Goal: Transaction & Acquisition: Purchase product/service

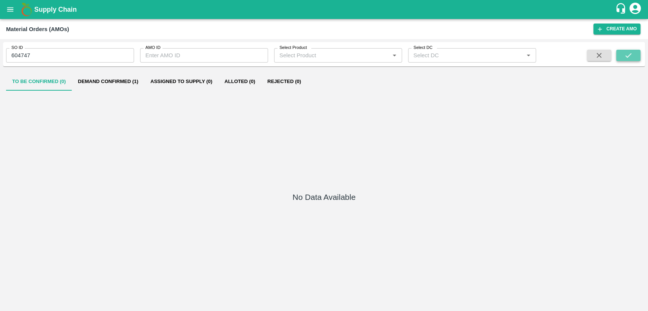
click at [634, 55] on button "submit" at bounding box center [628, 55] width 24 height 11
click at [129, 81] on button "Demand Confirmed (1)" at bounding box center [108, 81] width 72 height 18
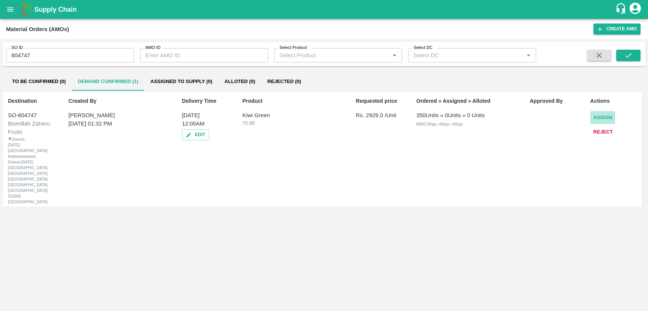
click at [609, 116] on button "Assign" at bounding box center [602, 117] width 25 height 13
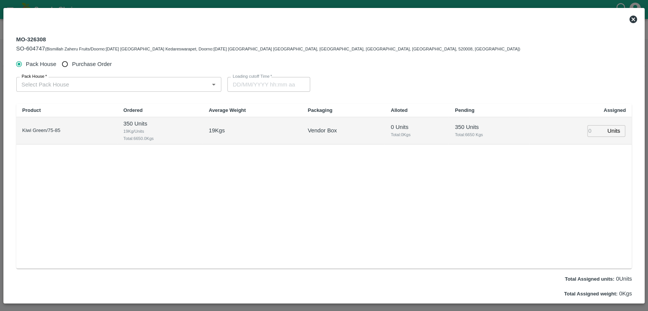
type input "16/09/2025 12:00 AM"
click at [68, 62] on input "Purchase Order" at bounding box center [65, 64] width 14 height 14
radio input "true"
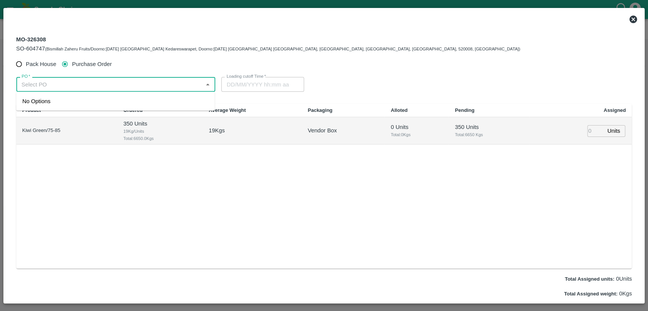
click at [70, 85] on input "PO   *" at bounding box center [110, 84] width 182 height 10
type input "175"
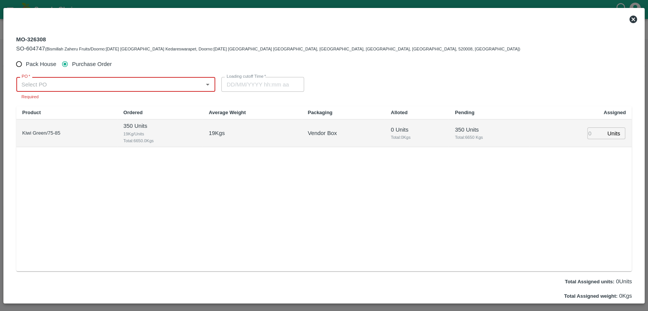
click at [88, 77] on div "PO   *" at bounding box center [115, 84] width 199 height 14
click at [98, 103] on div "PO-175858(Embrace Fresh fruits Pvt. Ltd.-77388 79055)" at bounding box center [93, 101] width 142 height 8
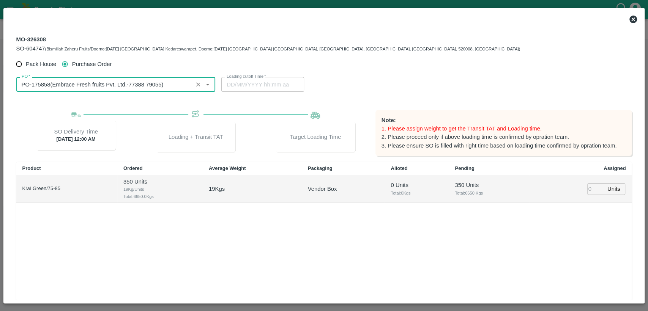
type input "PO-175858(Embrace Fresh fruits Pvt. Ltd.-77388 79055)"
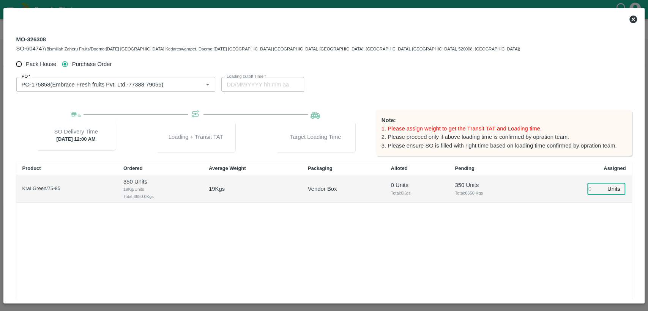
click at [589, 187] on input "number" at bounding box center [595, 189] width 17 height 12
type input "350"
click at [557, 228] on div "Product Ordered Average Weight Packaging Alloted Pending Assigned Kiwi Green/75…" at bounding box center [323, 244] width 615 height 165
type input "14/09/2025 12:00 PM"
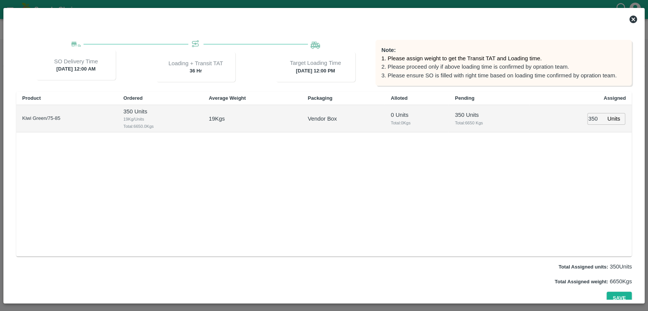
scroll to position [76, 0]
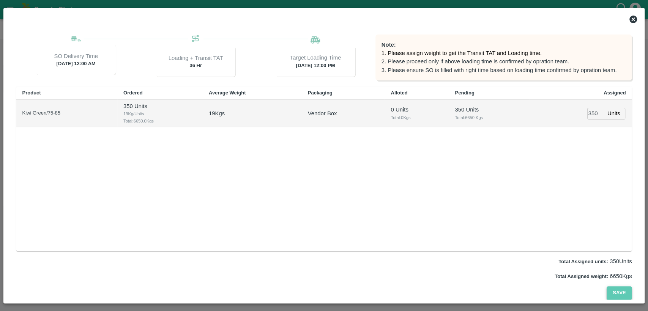
click at [619, 294] on button "Save" at bounding box center [618, 292] width 25 height 13
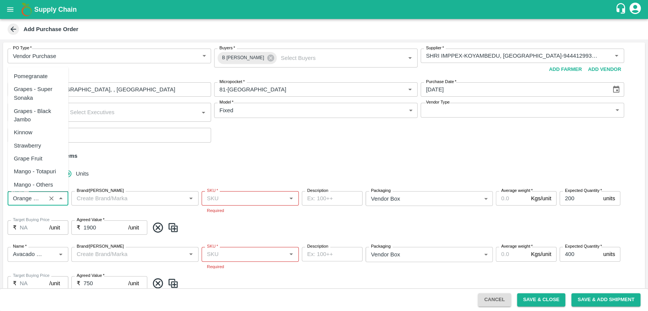
click at [43, 201] on input "Name   *" at bounding box center [27, 199] width 34 height 10
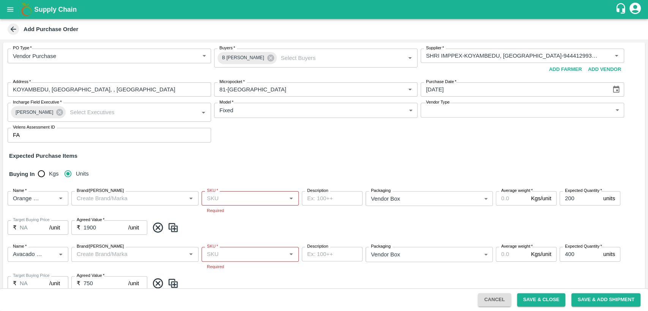
click at [170, 172] on div "Buying In Kgs Units" at bounding box center [324, 174] width 642 height 22
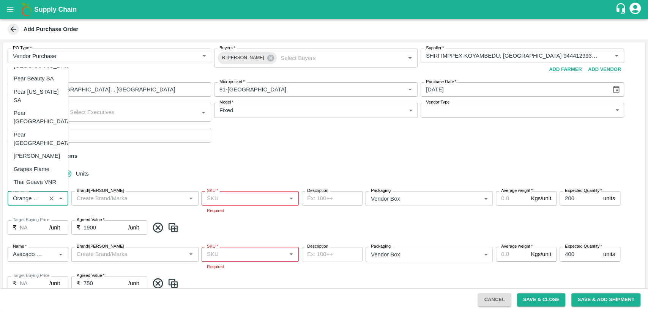
scroll to position [0, 30]
drag, startPoint x: 33, startPoint y: 200, endPoint x: 53, endPoint y: 200, distance: 20.1
click at [53, 200] on div "Name   *" at bounding box center [38, 198] width 61 height 14
click at [53, 200] on icon "Clear" at bounding box center [51, 198] width 7 height 7
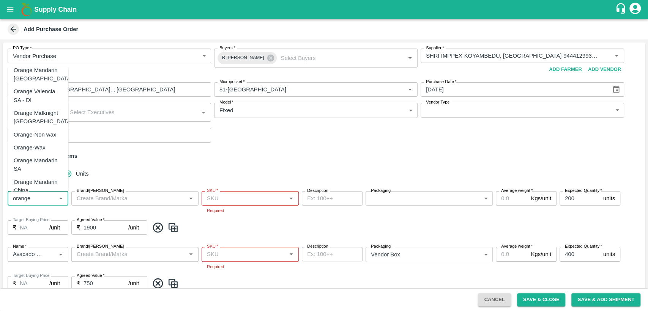
type input "orange"
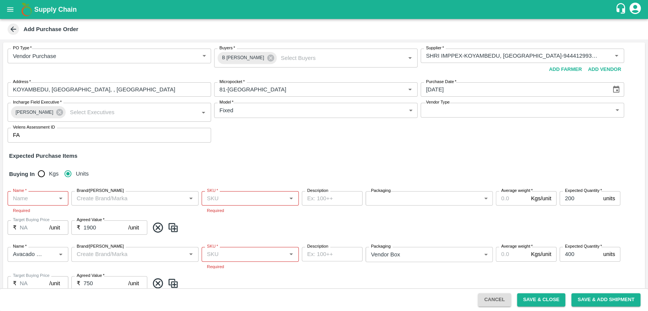
click at [145, 164] on div "Buying In Kgs Units" at bounding box center [324, 174] width 642 height 22
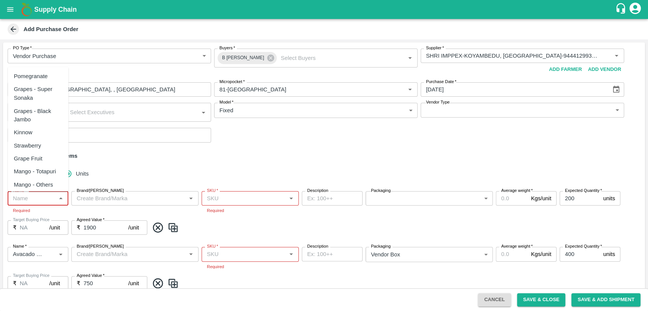
click at [24, 200] on input "Name   *" at bounding box center [32, 199] width 44 height 10
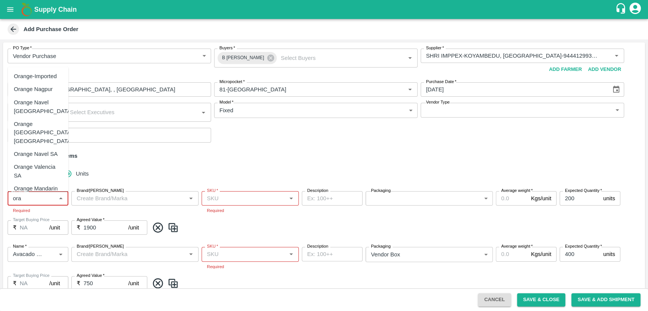
click at [44, 163] on div "Orange Valencia SA" at bounding box center [38, 171] width 49 height 17
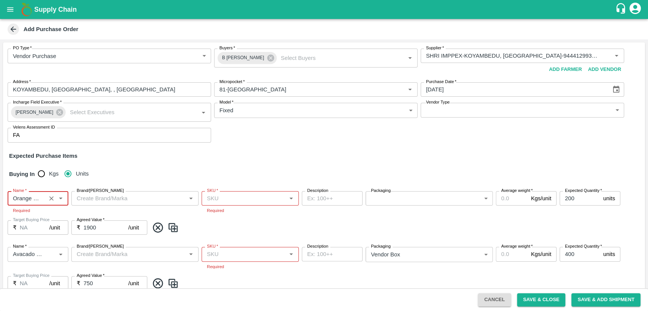
type input "Orange Valencia SA"
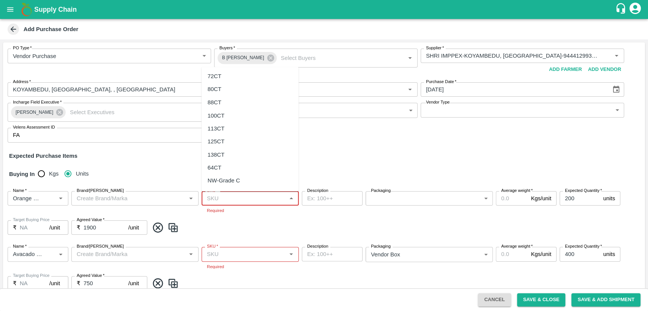
click at [230, 194] on input "SKU   *" at bounding box center [244, 199] width 80 height 10
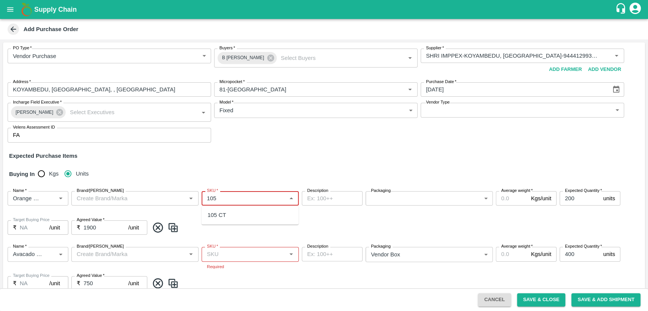
click at [258, 217] on div "105 CT" at bounding box center [249, 215] width 97 height 13
type input "105 CT"
click at [403, 196] on body "Supply Chain Add Purchase Order PO Type   * Vendor Purchase 2 PO Type Buyers   …" at bounding box center [324, 155] width 648 height 311
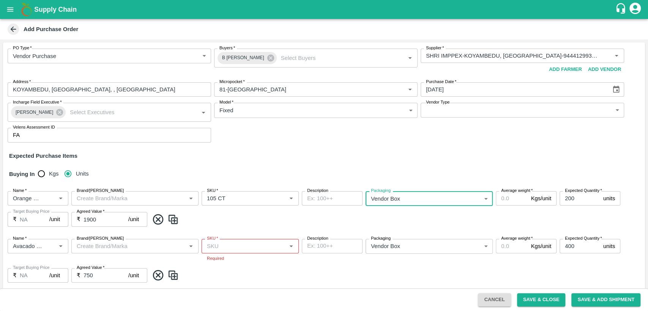
type input "276"
click at [512, 202] on input "Average weight   *" at bounding box center [512, 198] width 32 height 14
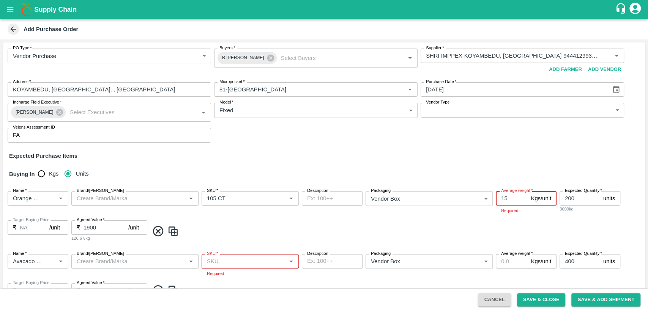
type input "15"
click at [400, 216] on div "Name   * Name   * Brand/Marka Brand/Marka SKU   * SKU   * Description x Descrip…" at bounding box center [324, 216] width 642 height 63
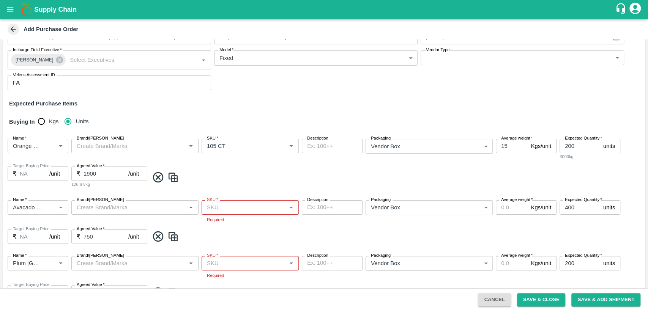
scroll to position [58, 0]
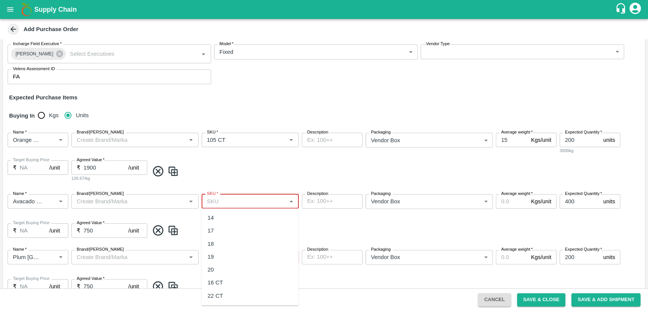
click at [261, 204] on input "SKU   *" at bounding box center [244, 202] width 80 height 10
click at [260, 227] on ul "20" at bounding box center [249, 217] width 97 height 19
click at [258, 219] on div "20" at bounding box center [249, 217] width 97 height 13
type input "20"
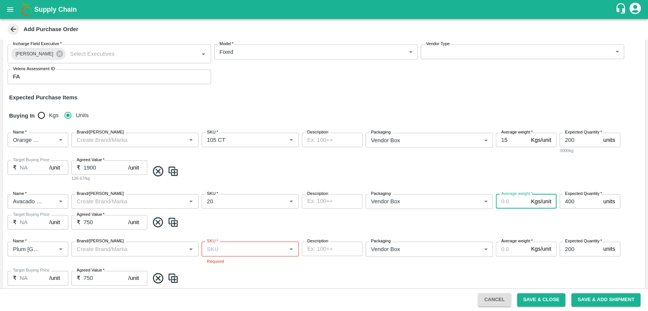
click at [513, 200] on input "Average weight   *" at bounding box center [512, 201] width 32 height 14
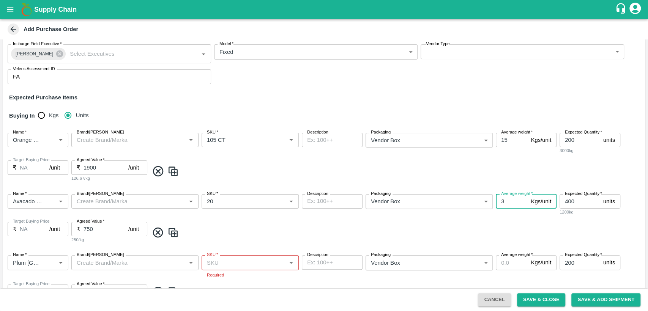
type input "3"
click at [492, 236] on span at bounding box center [395, 233] width 493 height 13
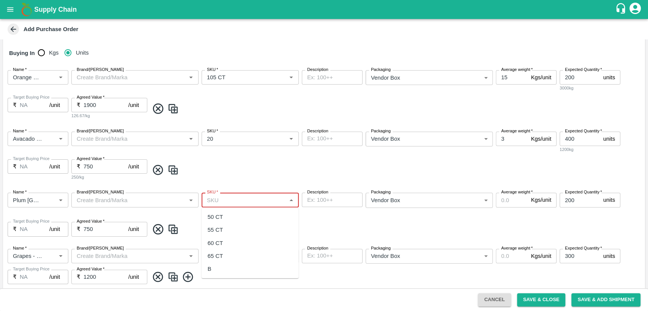
click at [224, 204] on input "SKU   *" at bounding box center [244, 200] width 80 height 10
click at [229, 222] on div "65 CT" at bounding box center [249, 217] width 97 height 13
type input "65 CT"
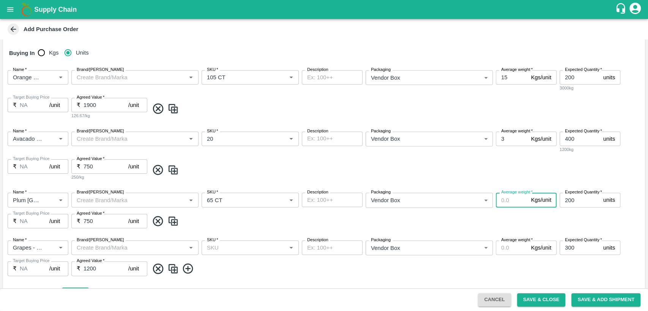
click at [507, 201] on input "Average weight   *" at bounding box center [512, 200] width 32 height 14
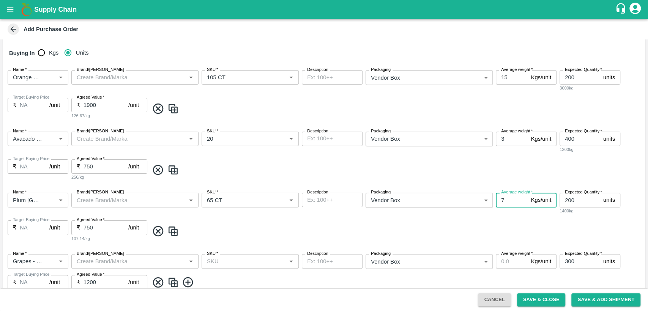
type input "7"
click at [494, 231] on span at bounding box center [395, 231] width 493 height 13
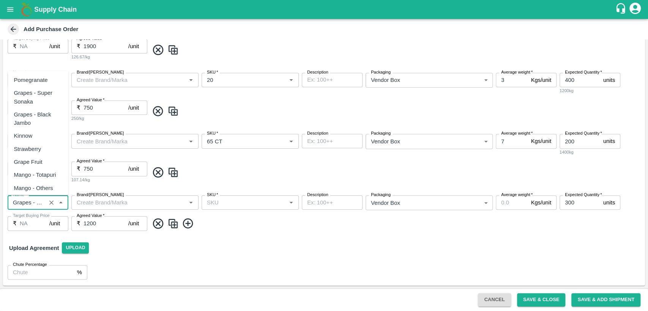
click at [42, 201] on input "Name   *" at bounding box center [27, 203] width 34 height 10
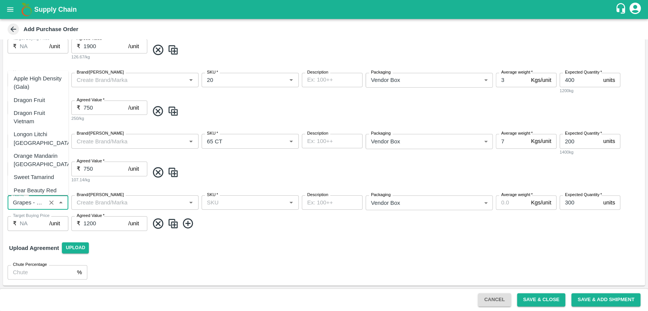
click at [47, 302] on div "Grapes - Red Globe" at bounding box center [38, 310] width 49 height 17
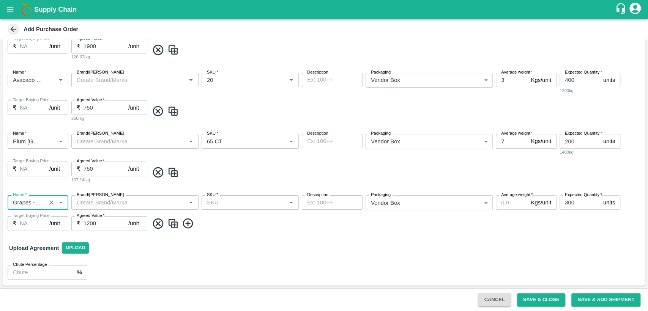
click at [240, 203] on input "SKU   *" at bounding box center [244, 203] width 80 height 10
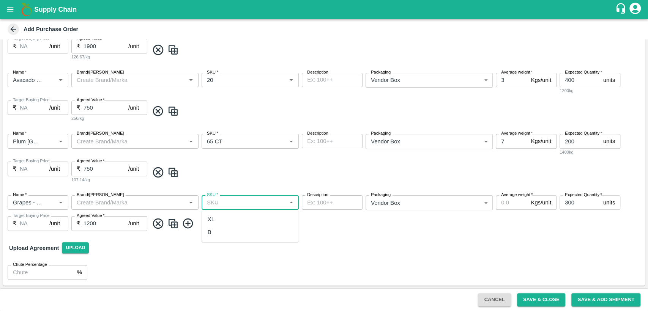
click at [231, 233] on div "B" at bounding box center [249, 232] width 97 height 13
type input "B"
click at [510, 205] on input "Average weight   *" at bounding box center [512, 202] width 32 height 14
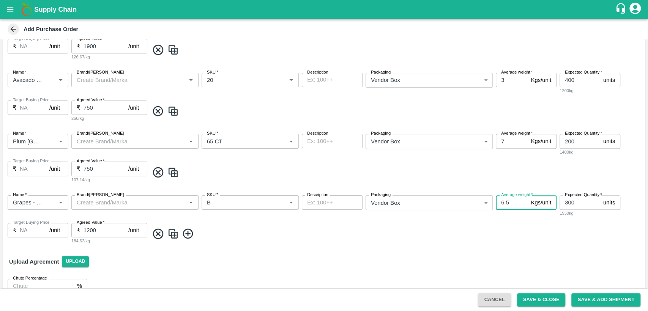
type input "6.5"
click at [504, 228] on span at bounding box center [395, 234] width 493 height 13
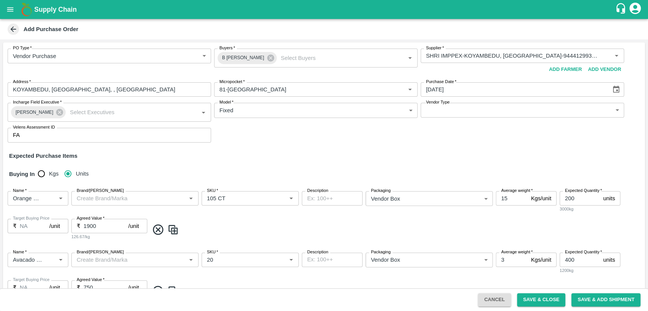
scroll to position [194, 0]
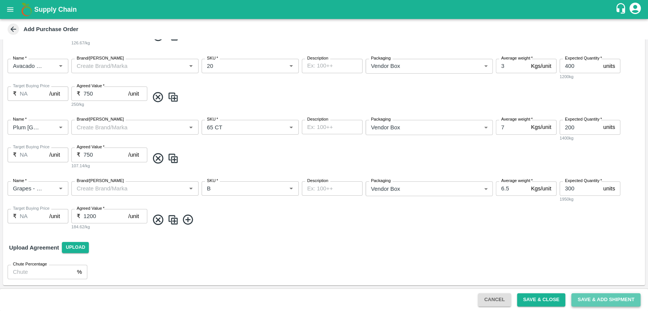
click at [598, 300] on button "Save & Add Shipment" at bounding box center [605, 299] width 69 height 13
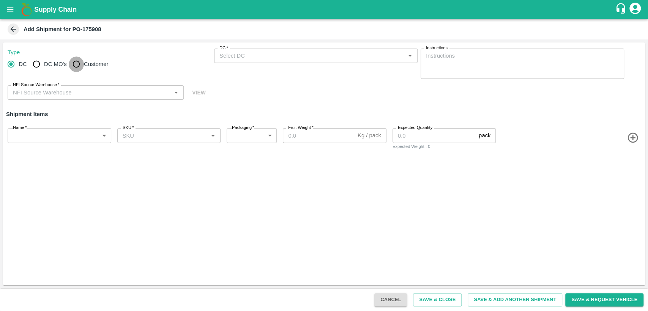
click at [79, 65] on input "Customer" at bounding box center [76, 64] width 15 height 15
radio input "true"
click at [275, 55] on input "Customer (Material Orders)   *" at bounding box center [309, 56] width 186 height 10
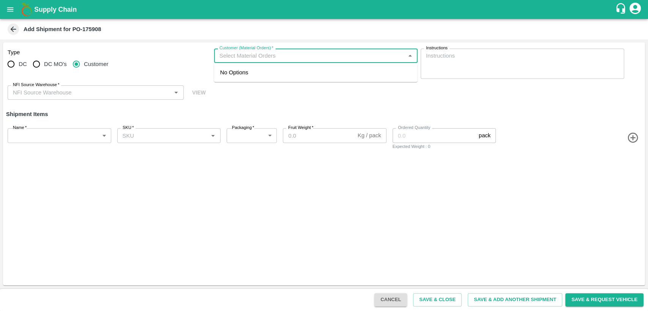
click at [259, 75] on div "No Options" at bounding box center [315, 72] width 203 height 19
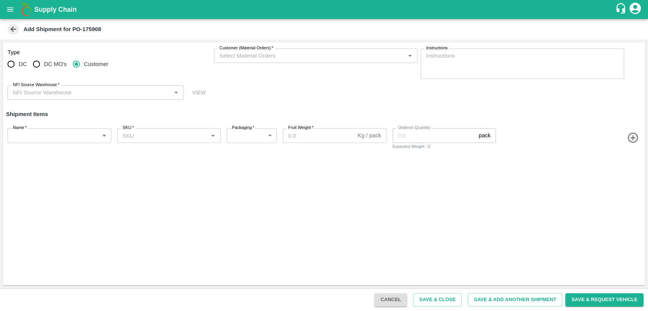
click at [167, 60] on div "DC DC MO's Customer" at bounding box center [109, 64] width 203 height 15
click at [7, 5] on icon "open drawer" at bounding box center [10, 9] width 8 height 8
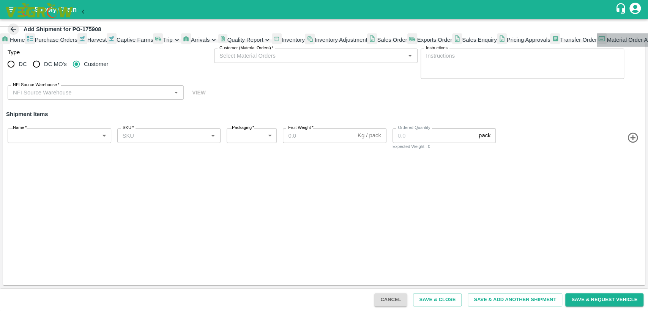
click at [606, 43] on span "Material Order And Assignment" at bounding box center [645, 40] width 78 height 6
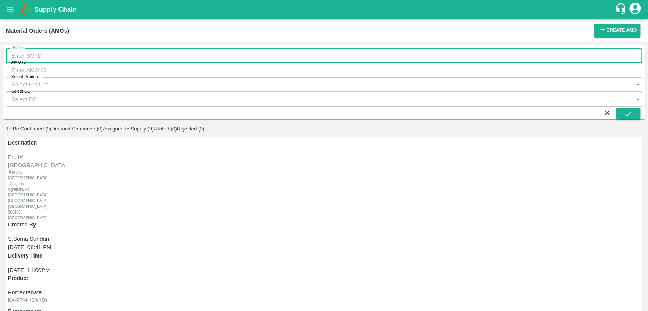
click at [95, 55] on input "SO ID" at bounding box center [324, 55] width 636 height 14
type input "604765"
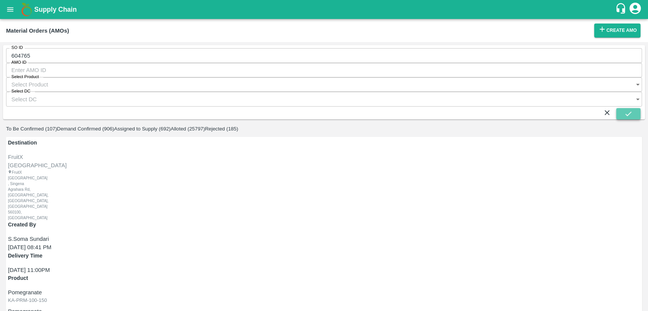
click at [637, 108] on button "submit" at bounding box center [628, 113] width 24 height 11
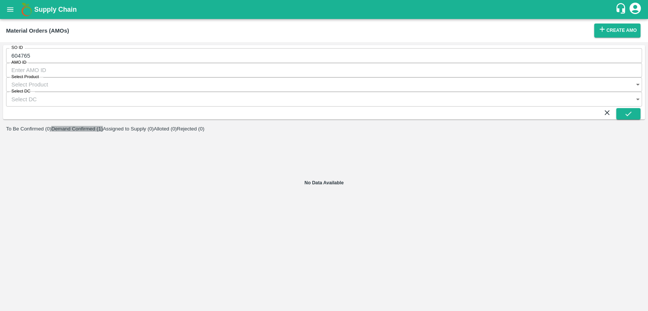
click at [102, 126] on button "Demand Confirmed (1)" at bounding box center [77, 129] width 52 height 6
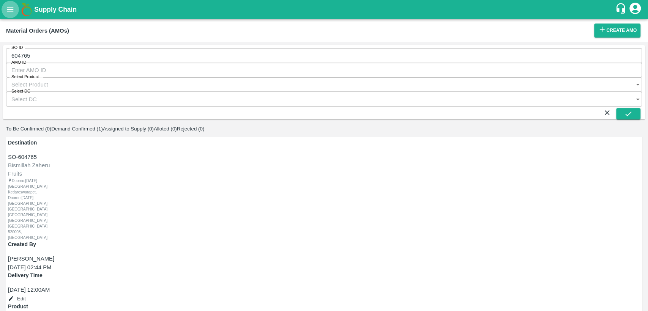
click at [6, 10] on button "open drawer" at bounding box center [10, 9] width 17 height 17
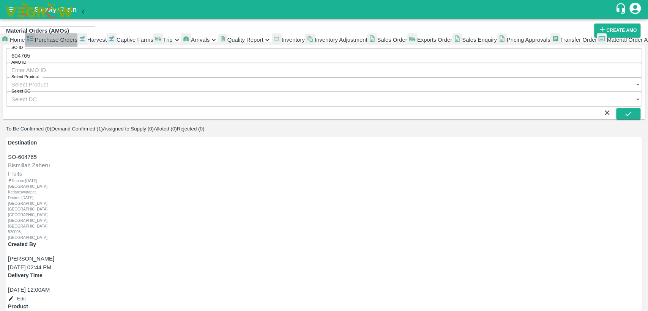
click at [36, 43] on link "Purchase Orders" at bounding box center [51, 39] width 52 height 13
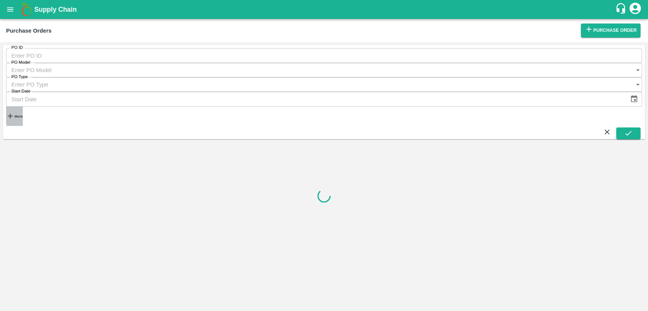
click at [22, 115] on strong "More" at bounding box center [18, 117] width 8 height 4
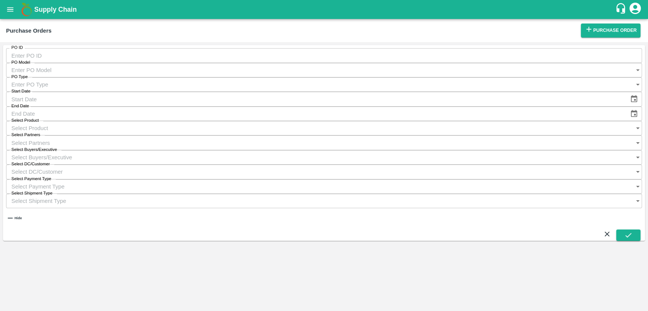
click at [440, 150] on input "Select Buyers/Executive" at bounding box center [316, 157] width 621 height 14
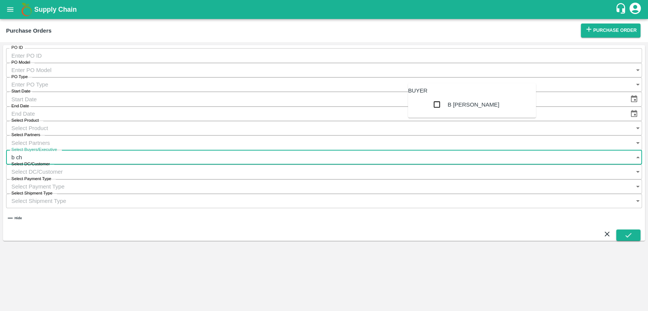
type input "b cha"
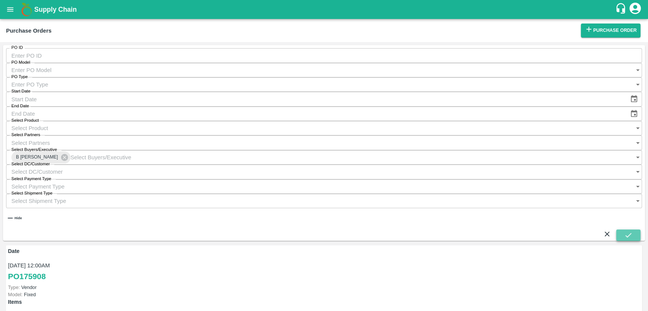
click at [634, 230] on button "submit" at bounding box center [628, 235] width 24 height 11
click at [38, 270] on link "PO 175908" at bounding box center [27, 277] width 38 height 14
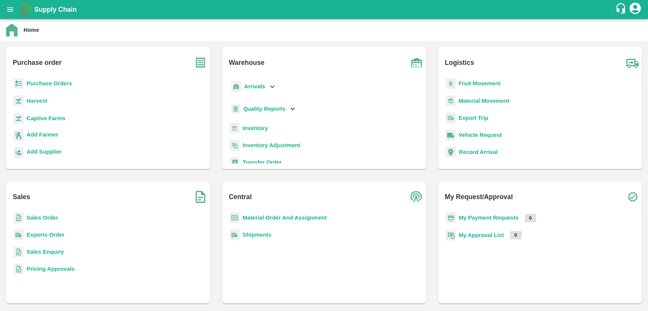
click at [42, 218] on b "Sales Order" at bounding box center [42, 218] width 31 height 6
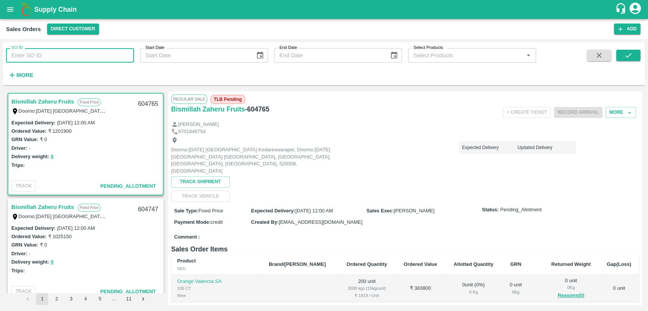
click at [65, 55] on input "SO ID" at bounding box center [70, 55] width 128 height 14
type input "604765"
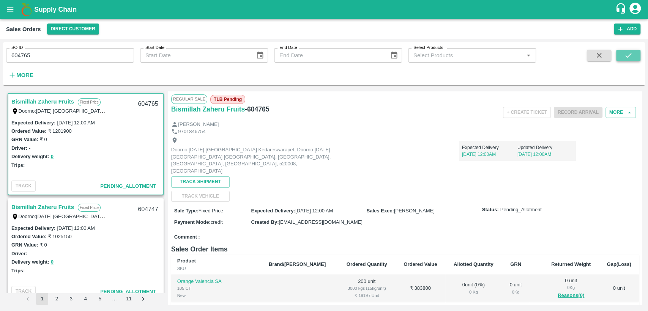
click at [632, 54] on button "submit" at bounding box center [628, 55] width 24 height 11
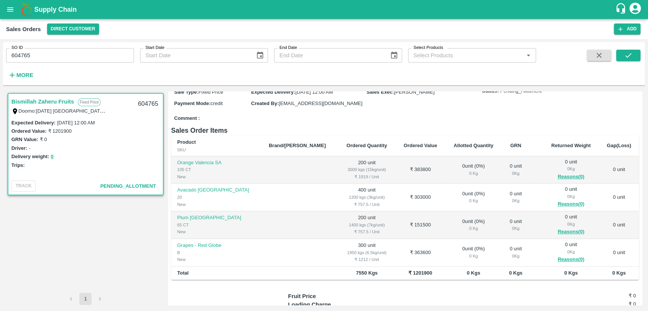
scroll to position [120, 0]
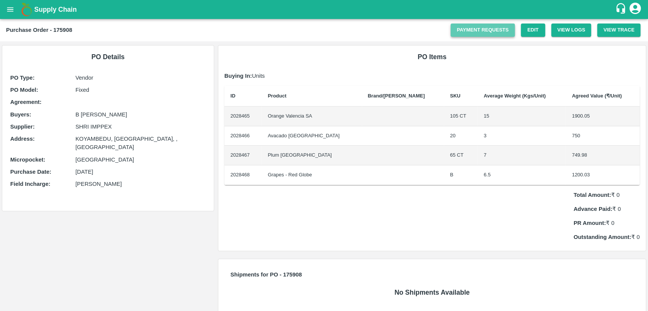
click at [459, 32] on link "Payment Requests" at bounding box center [482, 30] width 64 height 13
click at [7, 7] on icon "open drawer" at bounding box center [10, 9] width 8 height 8
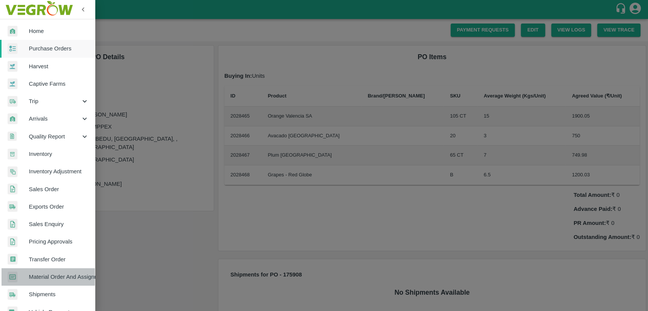
click at [55, 278] on span "Material Order And Assignment" at bounding box center [59, 277] width 60 height 8
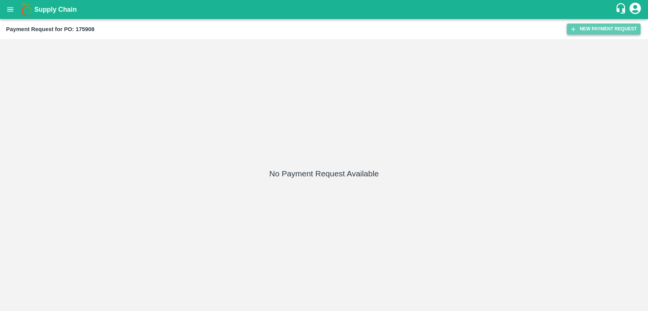
click at [578, 28] on button "New Payment Request" at bounding box center [603, 29] width 74 height 11
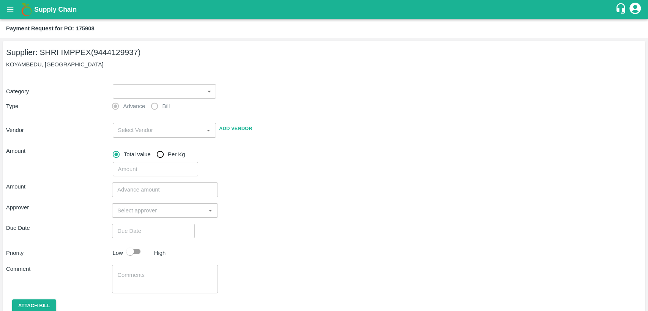
click at [183, 93] on body "Supply Chain Payment Request for PO: 175908 Supplier: SHRI IMPPEX (9444129937) …" at bounding box center [324, 155] width 648 height 311
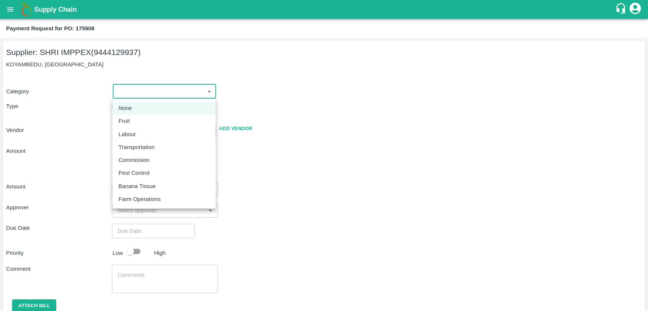
click at [153, 123] on div "Fruit" at bounding box center [163, 121] width 91 height 8
type input "1"
type input "SHRI IMPPEX - 9444129937(Supplier)"
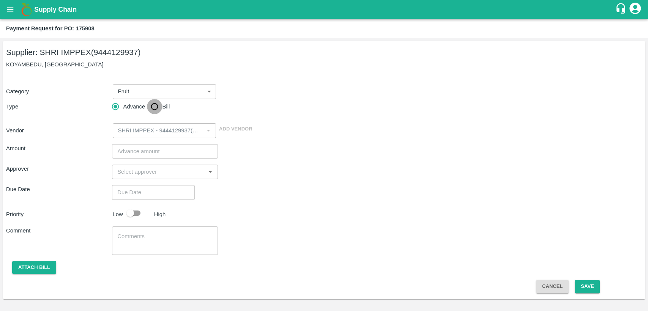
click at [154, 110] on input "Bill" at bounding box center [154, 106] width 15 height 15
radio input "true"
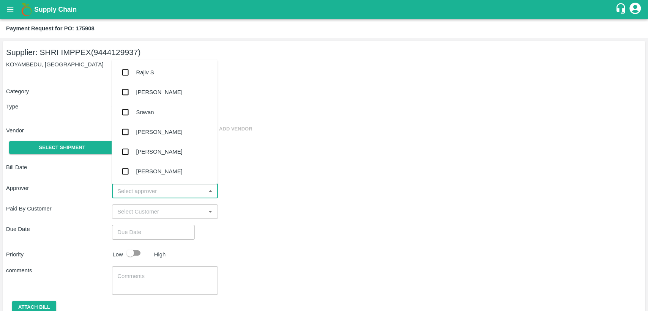
click at [152, 195] on input "input" at bounding box center [158, 191] width 89 height 10
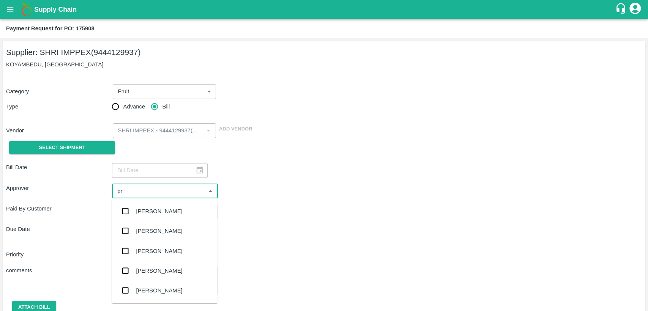
type input "pra"
click at [153, 274] on div "Praveen Kumar" at bounding box center [159, 271] width 46 height 8
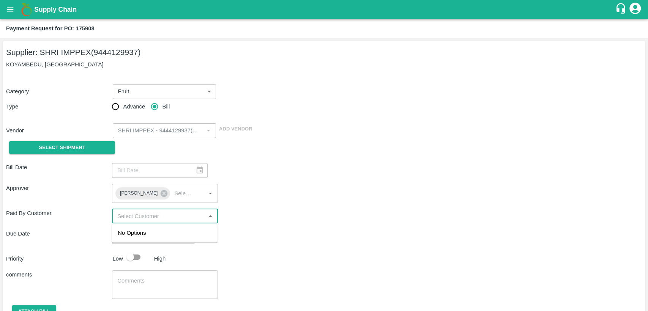
click at [149, 219] on input "input" at bounding box center [158, 216] width 89 height 10
click at [142, 236] on span "No Options" at bounding box center [132, 233] width 28 height 6
click at [302, 230] on div "Due Date ​" at bounding box center [324, 237] width 636 height 14
type input "DD/MM/YYYY hh:mm aa"
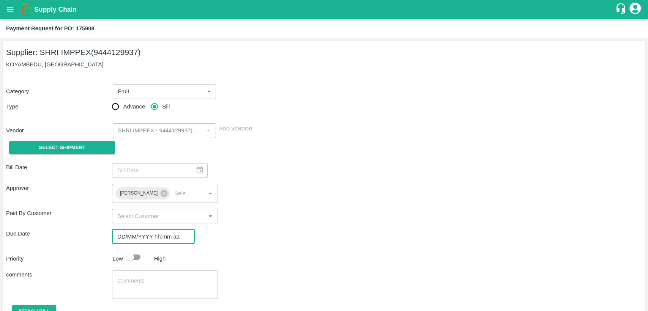
click at [156, 231] on input "DD/MM/YYYY hh:mm aa" at bounding box center [150, 237] width 77 height 14
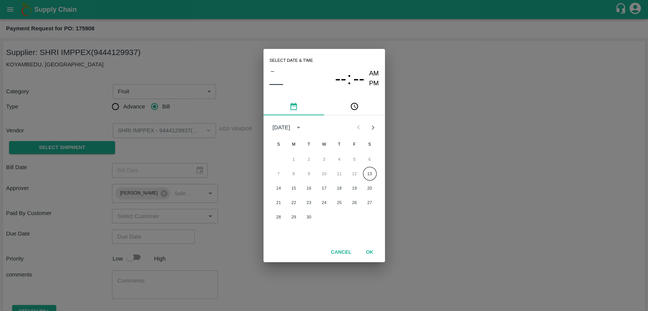
click at [459, 222] on div "Select date & time – –– -- : -- AM PM September 2025 S M T W T F S 1 2 3 4 5 6 …" at bounding box center [324, 155] width 648 height 311
type input "DD/MM/YYYY hh:mm aa"
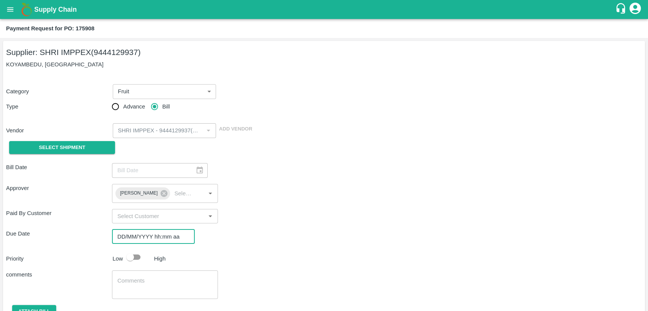
click at [130, 233] on input "DD/MM/YYYY hh:mm aa" at bounding box center [150, 237] width 77 height 14
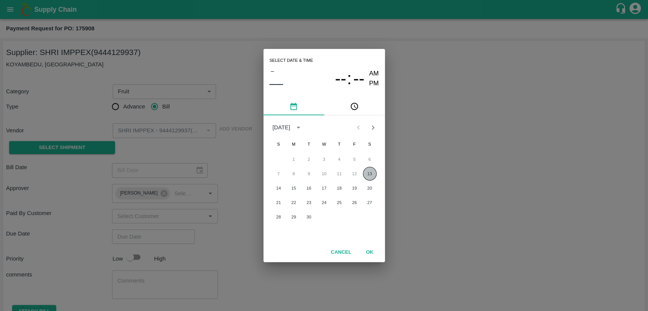
click at [367, 172] on button "13" at bounding box center [370, 174] width 14 height 14
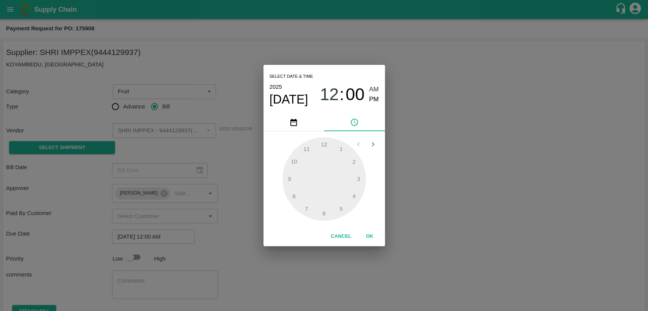
click at [358, 177] on div at bounding box center [323, 178] width 83 height 83
click at [358, 176] on div at bounding box center [323, 178] width 83 height 83
click at [332, 88] on span "12" at bounding box center [328, 95] width 19 height 20
click at [359, 178] on div at bounding box center [323, 178] width 83 height 83
click at [330, 92] on span "12" at bounding box center [328, 95] width 19 height 20
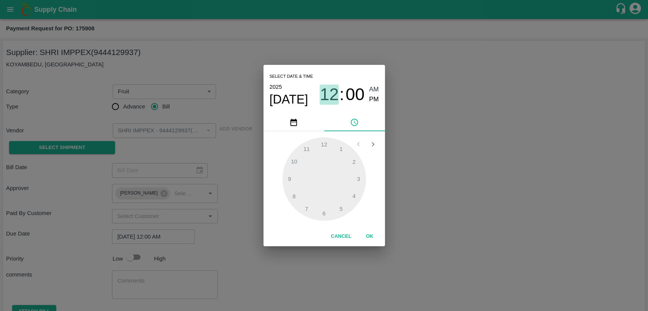
click at [330, 92] on span "12" at bounding box center [328, 95] width 19 height 20
click at [371, 96] on span "PM" at bounding box center [374, 99] width 10 height 10
click at [357, 178] on div at bounding box center [323, 178] width 83 height 83
click at [351, 163] on div at bounding box center [323, 178] width 83 height 83
click at [410, 120] on div "Select date & time 2025 Sep 13 03 : 10 AM PM 05 10 15 20 25 30 35 40 45 50 55 0…" at bounding box center [324, 155] width 648 height 311
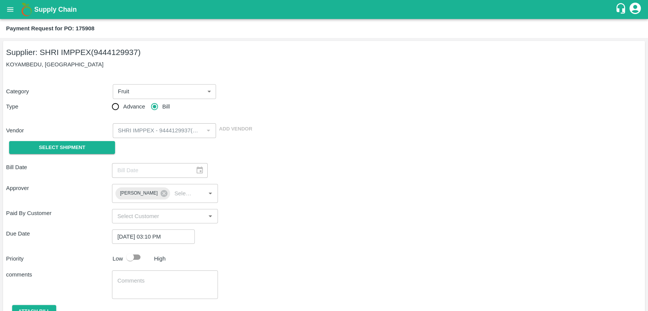
type input "DD/MM/YYYY hh:mm aa"
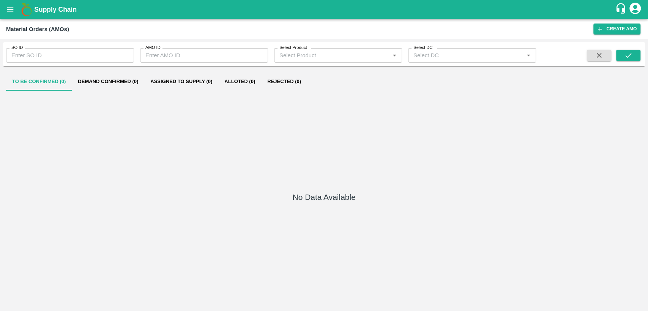
type input "604747"
click at [124, 78] on button "Demand Confirmed (1)" at bounding box center [108, 81] width 72 height 18
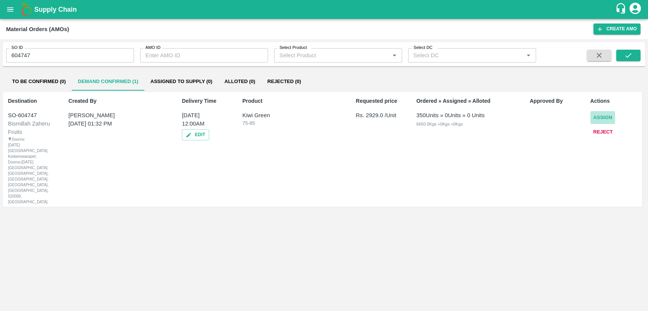
click at [595, 112] on button "Assign" at bounding box center [602, 117] width 25 height 13
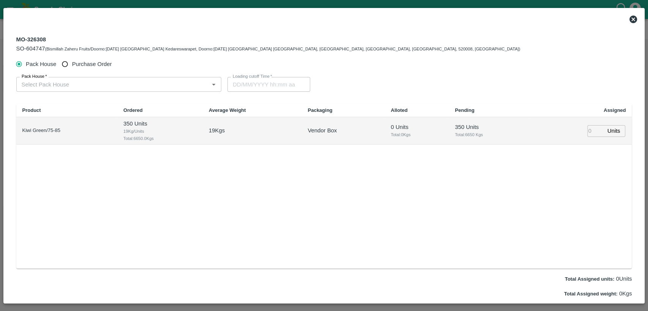
type input "[DATE] 12:00 AM"
click at [82, 61] on span "Purchase Order" at bounding box center [92, 64] width 40 height 8
click at [72, 61] on input "Purchase Order" at bounding box center [65, 64] width 14 height 14
radio input "true"
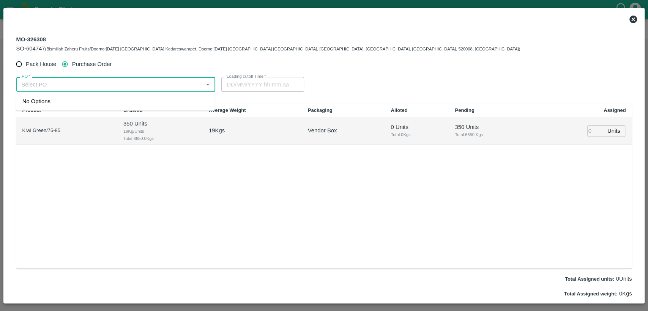
click at [72, 85] on input "PO   *" at bounding box center [110, 84] width 182 height 10
click at [76, 102] on div "PO-175858(Embrace Fresh fruits Pvt. Ltd.-77388 79055)" at bounding box center [93, 101] width 142 height 8
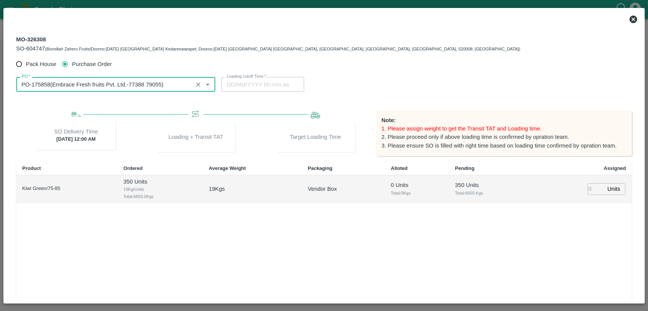
type input "PO-175858(Embrace Fresh fruits Pvt. Ltd.-77388 79055)"
click at [592, 187] on input "number" at bounding box center [595, 189] width 17 height 12
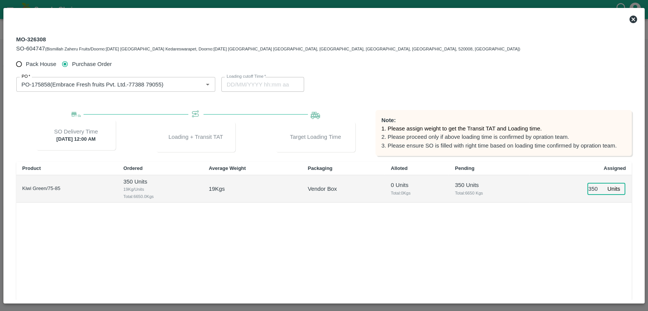
type input "350"
click at [563, 224] on div "Product Ordered Average Weight Packaging Alloted Pending Assigned Kiwi Green/75…" at bounding box center [323, 244] width 615 height 165
type input "[DATE] 11:36 AM"
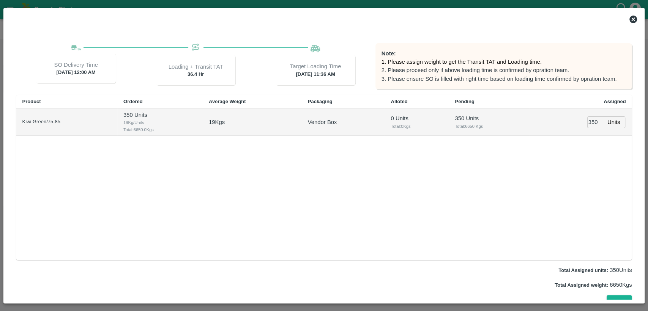
scroll to position [76, 0]
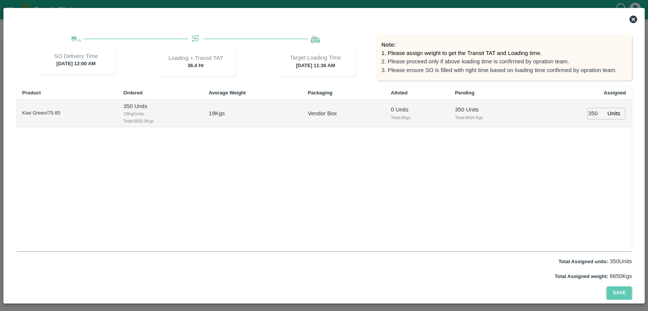
click at [619, 295] on button "Save" at bounding box center [618, 292] width 25 height 13
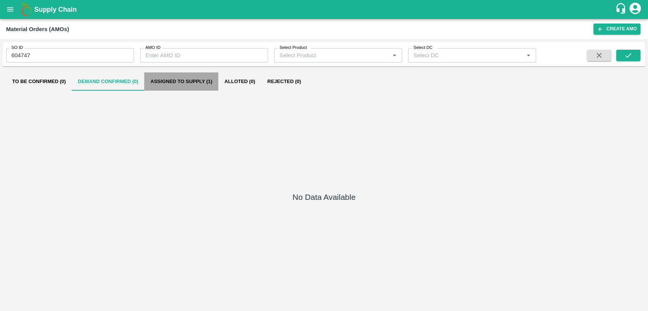
click at [201, 82] on button "Assigned to Supply (1)" at bounding box center [181, 81] width 74 height 18
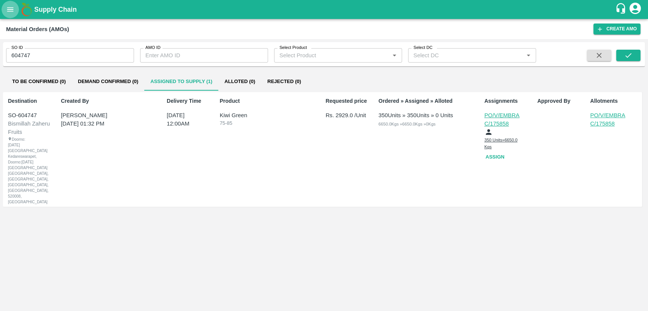
click at [9, 9] on icon "open drawer" at bounding box center [10, 9] width 6 height 4
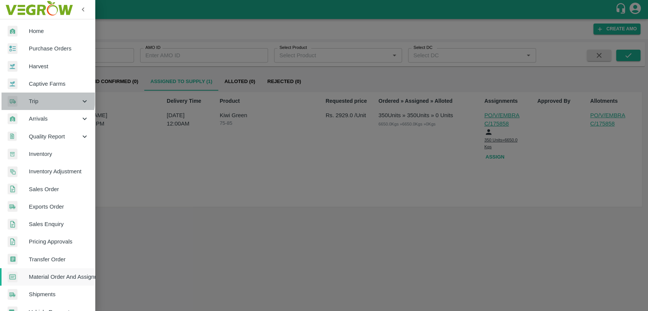
click at [32, 98] on span "Trip" at bounding box center [55, 101] width 52 height 8
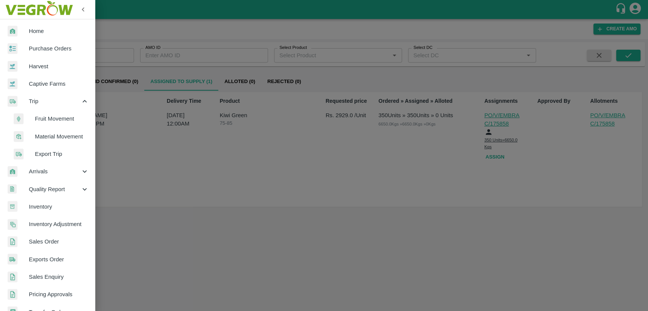
click at [48, 120] on span "Fruit Movement" at bounding box center [62, 119] width 54 height 8
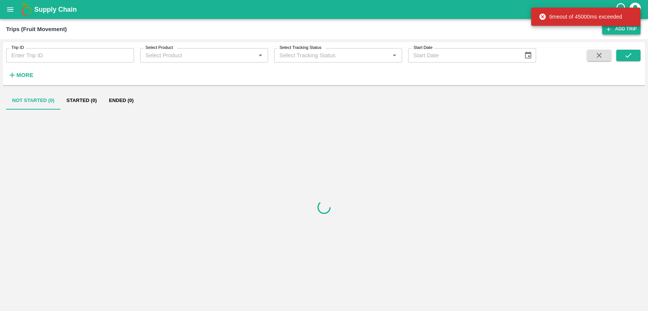
click at [632, 28] on div "timeout of 45000ms exceeded" at bounding box center [585, 16] width 109 height 23
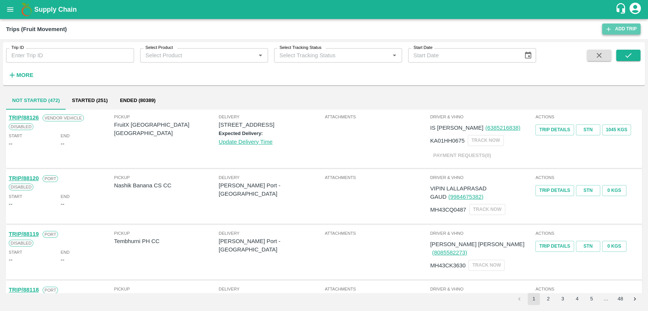
click at [618, 27] on link "Add Trip" at bounding box center [621, 29] width 38 height 11
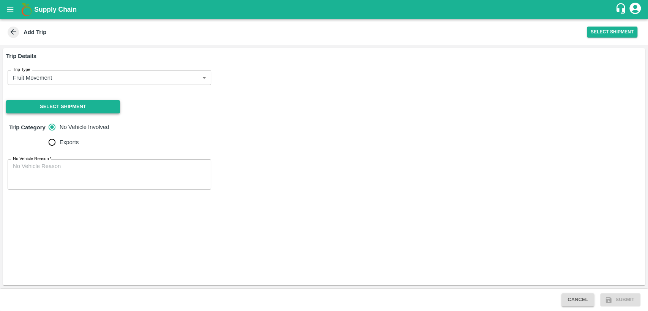
click at [88, 109] on button "Select Shipment" at bounding box center [63, 106] width 114 height 13
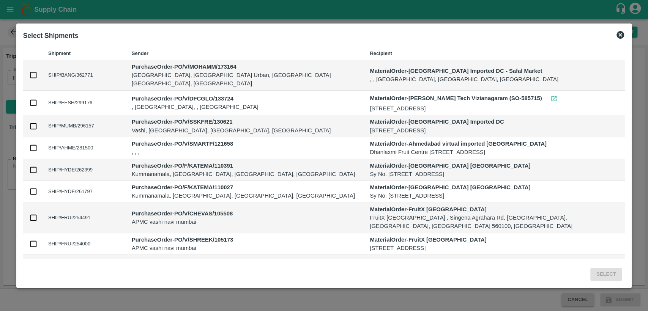
click at [617, 37] on icon at bounding box center [620, 35] width 8 height 8
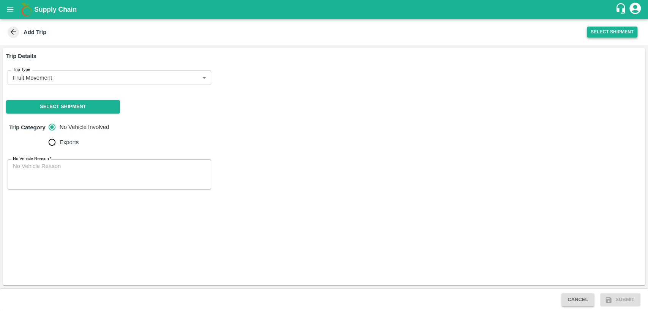
click at [607, 32] on button "Select Shipment" at bounding box center [612, 32] width 50 height 11
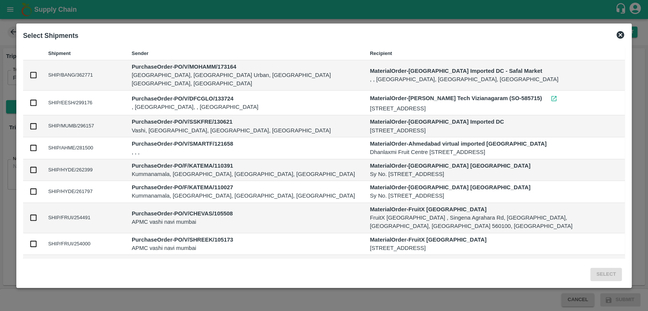
click at [619, 35] on icon at bounding box center [619, 34] width 9 height 9
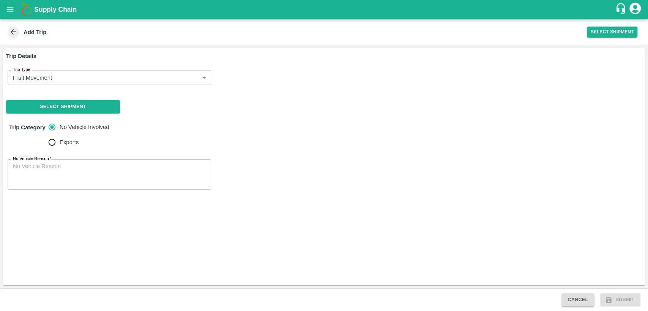
click at [11, 30] on icon at bounding box center [13, 32] width 8 height 8
click at [12, 30] on icon at bounding box center [14, 32] width 6 height 6
click at [12, 16] on button "open drawer" at bounding box center [10, 9] width 17 height 17
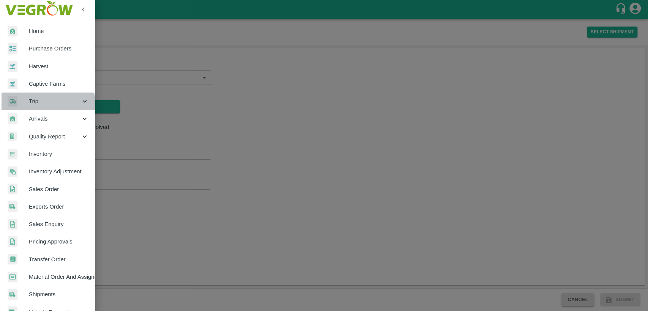
click at [39, 106] on div "Trip" at bounding box center [47, 101] width 95 height 17
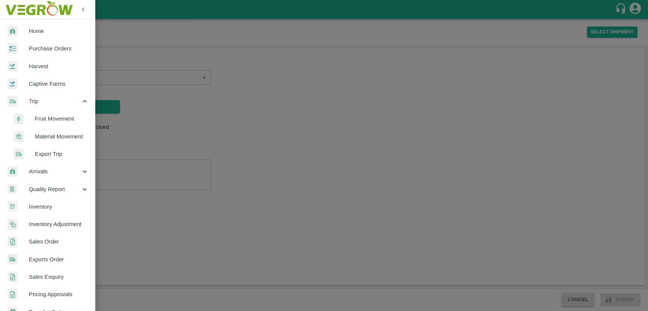
click at [49, 119] on span "Fruit Movement" at bounding box center [62, 119] width 54 height 8
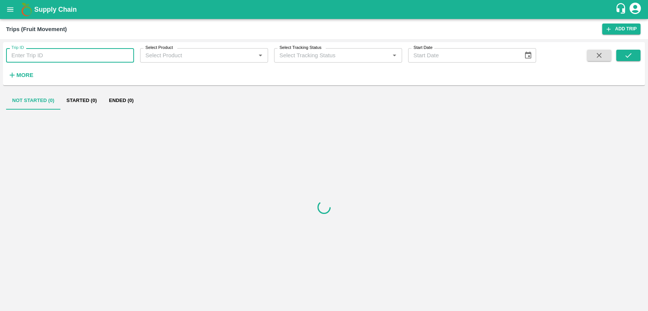
click at [50, 57] on input "Trip ID" at bounding box center [70, 55] width 128 height 14
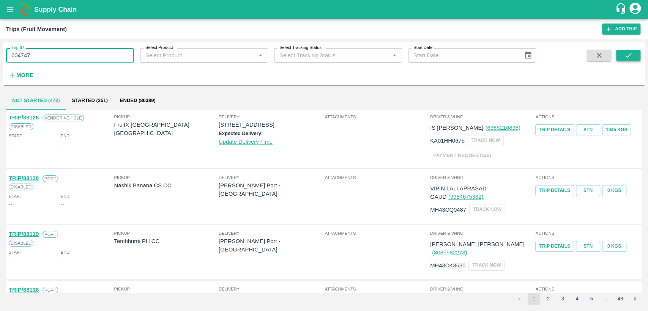
type input "604747"
click at [625, 58] on icon "submit" at bounding box center [628, 55] width 8 height 8
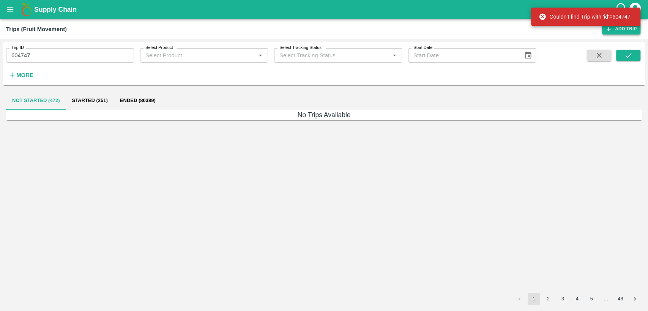
click at [632, 29] on link "Add Trip" at bounding box center [621, 29] width 38 height 11
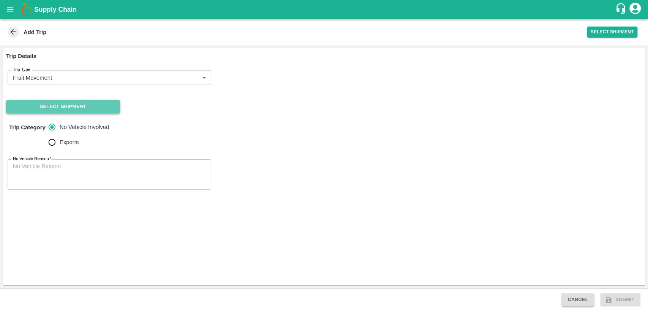
click at [87, 107] on button "Select Shipment" at bounding box center [63, 106] width 114 height 13
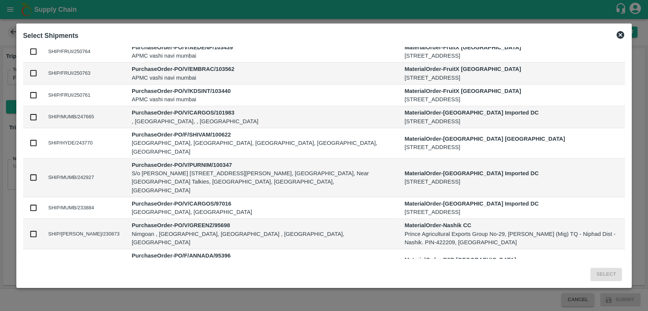
scroll to position [237, 0]
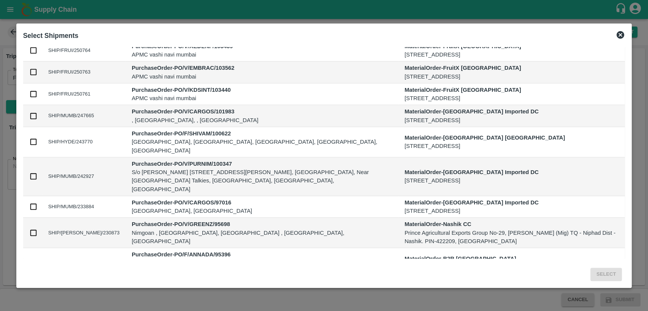
click at [622, 36] on icon at bounding box center [620, 35] width 8 height 8
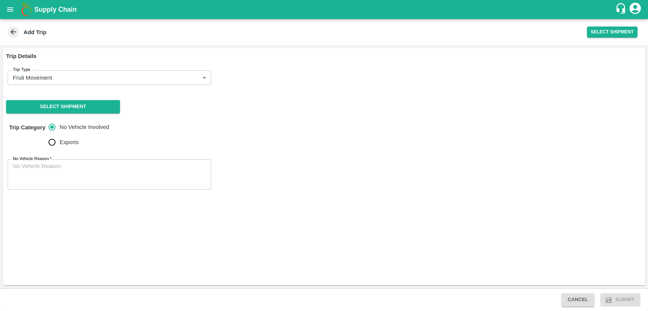
click at [14, 10] on icon "open drawer" at bounding box center [10, 9] width 8 height 8
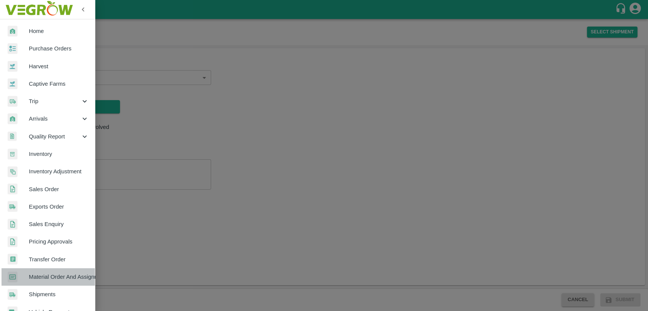
click at [55, 280] on span "Material Order And Assignment" at bounding box center [59, 277] width 60 height 8
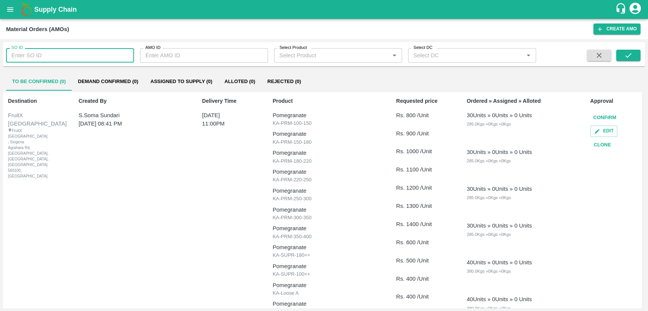
click at [67, 48] on input "SO ID" at bounding box center [70, 55] width 128 height 14
type input "604747"
click at [634, 52] on button "submit" at bounding box center [628, 55] width 24 height 11
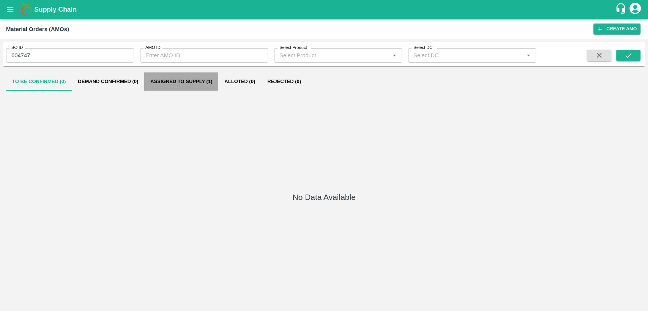
click at [185, 80] on button "Assigned to Supply (1)" at bounding box center [181, 81] width 74 height 18
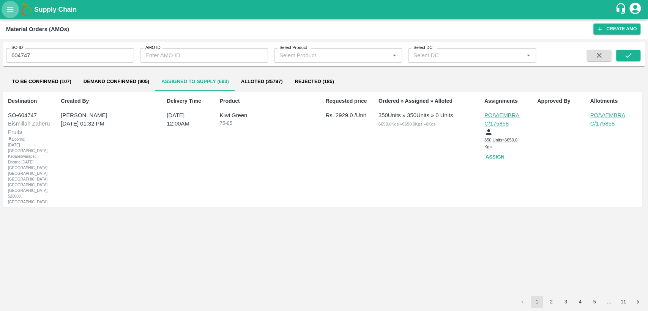
click at [6, 7] on button "open drawer" at bounding box center [10, 9] width 17 height 17
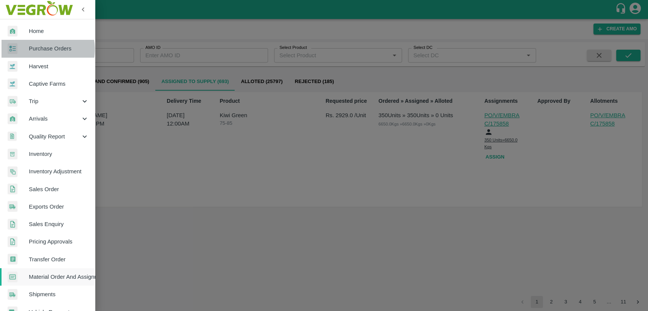
click at [39, 49] on span "Purchase Orders" at bounding box center [59, 48] width 60 height 8
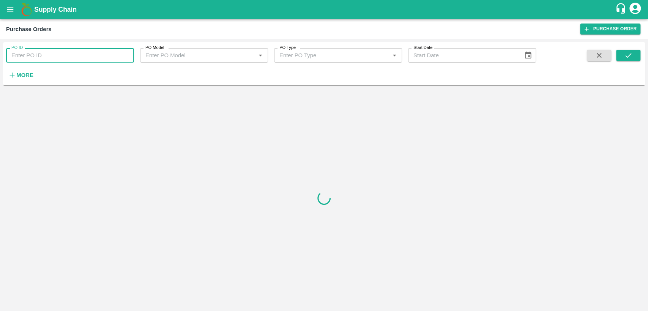
click at [41, 52] on input "PO ID" at bounding box center [70, 55] width 128 height 14
click at [18, 73] on strong "More" at bounding box center [24, 75] width 17 height 6
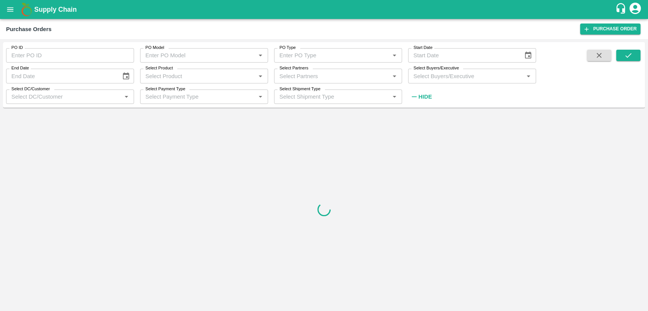
click at [431, 80] on input "Select Buyers/Executive" at bounding box center [465, 76] width 111 height 10
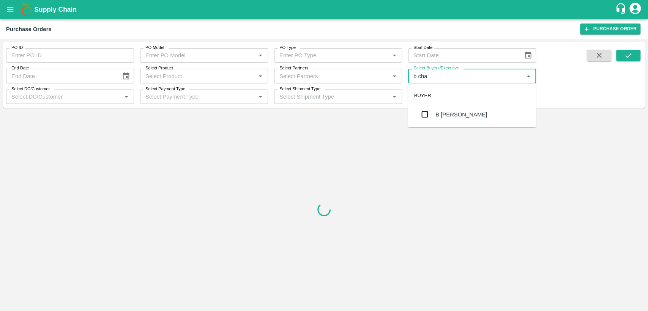
type input "b chan"
click at [445, 113] on div "B [PERSON_NAME]" at bounding box center [461, 114] width 52 height 8
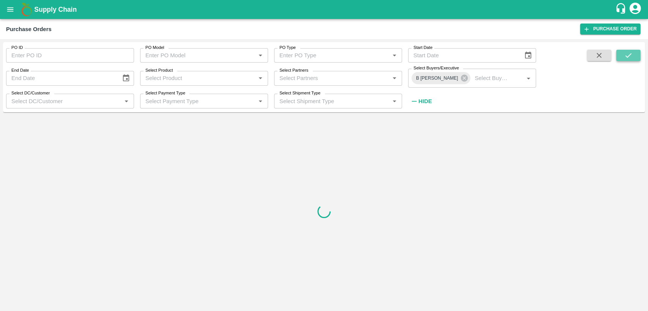
click at [628, 53] on icon "submit" at bounding box center [628, 55] width 8 height 8
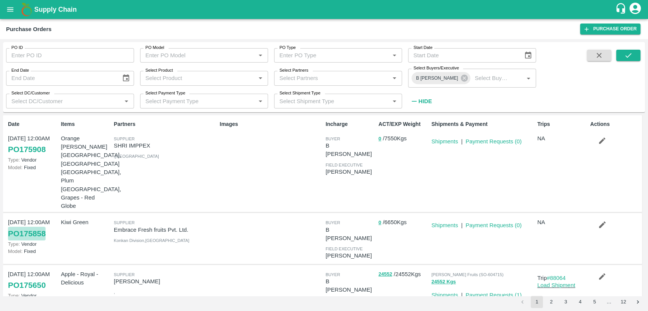
click at [29, 227] on link "PO 175858" at bounding box center [27, 234] width 38 height 14
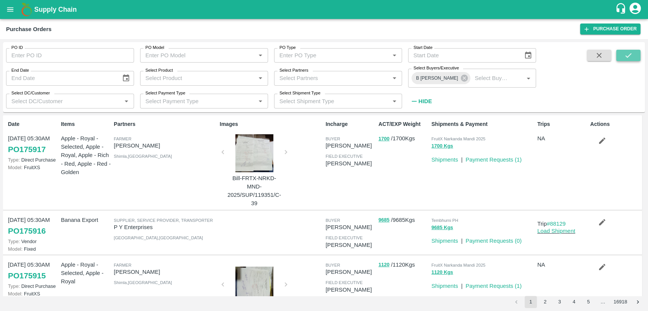
click at [624, 57] on icon "submit" at bounding box center [628, 55] width 8 height 8
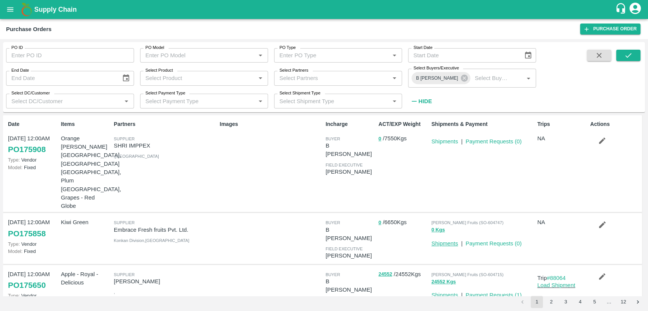
click at [448, 241] on link "Shipments" at bounding box center [444, 244] width 27 height 6
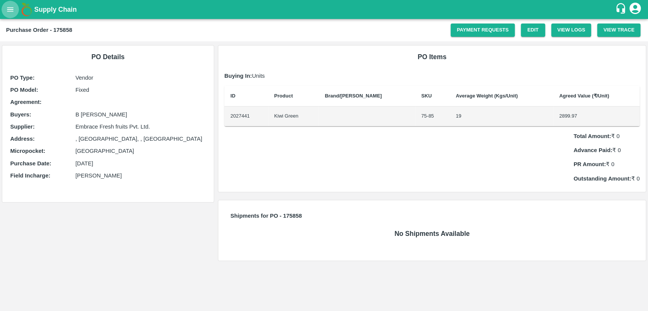
click at [11, 12] on icon "open drawer" at bounding box center [10, 9] width 8 height 8
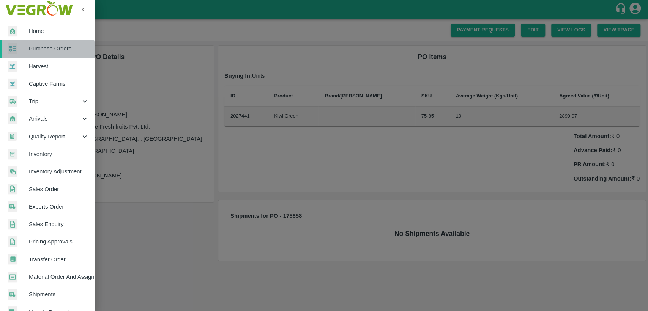
click at [42, 53] on link "Purchase Orders" at bounding box center [47, 48] width 95 height 17
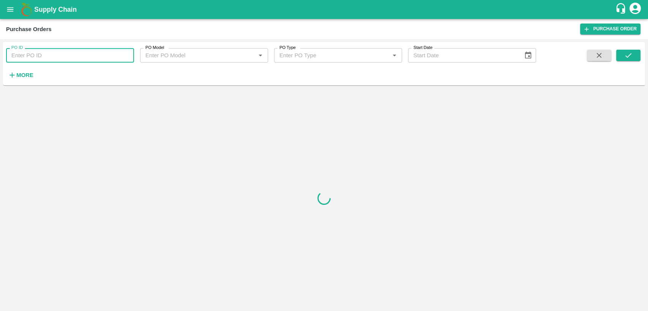
click at [58, 59] on input "PO ID" at bounding box center [70, 55] width 128 height 14
click at [28, 78] on strong "More" at bounding box center [24, 75] width 17 height 6
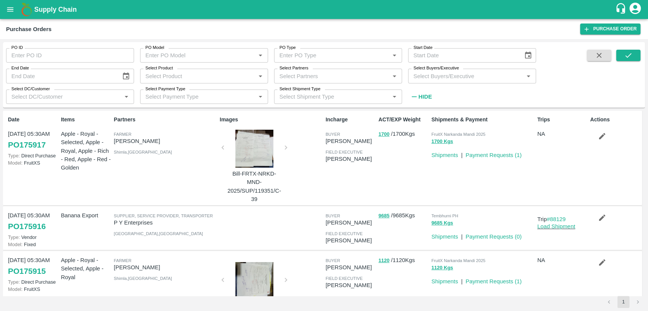
click at [424, 74] on input "Select Buyers/Executive" at bounding box center [465, 76] width 111 height 10
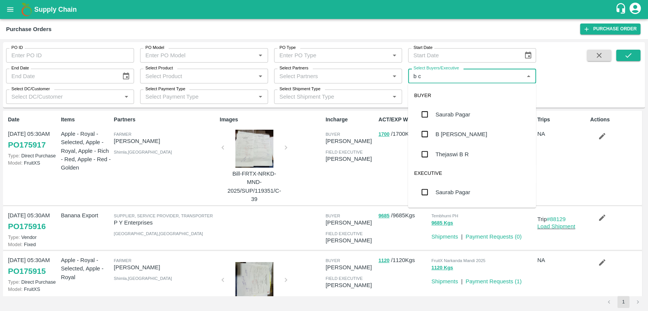
type input "b ch"
click at [440, 110] on div "B Chandra Sekhar" at bounding box center [461, 114] width 52 height 8
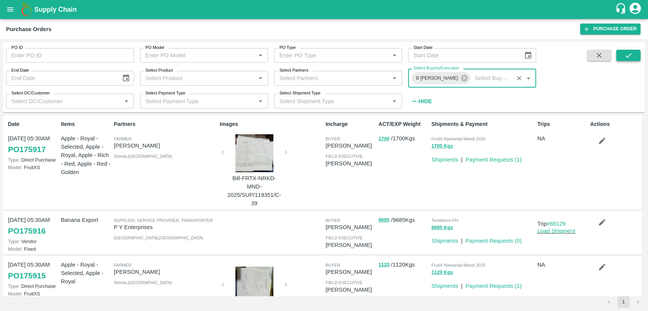
click at [634, 57] on button "submit" at bounding box center [628, 55] width 24 height 11
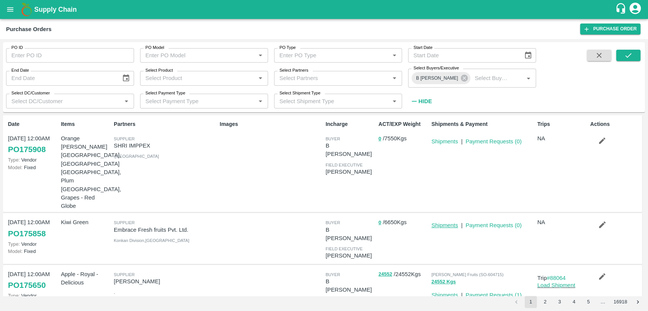
click at [449, 222] on link "Shipments" at bounding box center [444, 225] width 27 height 6
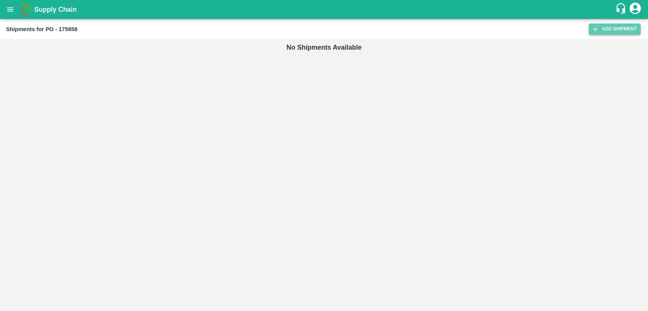
click at [608, 32] on link "Add Shipment" at bounding box center [614, 29] width 52 height 11
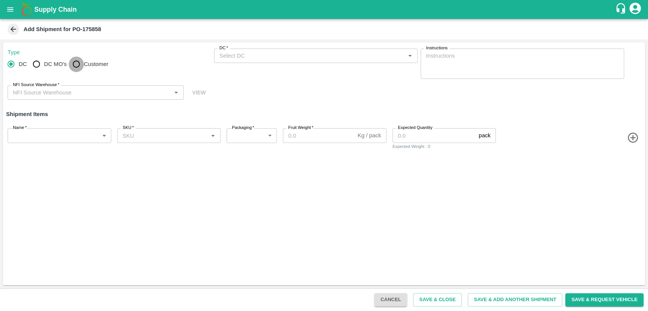
click at [72, 61] on input "Customer" at bounding box center [76, 64] width 15 height 15
radio input "true"
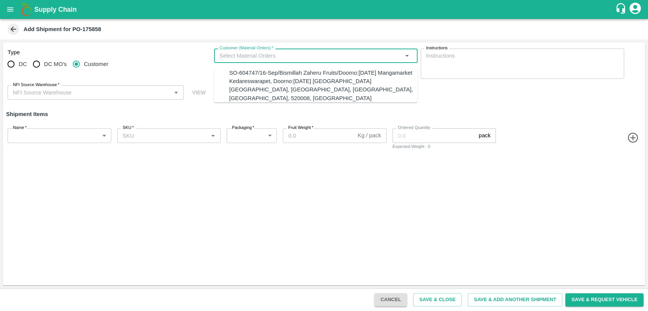
click at [234, 58] on input "Customer (Material Orders)   *" at bounding box center [309, 56] width 186 height 10
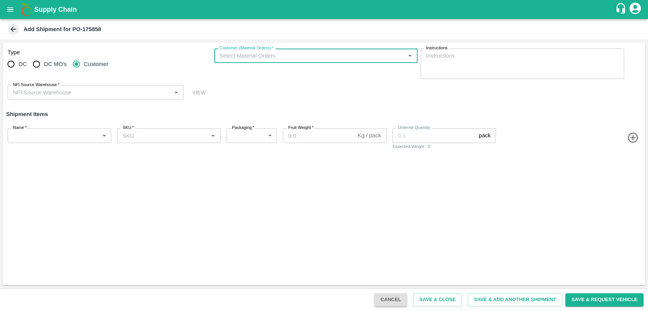
click at [314, 61] on div "Customer (Material Orders)   *" at bounding box center [315, 56] width 203 height 14
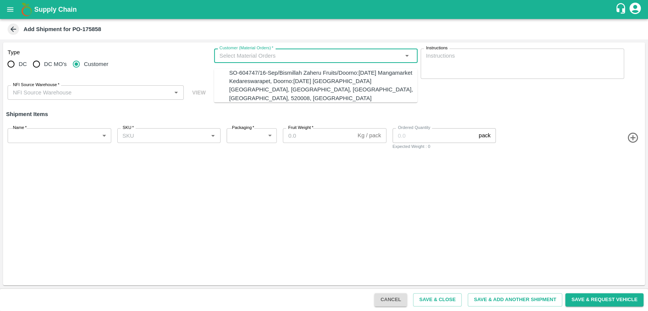
click at [312, 80] on div "SO-604747/16-Sep/Bismillah Zaheru Fruits/Doorno:[DATE] Mangamarket Kedareswarap…" at bounding box center [323, 86] width 188 height 34
type input "SO-604747/16-Sep/Bismillah Zaheru Fruits/Doorno:[DATE] Mangamarket Kedareswarap…"
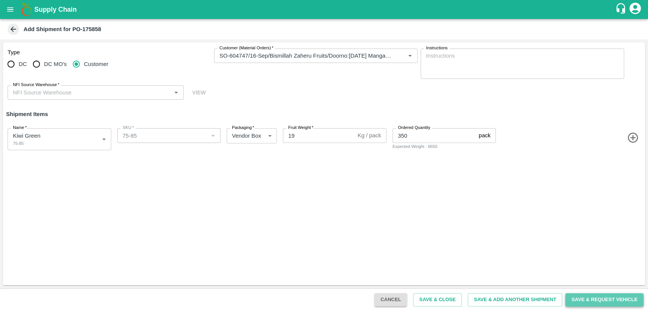
click at [595, 298] on button "Save & Request Vehicle" at bounding box center [604, 299] width 78 height 13
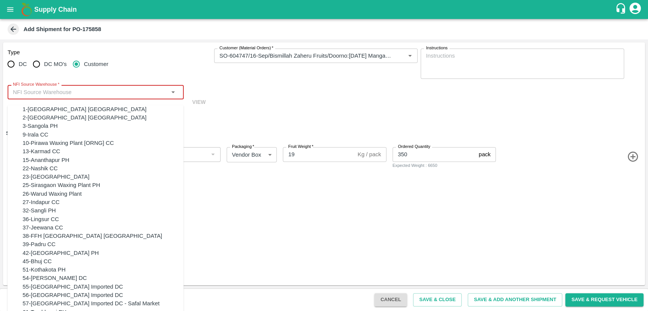
click at [142, 94] on input "NFI Source Warehouse   *" at bounding box center [89, 92] width 159 height 10
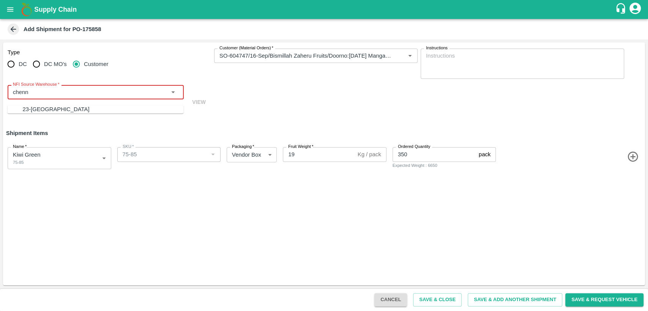
click at [128, 112] on div "23-Chennai DC" at bounding box center [103, 109] width 161 height 8
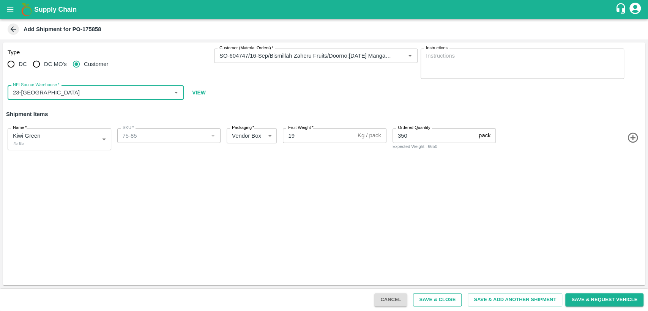
type input "23-Chennai DC"
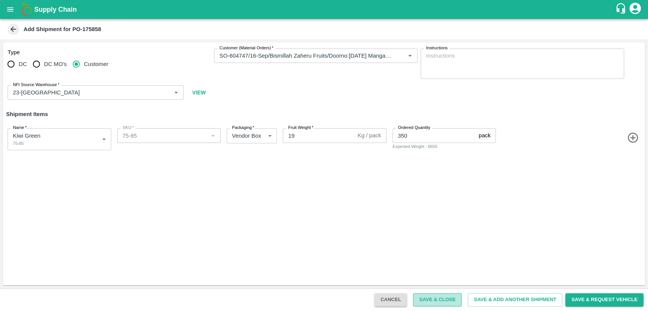
click at [434, 302] on button "Save & Close" at bounding box center [437, 299] width 49 height 13
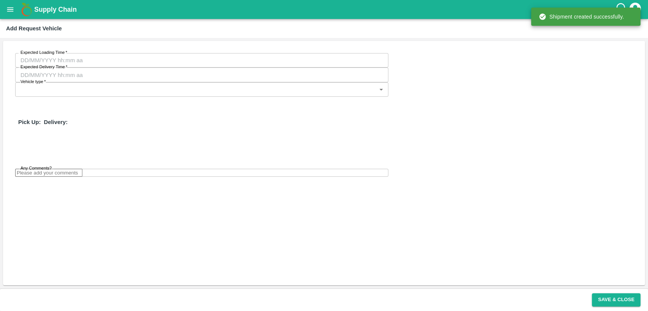
type input "14/09/2025 11:36 AM"
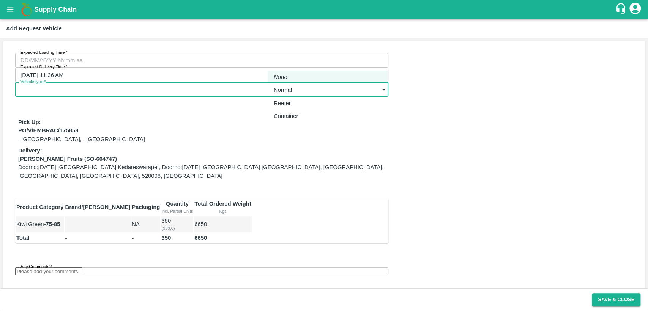
click at [278, 58] on body "Supply Chain Add Request Vehicle Expected Loading Time   * Expected Loading Tim…" at bounding box center [324, 155] width 648 height 311
click at [287, 76] on em "None" at bounding box center [281, 77] width 14 height 8
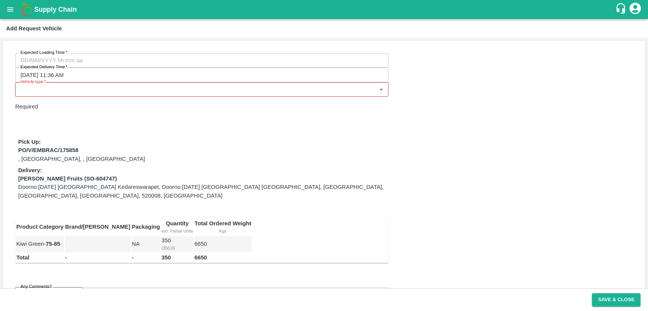
click at [198, 79] on div "Expected Loading Time   * Expected Loading Time Expected Delivery Time   * 14/0…" at bounding box center [195, 180] width 385 height 279
click at [273, 64] on body "Supply Chain Add Request Vehicle Expected Loading Time   * Expected Loading Tim…" at bounding box center [324, 155] width 648 height 311
click at [160, 99] on div at bounding box center [324, 155] width 648 height 311
type input "DD/MM/YYYY hh:mm aa"
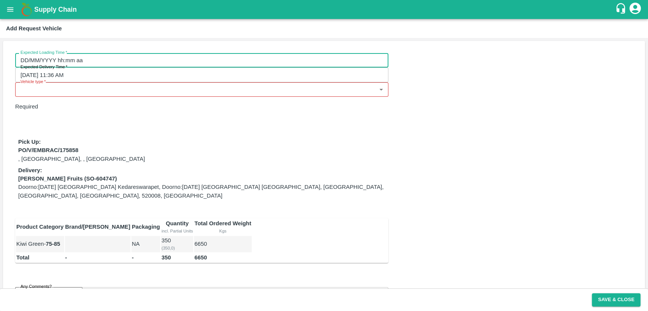
click at [109, 63] on input "DD/MM/YYYY hh:mm aa" at bounding box center [199, 60] width 368 height 14
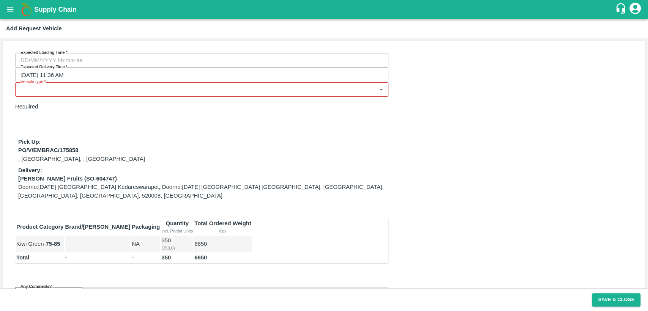
type input "DD/MM/YYYY hh:mm aa"
click at [11, 13] on icon "open drawer" at bounding box center [10, 9] width 8 height 8
click at [472, 311] on div at bounding box center [324, 311] width 648 height 0
click at [12, 10] on icon "open drawer" at bounding box center [10, 9] width 8 height 8
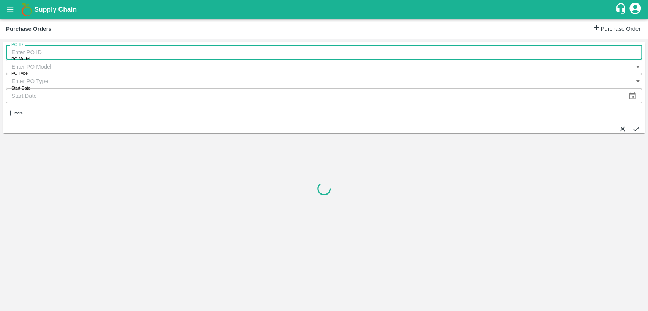
click at [54, 53] on input "PO ID" at bounding box center [324, 52] width 636 height 14
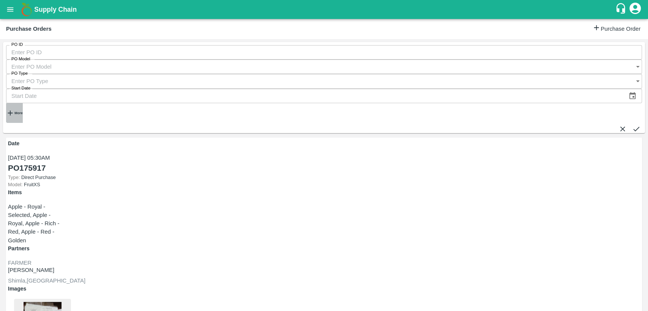
click at [19, 111] on strong "More" at bounding box center [18, 113] width 8 height 4
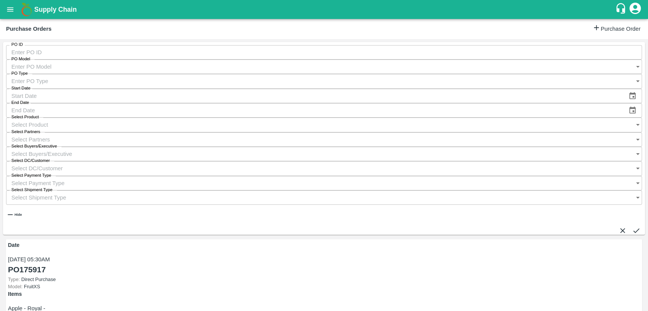
click at [426, 147] on input "Select Buyers/Executive" at bounding box center [316, 154] width 621 height 14
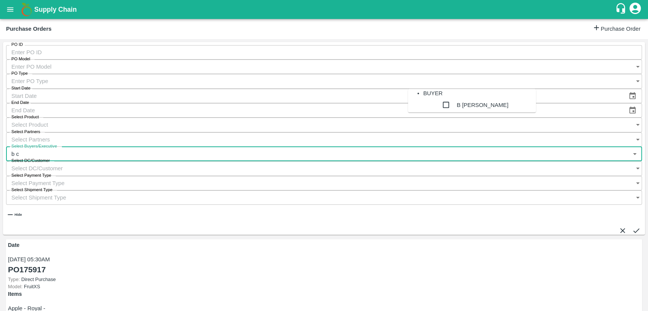
type input "b ch"
click at [468, 113] on div "B Chandra Sekhar" at bounding box center [482, 105] width 52 height 15
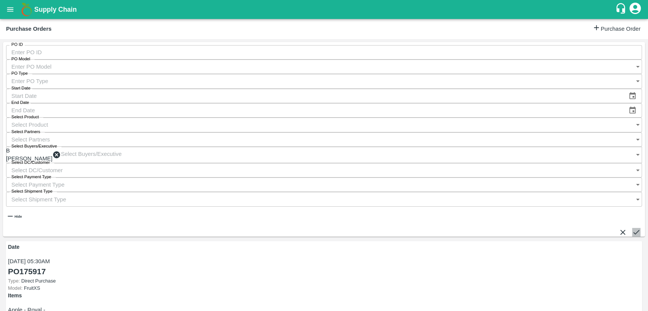
click at [632, 228] on icon "submit" at bounding box center [636, 232] width 8 height 8
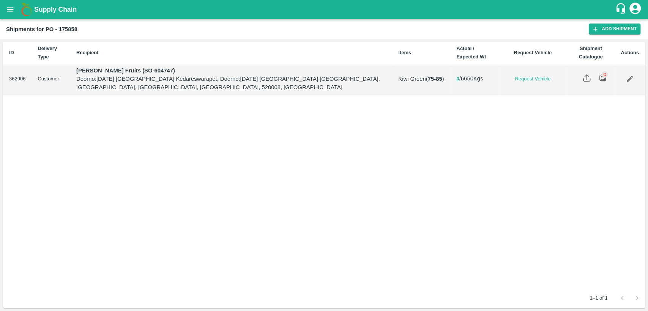
click at [13, 9] on icon "open drawer" at bounding box center [10, 9] width 6 height 4
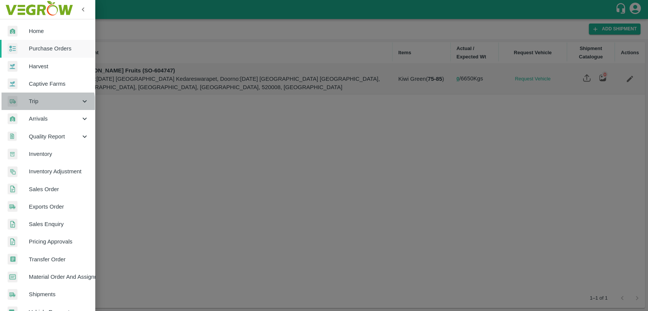
click at [41, 104] on span "Trip" at bounding box center [55, 101] width 52 height 8
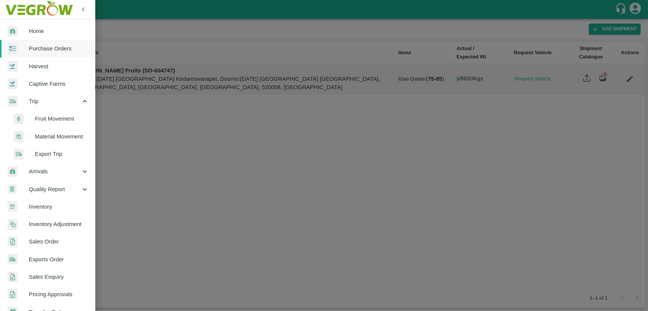
click at [49, 119] on span "Fruit Movement" at bounding box center [62, 119] width 54 height 8
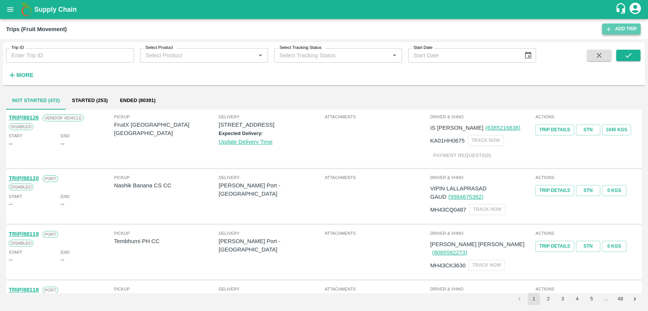
click at [619, 30] on link "Add Trip" at bounding box center [621, 29] width 38 height 11
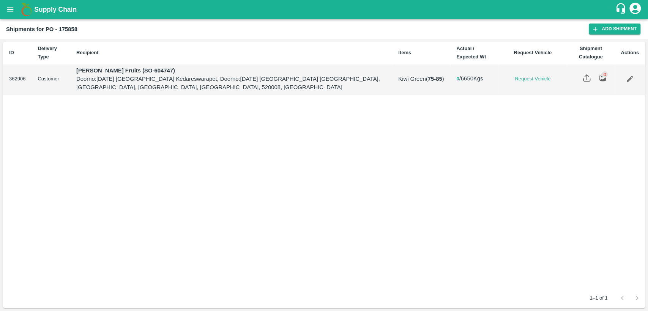
click at [628, 80] on icon "Edit" at bounding box center [629, 79] width 6 height 6
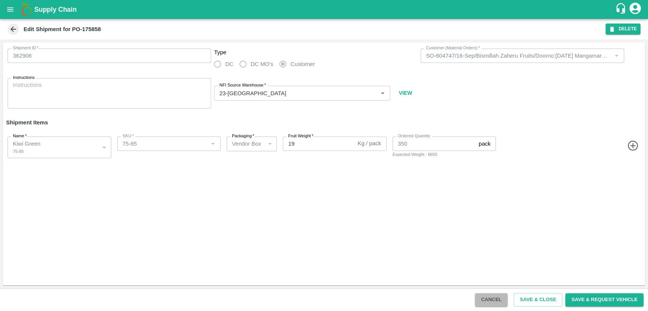
click at [490, 302] on button "Cancel" at bounding box center [491, 299] width 33 height 13
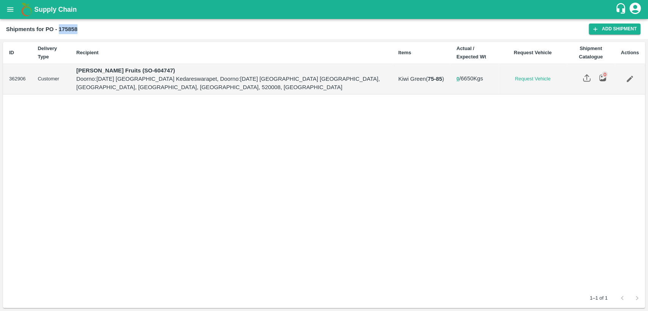
drag, startPoint x: 60, startPoint y: 28, endPoint x: 82, endPoint y: 30, distance: 22.5
click at [82, 30] on div "Shipments for PO - 175858" at bounding box center [297, 29] width 582 height 10
copy b "175858"
click at [7, 10] on icon "open drawer" at bounding box center [10, 9] width 8 height 8
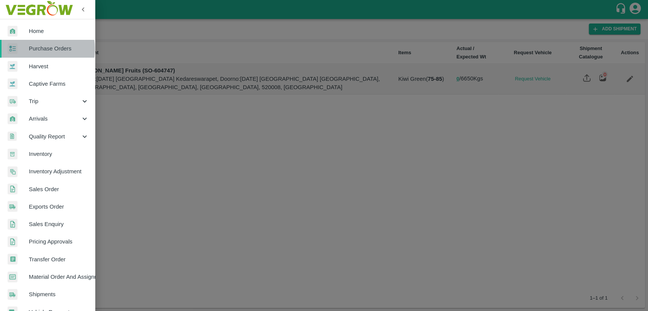
click at [29, 49] on span "Purchase Orders" at bounding box center [59, 48] width 60 height 8
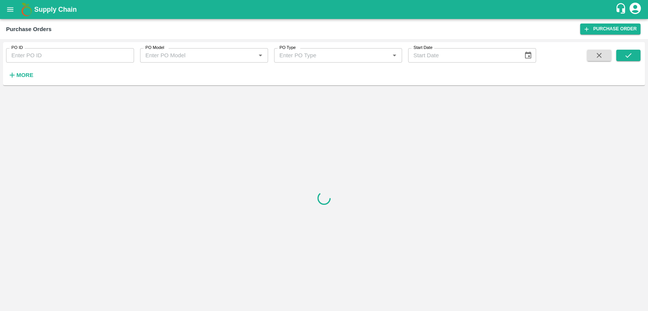
click at [36, 60] on input "PO ID" at bounding box center [70, 55] width 128 height 14
paste input "175858"
type input "175858"
click at [634, 59] on button "submit" at bounding box center [628, 55] width 24 height 11
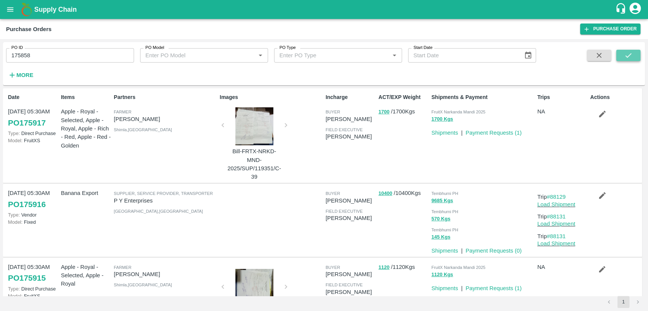
click at [628, 55] on icon "submit" at bounding box center [628, 55] width 8 height 8
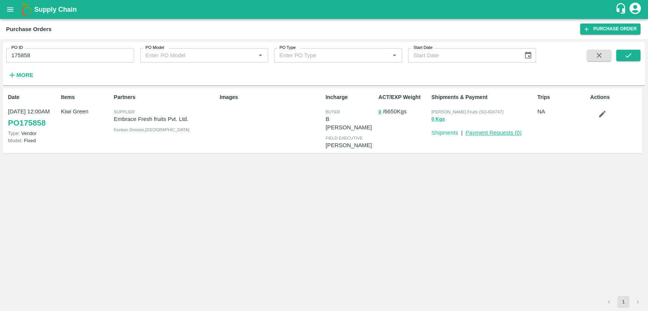
click at [475, 134] on link "Payment Requests ( 0 )" at bounding box center [493, 133] width 56 height 6
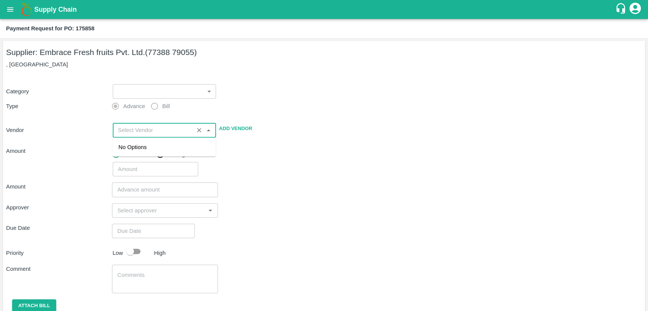
click at [149, 128] on input "input" at bounding box center [153, 130] width 77 height 10
click at [243, 150] on div "Total value Per Kg" at bounding box center [377, 154] width 529 height 15
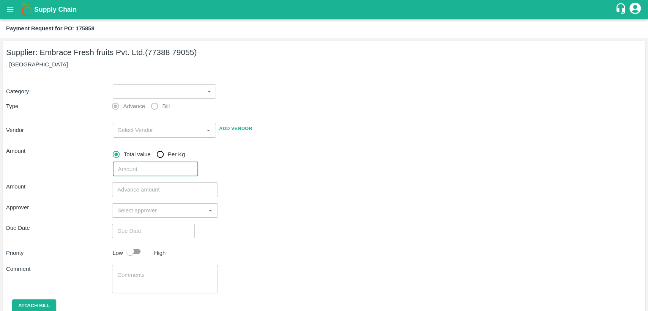
click at [160, 169] on input "number" at bounding box center [156, 169] width 86 height 14
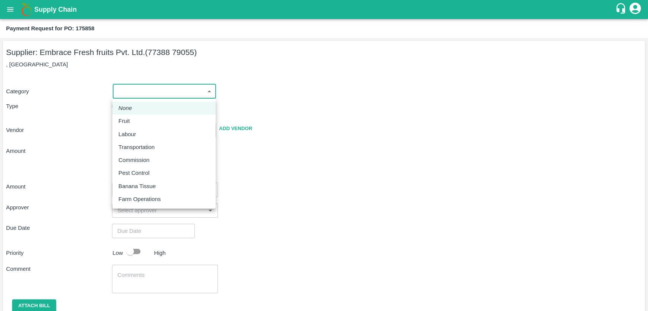
click at [183, 87] on body "Supply Chain Payment Request for PO: 175858 Supplier: Embrace Fresh fruits Pvt.…" at bounding box center [324, 155] width 648 height 311
click at [154, 121] on div "Fruit" at bounding box center [163, 121] width 91 height 8
type input "1"
type input "Embrace Fresh fruits Pvt. Ltd. - 77388 79055(Supplier)"
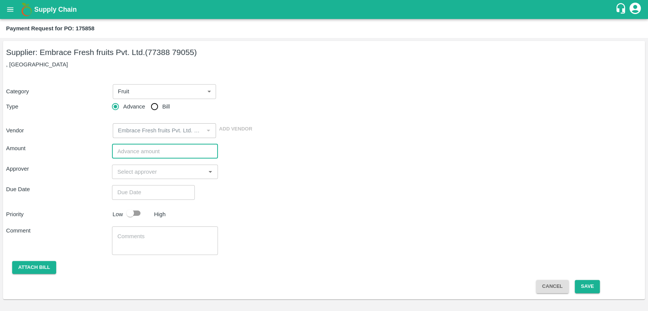
click at [169, 153] on input "number" at bounding box center [165, 151] width 106 height 14
click at [154, 110] on input "Bill" at bounding box center [154, 106] width 15 height 15
radio input "true"
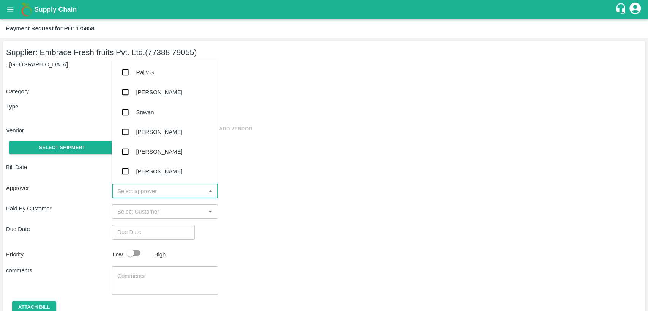
click at [154, 194] on input "input" at bounding box center [158, 191] width 89 height 10
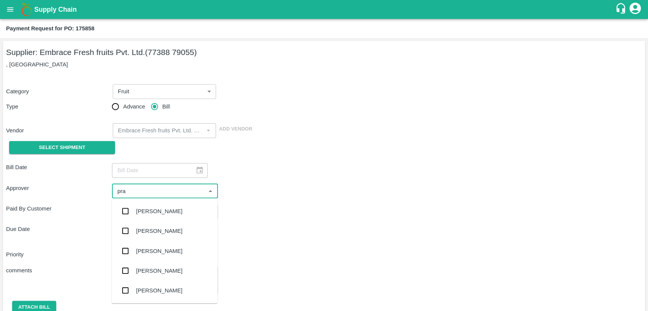
type input "prav"
click at [158, 218] on div "[PERSON_NAME]" at bounding box center [165, 211] width 106 height 20
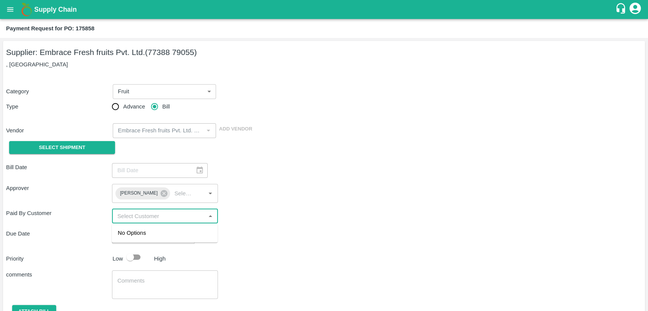
click at [146, 215] on input "input" at bounding box center [158, 216] width 89 height 10
click at [308, 248] on div "Bill Date ​ Approver [PERSON_NAME] ​ Paid By Customer ​ Due Date ​ Priority Low…" at bounding box center [324, 247] width 636 height 181
type input "DD/MM/YYYY hh:mm aa"
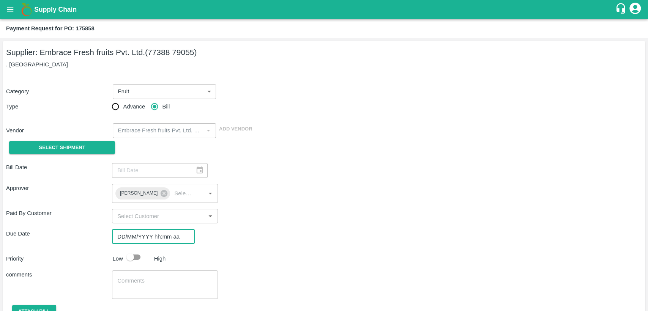
click at [150, 234] on input "DD/MM/YYYY hh:mm aa" at bounding box center [150, 237] width 77 height 14
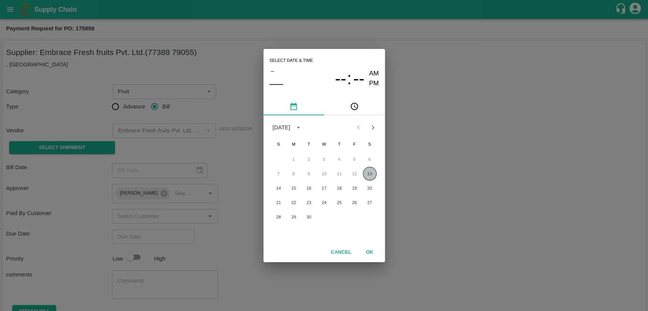
click at [371, 172] on button "13" at bounding box center [370, 174] width 14 height 14
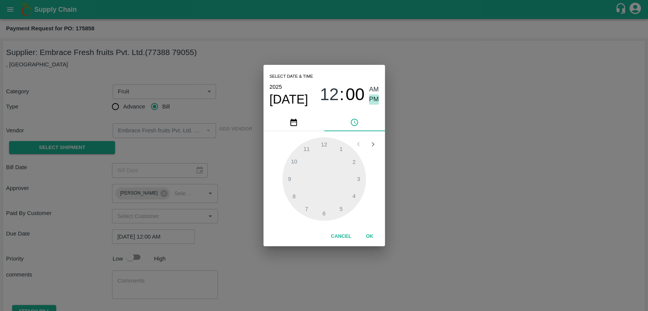
click at [374, 97] on span "PM" at bounding box center [374, 99] width 10 height 10
click at [341, 205] on div at bounding box center [323, 178] width 83 height 83
type input "13/09/2025 05:00 PM"
click at [369, 101] on span "PM" at bounding box center [374, 99] width 10 height 10
click at [367, 233] on button "OK" at bounding box center [369, 236] width 24 height 13
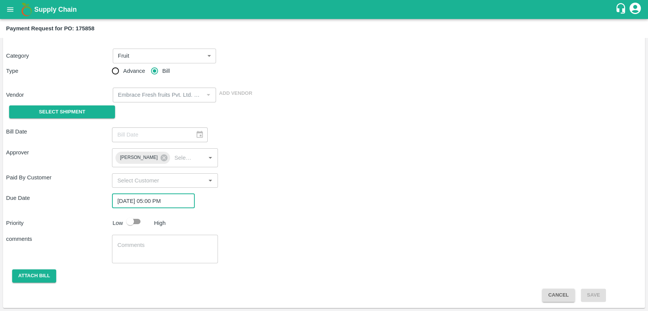
scroll to position [35, 0]
click at [135, 221] on input "checkbox" at bounding box center [130, 222] width 43 height 14
checkbox input "true"
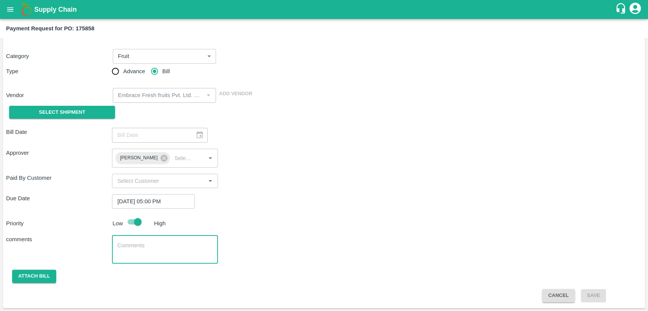
click at [124, 245] on textarea at bounding box center [164, 250] width 95 height 16
click at [79, 115] on span "Select Shipment" at bounding box center [62, 112] width 46 height 9
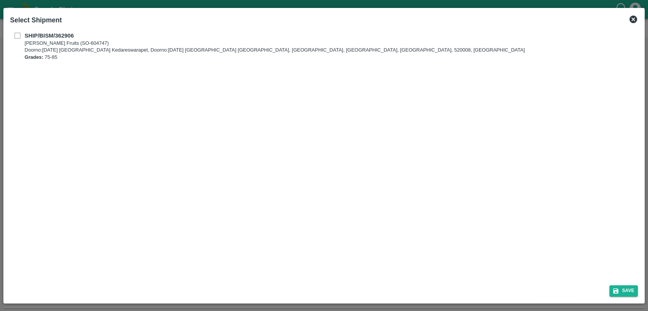
click at [15, 36] on div "SHIP/BISM/362906 Bismillah Zaheru Fruits (SO-604747) Doorno:18-1-55 Mangamarket…" at bounding box center [324, 46] width 628 height 30
click at [17, 35] on div "SHIP/BISM/362906 Bismillah Zaheru Fruits (SO-604747) Doorno:18-1-55 Mangamarket…" at bounding box center [324, 46] width 628 height 30
click at [16, 35] on div "SHIP/BISM/362906 Bismillah Zaheru Fruits (SO-604747) Doorno:18-1-55 Mangamarket…" at bounding box center [324, 46] width 628 height 30
click at [17, 35] on div "SHIP/BISM/362906 Bismillah Zaheru Fruits (SO-604747) Doorno:18-1-55 Mangamarket…" at bounding box center [324, 46] width 628 height 30
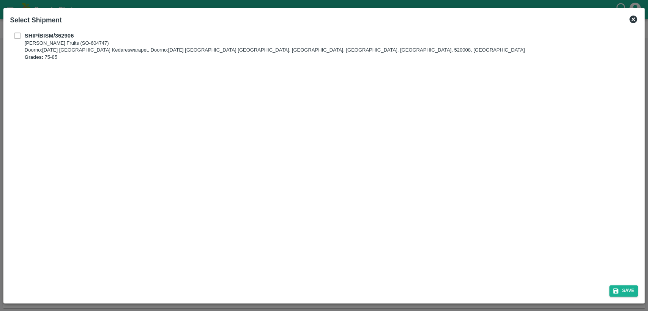
click at [17, 36] on div "SHIP/BISM/362906 Bismillah Zaheru Fruits (SO-604747) Doorno:18-1-55 Mangamarket…" at bounding box center [324, 46] width 628 height 30
click at [53, 33] on b "SHIP/BISM/362906" at bounding box center [49, 36] width 49 height 6
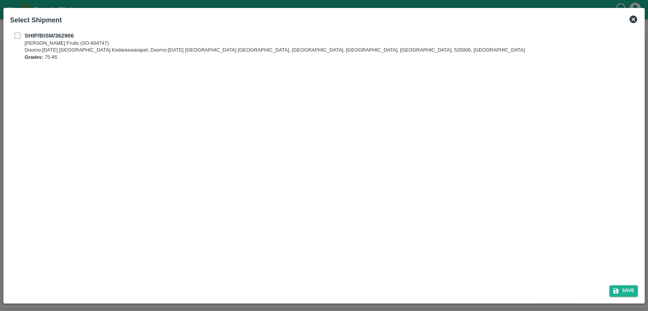
checkbox input "true"
click at [624, 292] on button "Save" at bounding box center [623, 290] width 29 height 11
checkbox input "false"
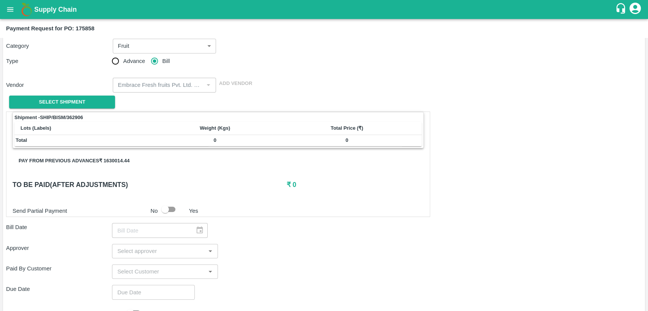
scroll to position [43, 0]
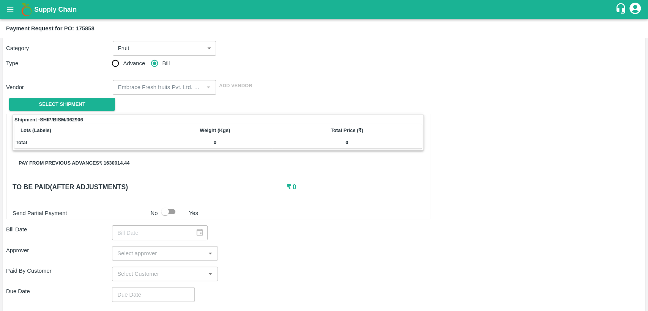
click at [11, 7] on icon "open drawer" at bounding box center [10, 9] width 8 height 8
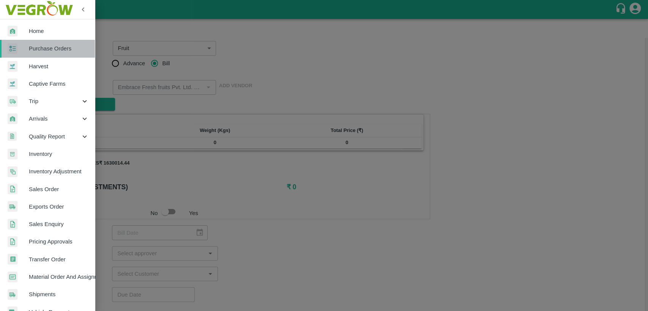
click at [52, 44] on link "Purchase Orders" at bounding box center [47, 48] width 95 height 17
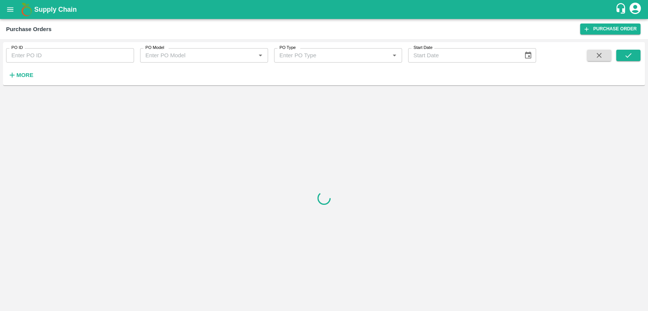
click at [49, 54] on input "PO ID" at bounding box center [70, 55] width 128 height 14
type input "175858"
click at [630, 57] on icon "submit" at bounding box center [628, 55] width 8 height 8
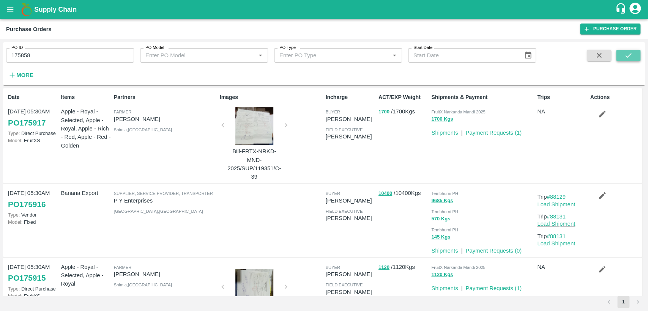
click at [626, 52] on icon "submit" at bounding box center [628, 55] width 8 height 8
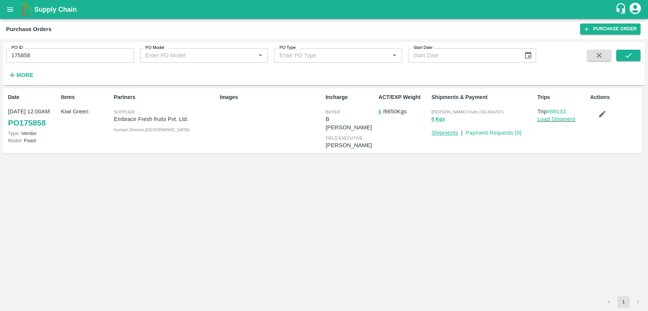
click at [439, 132] on link "Shipments" at bounding box center [444, 133] width 27 height 6
click at [557, 119] on link "Load Shipment" at bounding box center [556, 119] width 38 height 6
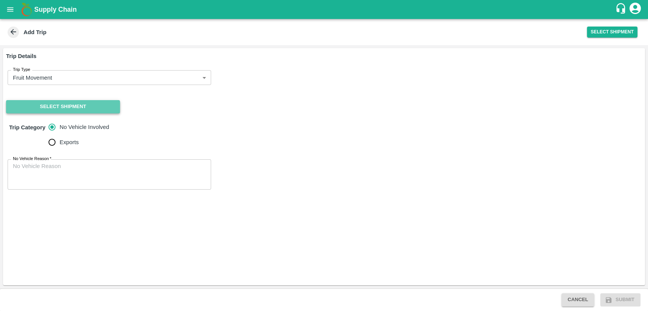
click at [90, 111] on button "Select Shipment" at bounding box center [63, 106] width 114 height 13
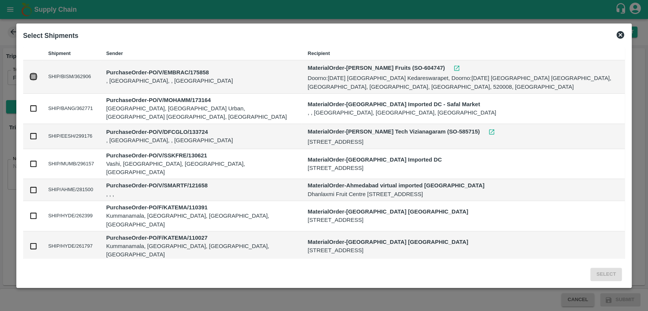
click at [30, 77] on input "checkbox" at bounding box center [33, 76] width 8 height 8
checkbox input "true"
click at [598, 272] on button "Select" at bounding box center [605, 274] width 31 height 13
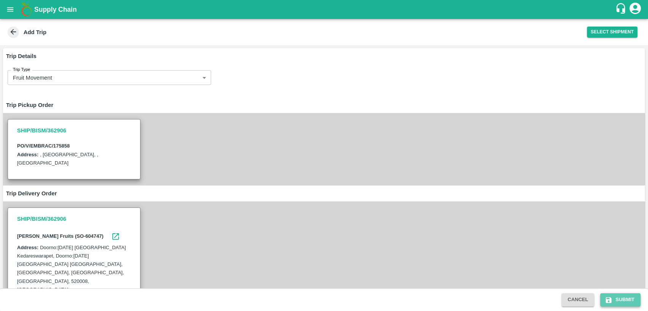
click at [631, 301] on button "Submit" at bounding box center [620, 299] width 40 height 13
click at [618, 299] on button "Submit" at bounding box center [620, 299] width 40 height 13
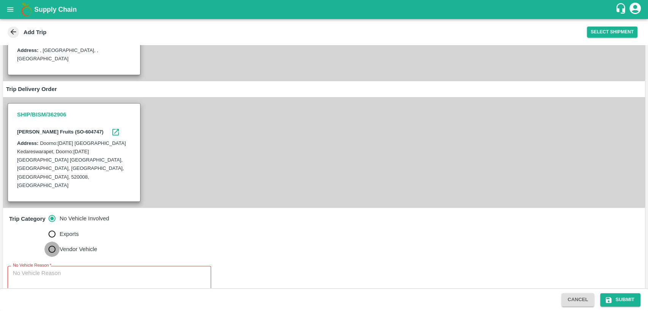
click at [54, 242] on input "Vendor Vehicle" at bounding box center [51, 249] width 15 height 15
radio input "true"
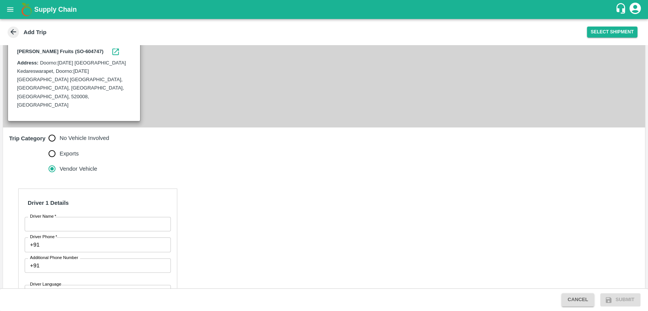
scroll to position [185, 0]
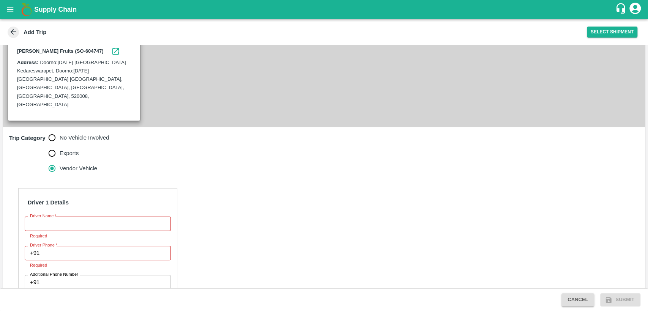
click at [73, 134] on span "No Vehicle Involved" at bounding box center [84, 138] width 49 height 8
click at [60, 130] on input "No Vehicle Involved" at bounding box center [51, 137] width 15 height 15
radio input "true"
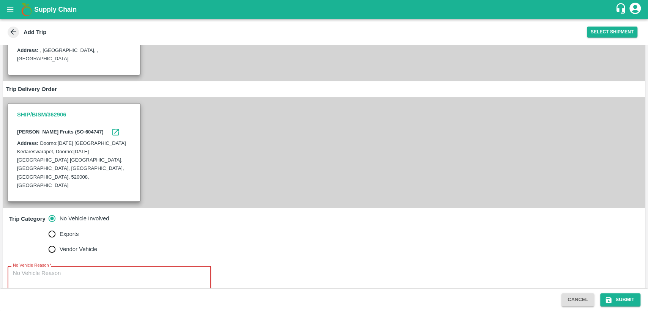
click at [73, 269] on textarea "No Vehicle Reason   *" at bounding box center [109, 281] width 193 height 24
type textarea "N"
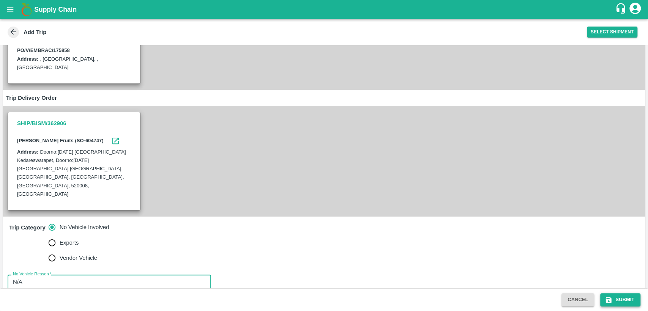
type textarea "N/A"
click at [622, 302] on button "Submit" at bounding box center [620, 299] width 40 height 13
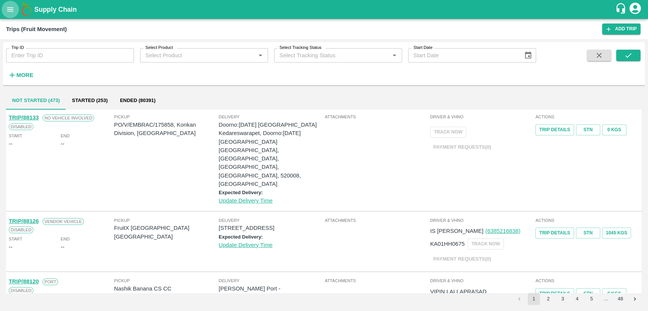
click at [14, 8] on icon "open drawer" at bounding box center [10, 9] width 8 height 8
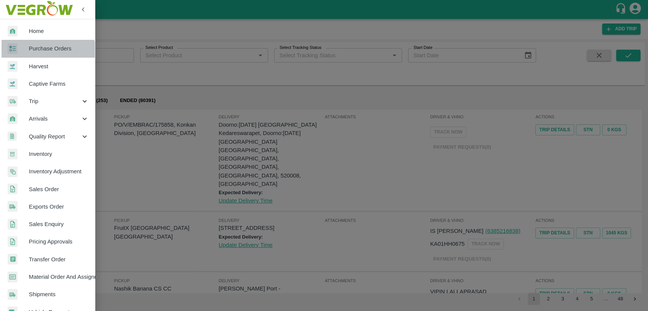
click at [41, 53] on link "Purchase Orders" at bounding box center [47, 48] width 95 height 17
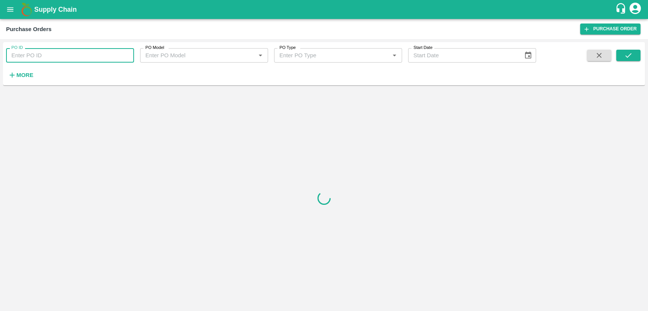
click at [39, 58] on input "PO ID" at bounding box center [70, 55] width 128 height 14
type input "175858"
click at [632, 61] on span at bounding box center [628, 65] width 24 height 31
click at [631, 58] on icon "submit" at bounding box center [628, 55] width 8 height 8
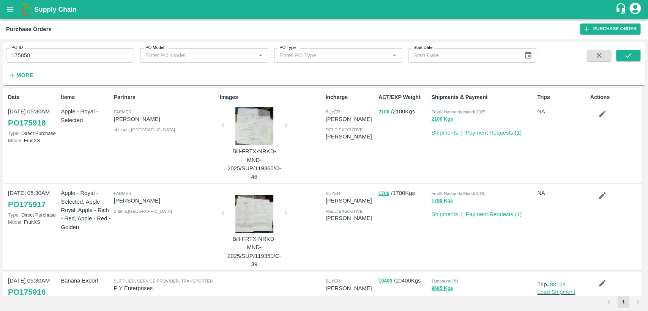
click at [509, 130] on link "Payment Requests ( 1 )" at bounding box center [493, 133] width 56 height 6
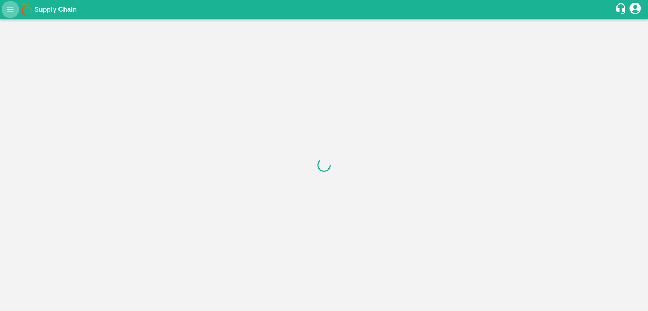
click at [12, 10] on icon "open drawer" at bounding box center [10, 9] width 8 height 8
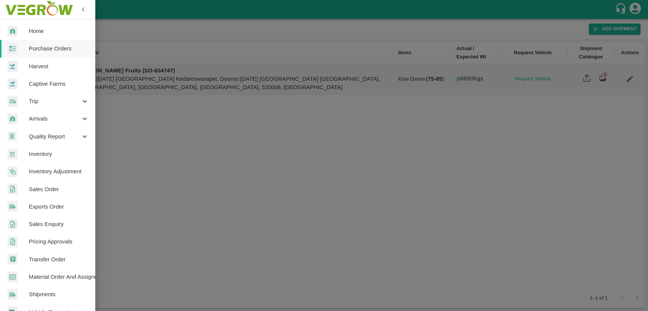
click at [240, 129] on div at bounding box center [324, 155] width 648 height 311
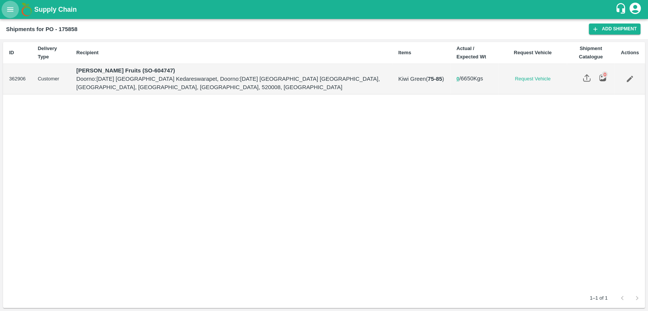
click at [13, 10] on icon "open drawer" at bounding box center [10, 9] width 8 height 8
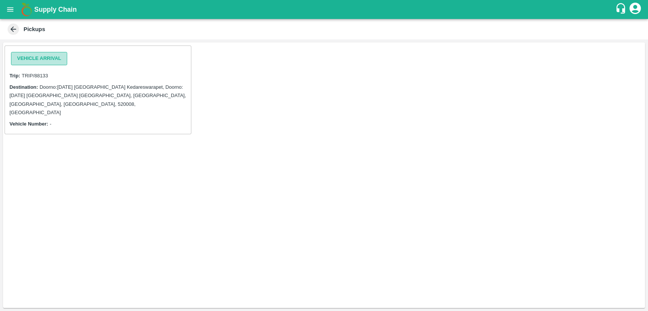
click at [44, 58] on button "Vehicle Arrival" at bounding box center [39, 58] width 56 height 13
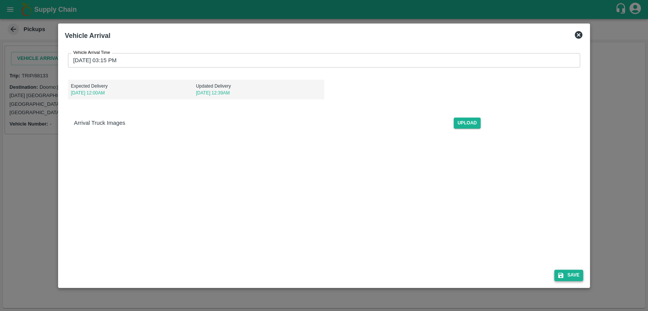
click at [567, 275] on button "Save" at bounding box center [568, 275] width 29 height 11
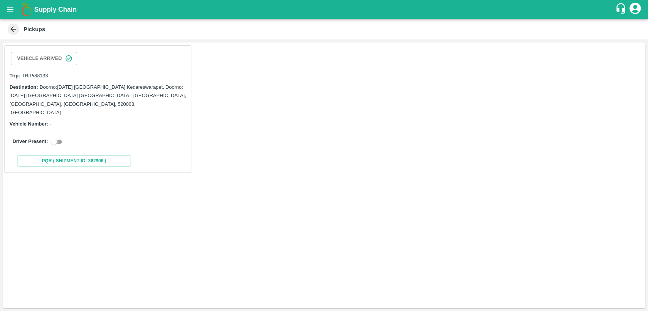
click at [60, 137] on input "checkbox" at bounding box center [53, 141] width 27 height 9
checkbox input "true"
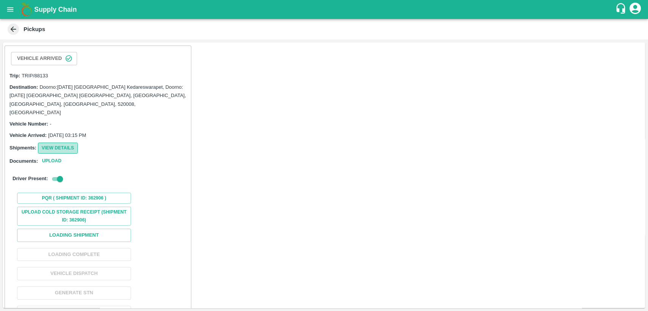
click at [72, 143] on button "View Details" at bounding box center [58, 148] width 40 height 11
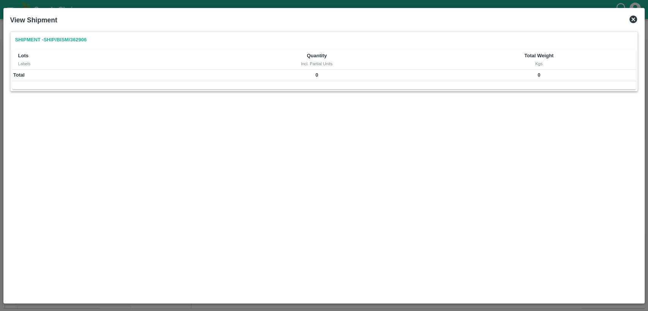
click at [634, 18] on icon at bounding box center [632, 19] width 9 height 9
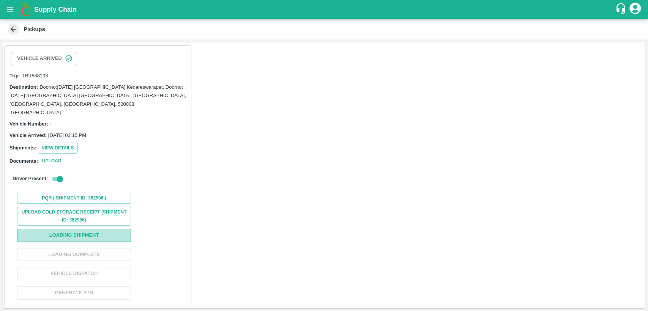
click at [112, 229] on button "Loading Shipment" at bounding box center [74, 235] width 114 height 13
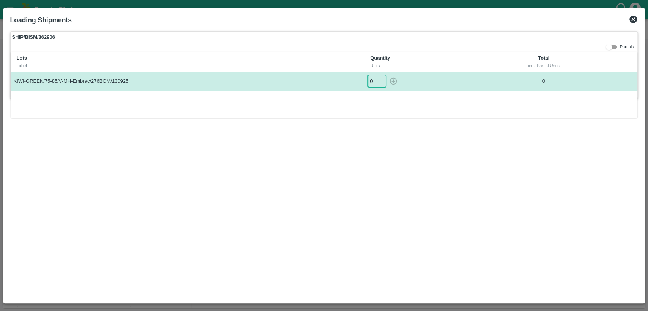
click at [373, 82] on input "0" at bounding box center [376, 81] width 19 height 13
click at [374, 82] on input "300" at bounding box center [376, 81] width 19 height 13
type input "3"
click at [391, 83] on icon "button" at bounding box center [393, 81] width 7 height 7
type input "0"
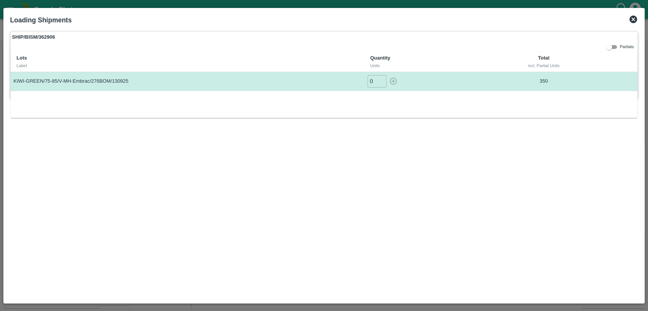
click at [634, 18] on icon at bounding box center [632, 19] width 9 height 9
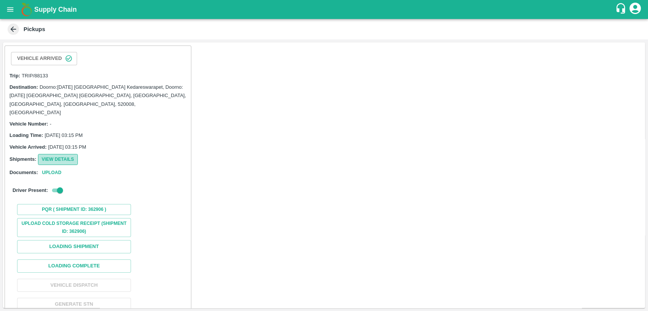
click at [57, 154] on button "View Details" at bounding box center [58, 159] width 40 height 11
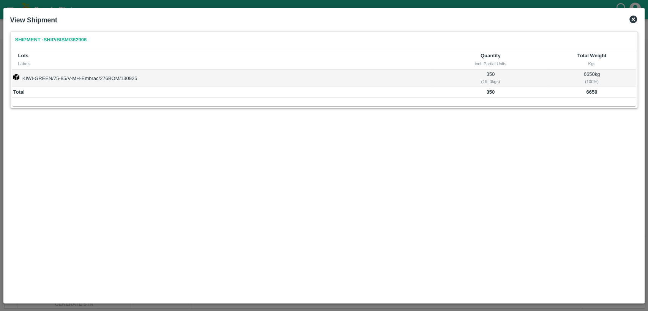
click at [633, 17] on icon at bounding box center [633, 20] width 8 height 8
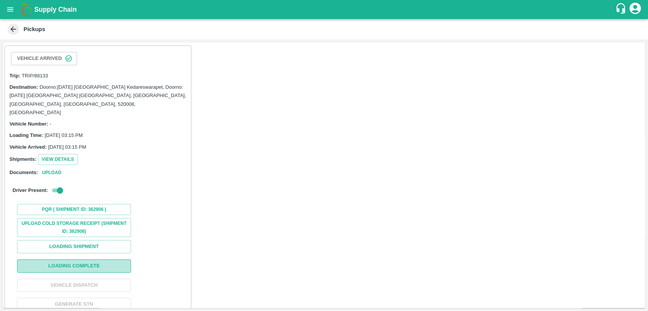
click at [111, 260] on button "Loading Complete" at bounding box center [74, 266] width 114 height 13
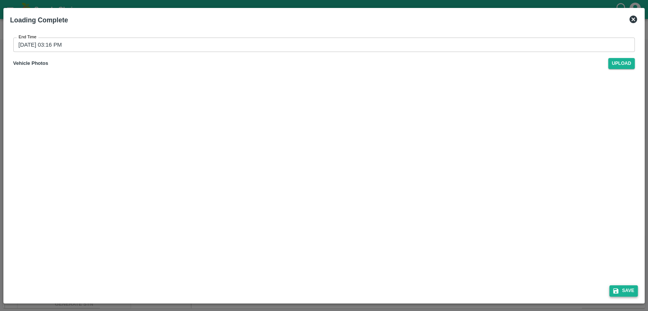
click at [628, 290] on button "Save" at bounding box center [623, 290] width 29 height 11
type input "13/09/2025 03:17 PM"
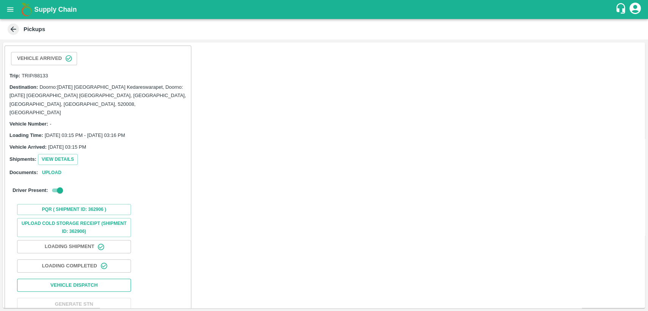
click at [113, 279] on button "Vehicle Dispatch" at bounding box center [74, 285] width 114 height 13
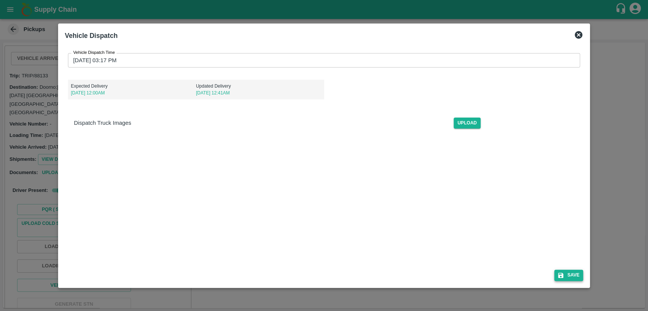
click at [566, 273] on button "Save" at bounding box center [568, 275] width 29 height 11
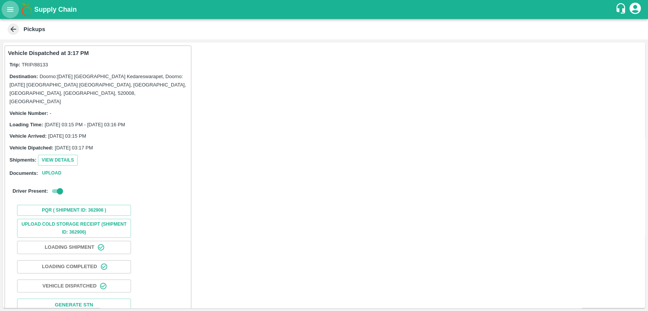
click at [13, 4] on button "open drawer" at bounding box center [10, 9] width 17 height 17
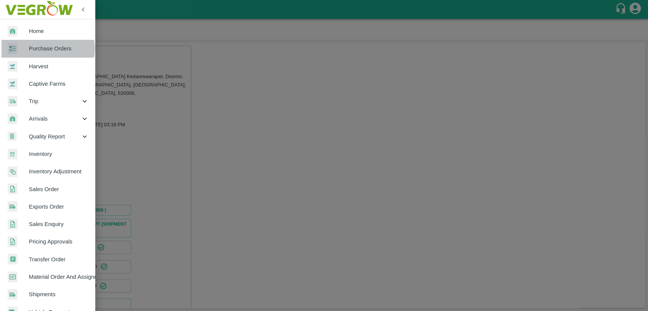
click at [46, 48] on span "Purchase Orders" at bounding box center [59, 48] width 60 height 8
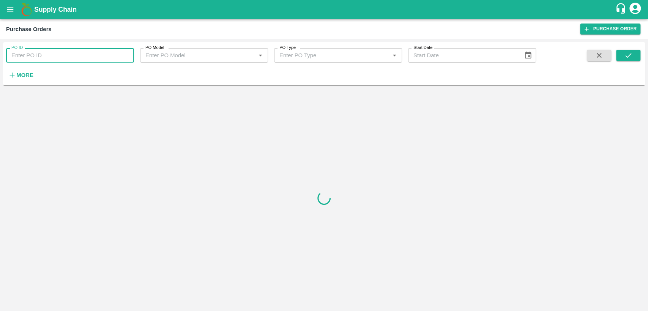
click at [36, 51] on input "PO ID" at bounding box center [70, 55] width 128 height 14
type input "175858"
click at [624, 57] on icon "submit" at bounding box center [628, 55] width 8 height 8
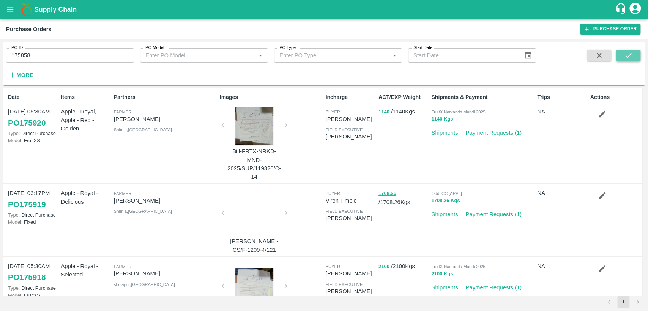
click at [624, 57] on icon "submit" at bounding box center [628, 55] width 8 height 8
click at [21, 75] on strong "More" at bounding box center [24, 75] width 17 height 6
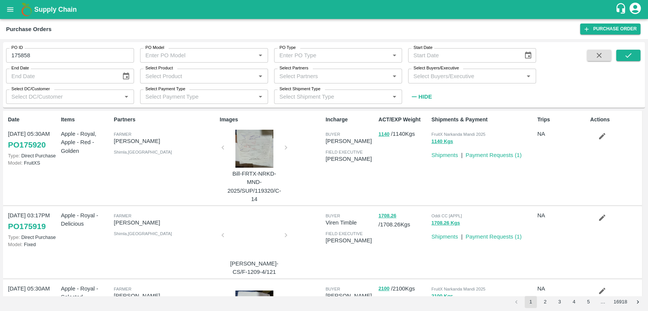
click at [437, 79] on input "Select Buyers/Executive" at bounding box center [465, 76] width 111 height 10
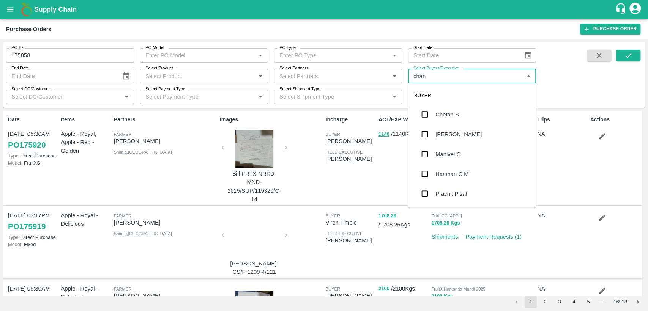
type input "chand"
click at [435, 112] on div "B Chandra Sekhar" at bounding box center [461, 114] width 52 height 8
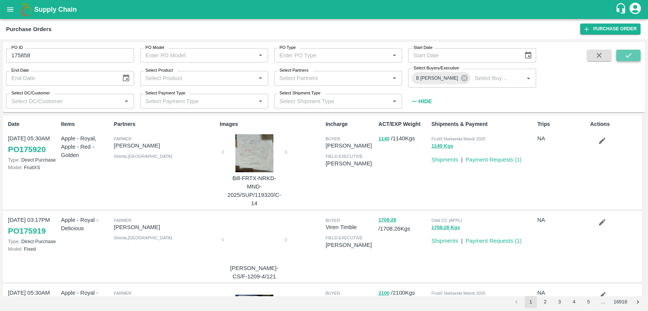
click at [622, 58] on button "submit" at bounding box center [628, 55] width 24 height 11
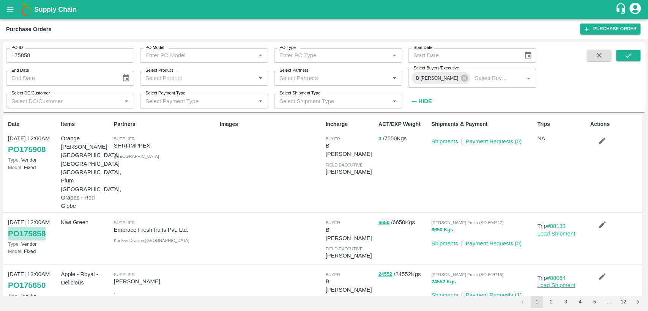
click at [39, 227] on link "PO 175858" at bounding box center [27, 234] width 38 height 14
drag, startPoint x: 359, startPoint y: 46, endPoint x: 246, endPoint y: -12, distance: 127.1
click at [246, 0] on html "Supply Chain Purchase Orders Purchase Order PO ID 175858 PO ID PO Model PO Mode…" at bounding box center [324, 155] width 648 height 311
click at [6, 8] on button "open drawer" at bounding box center [10, 9] width 17 height 17
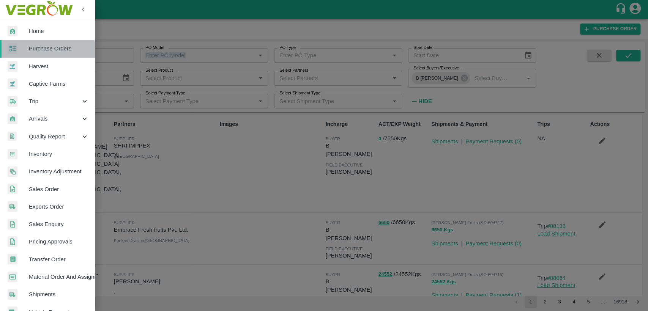
click at [36, 55] on link "Purchase Orders" at bounding box center [47, 48] width 95 height 17
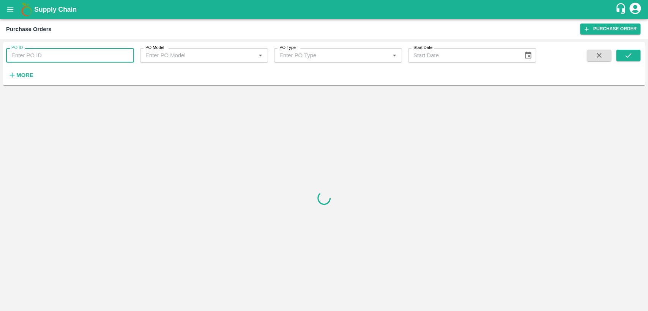
click at [45, 53] on input "PO ID" at bounding box center [70, 55] width 128 height 14
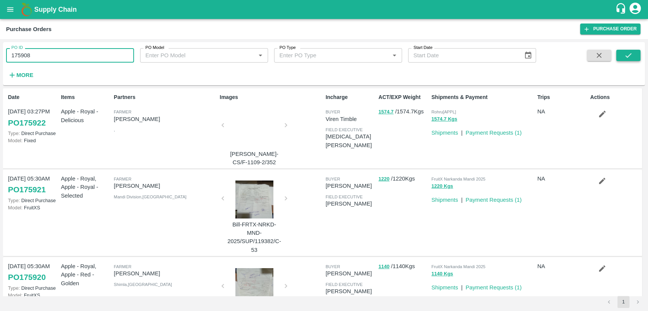
type input "175908"
click at [636, 61] on button "submit" at bounding box center [628, 55] width 24 height 11
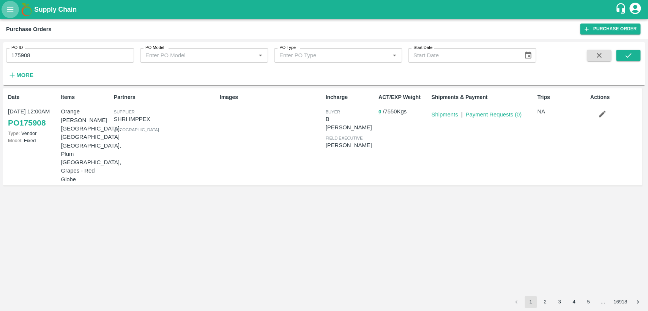
click at [6, 8] on icon "open drawer" at bounding box center [10, 9] width 8 height 8
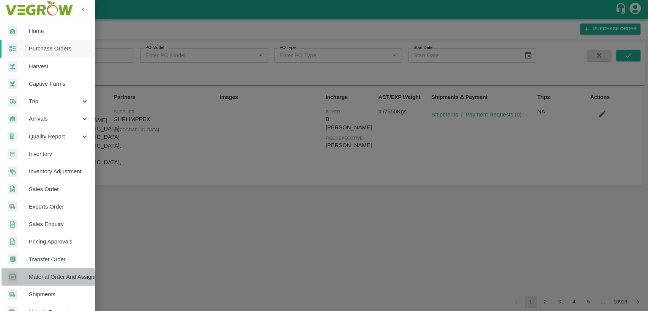
click at [47, 279] on span "Material Order And Assignment" at bounding box center [59, 277] width 60 height 8
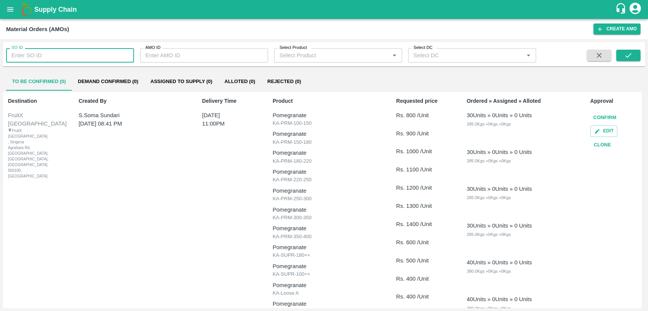
click at [66, 54] on input "SO ID" at bounding box center [70, 55] width 128 height 14
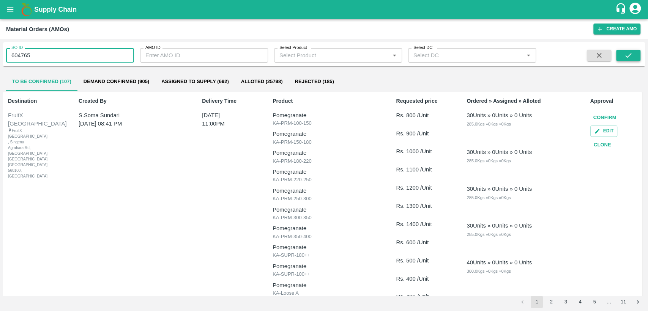
type input "604765"
click at [624, 55] on icon "submit" at bounding box center [628, 55] width 8 height 8
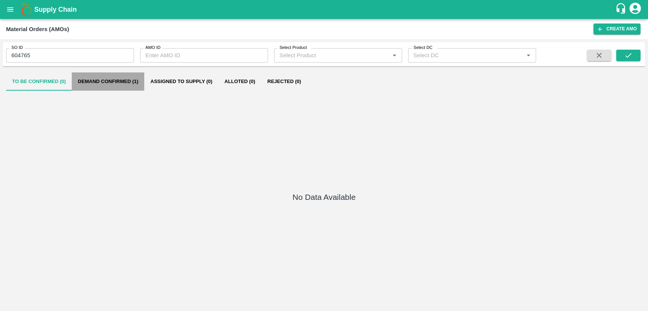
click at [99, 86] on button "Demand Confirmed (1)" at bounding box center [108, 81] width 72 height 18
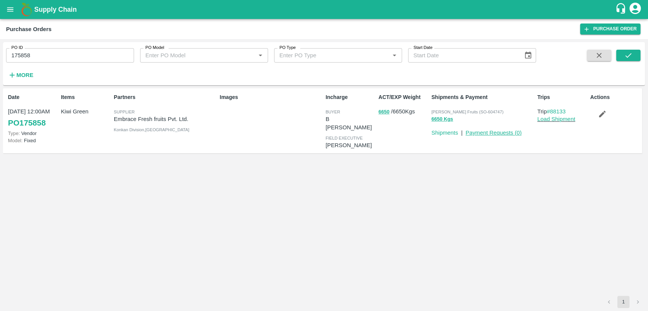
click at [487, 134] on link "Payment Requests ( 0 )" at bounding box center [493, 133] width 56 height 6
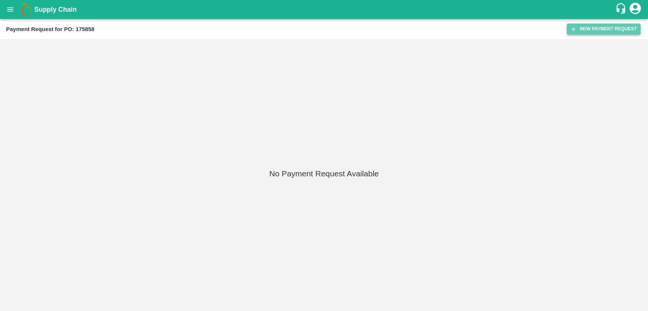
click at [587, 25] on button "New Payment Request" at bounding box center [603, 29] width 74 height 11
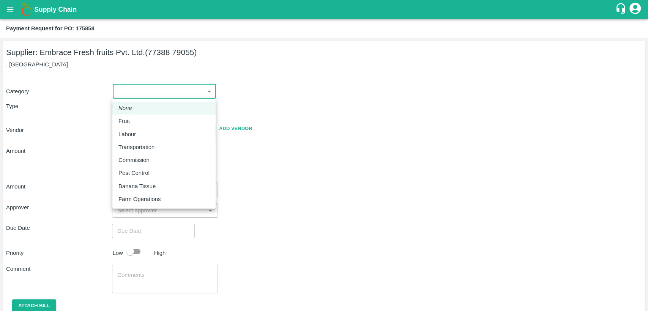
click at [160, 94] on body "Supply Chain Payment Request for PO: 175858 Supplier: Embrace Fresh fruits Pvt.…" at bounding box center [324, 155] width 648 height 311
click at [153, 123] on div "Fruit" at bounding box center [163, 121] width 91 height 8
type input "1"
type input "Embrace Fresh fruits Pvt. Ltd. - 77388 79055(Supplier)"
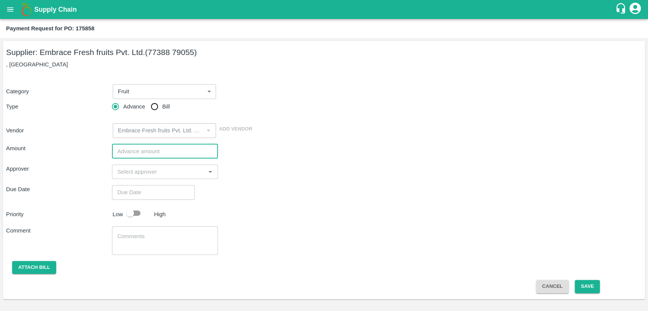
click at [144, 152] on input "number" at bounding box center [165, 151] width 106 height 14
click at [153, 109] on input "Bill" at bounding box center [154, 106] width 15 height 15
radio input "true"
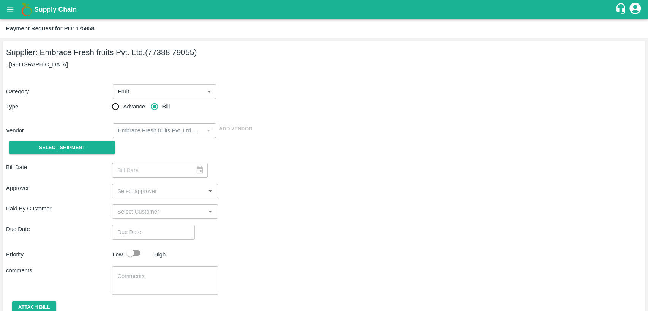
scroll to position [31, 0]
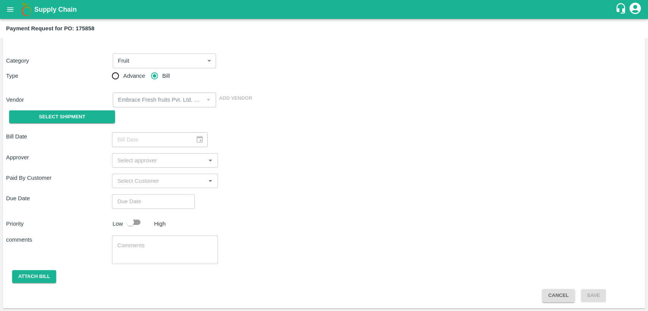
click at [153, 166] on div "​" at bounding box center [165, 160] width 106 height 14
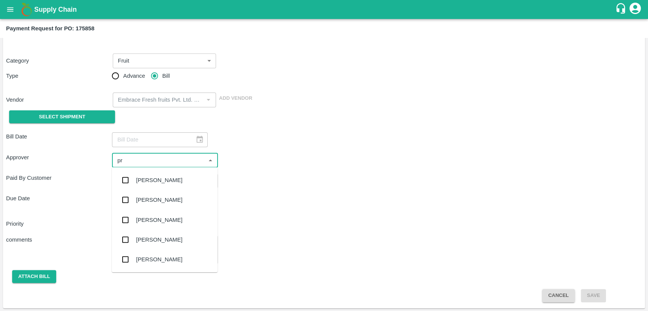
type input "pra"
click at [173, 231] on div "[PERSON_NAME]" at bounding box center [165, 240] width 106 height 20
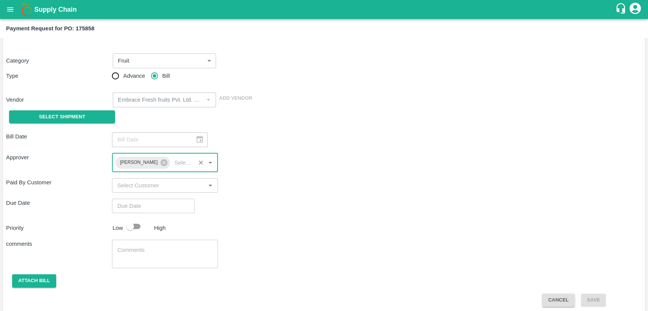
type input "DD/MM/YYYY hh:mm aa"
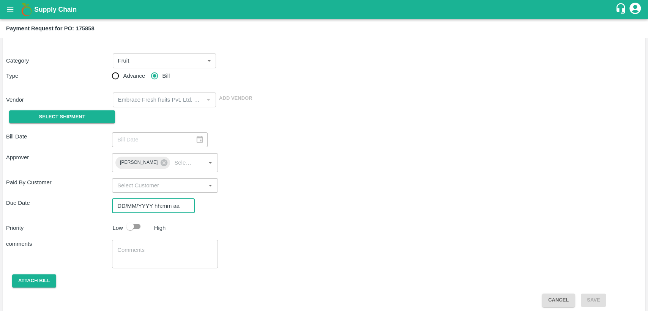
click at [163, 207] on input "DD/MM/YYYY hh:mm aa" at bounding box center [150, 206] width 77 height 14
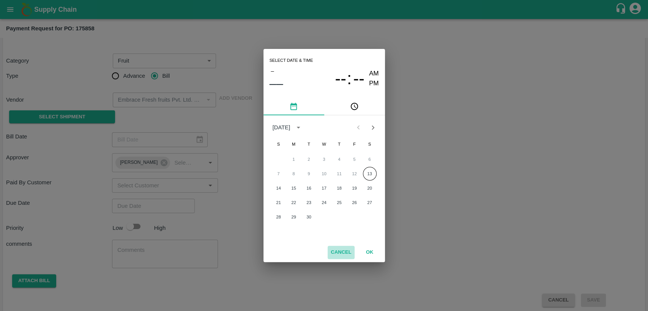
click at [344, 255] on button "Cancel" at bounding box center [340, 252] width 27 height 13
type input "DD/MM/YYYY hh:mm aa"
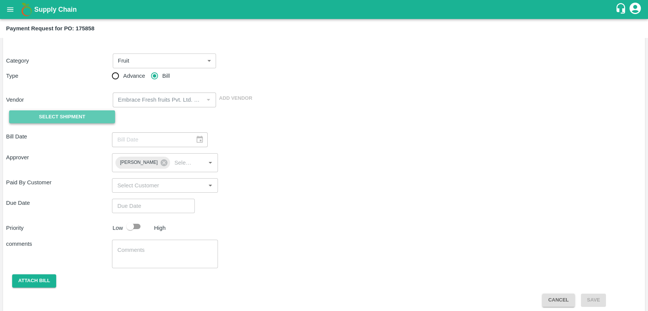
click at [93, 116] on button "Select Shipment" at bounding box center [62, 116] width 106 height 13
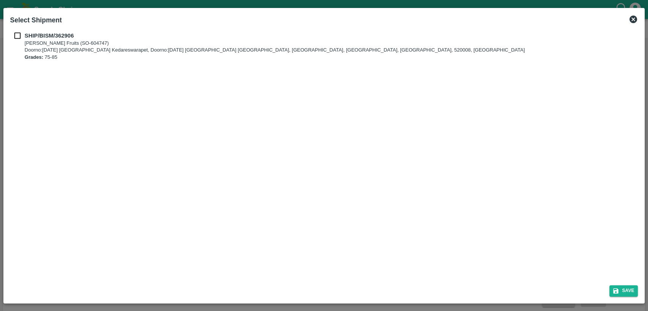
click at [39, 33] on b "SHIP/BISM/362906" at bounding box center [49, 36] width 49 height 6
checkbox input "true"
click at [628, 294] on button "Save" at bounding box center [623, 290] width 29 height 11
type input "13/09/2025"
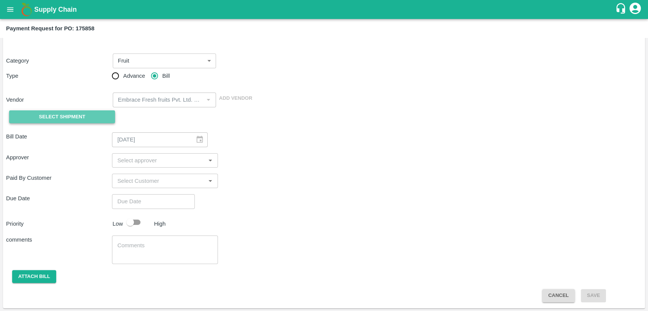
click at [94, 115] on button "Select Shipment" at bounding box center [62, 116] width 106 height 13
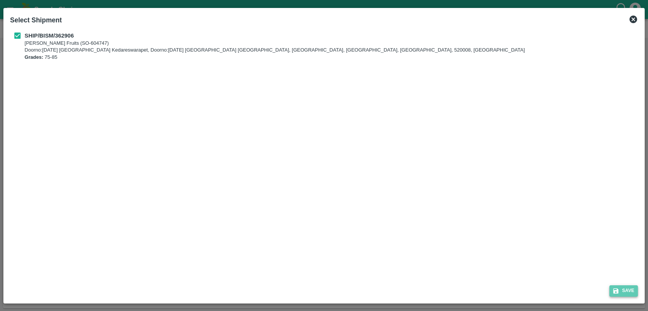
click at [620, 288] on button "Save" at bounding box center [623, 290] width 29 height 11
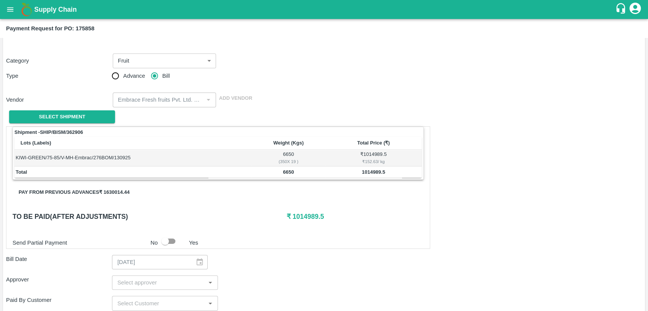
click at [479, 201] on div "Shipment - SHIP/BISM/362906 Lots (Labels) Weight (Kgs) Total Price (₹) KIWI-GRE…" at bounding box center [324, 275] width 636 height 298
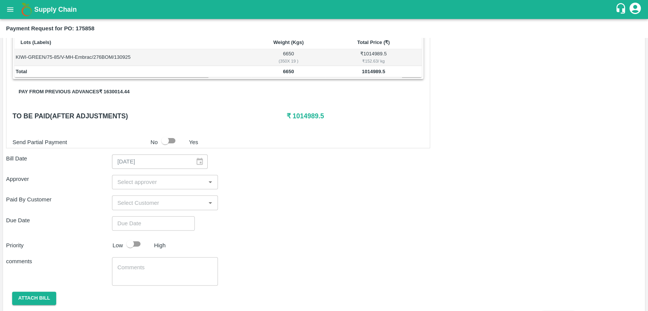
scroll to position [153, 0]
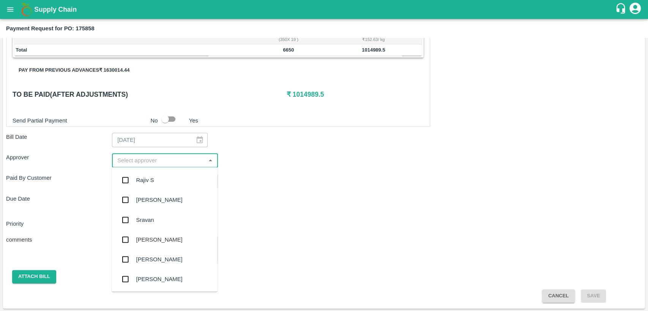
click at [190, 160] on input "input" at bounding box center [158, 161] width 89 height 10
type input "pra"
click at [180, 239] on div "Praveen Kumar" at bounding box center [165, 240] width 106 height 20
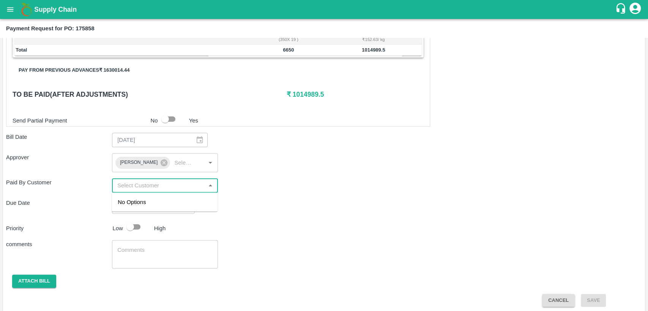
click at [166, 187] on input "input" at bounding box center [158, 186] width 89 height 10
click at [301, 198] on div "Shipment - SHIP/BISM/362906 Lots (Labels) Weight (Kgs) Total Price (₹) KIWI-GRE…" at bounding box center [324, 155] width 636 height 303
type input "DD/MM/YYYY hh:mm aa"
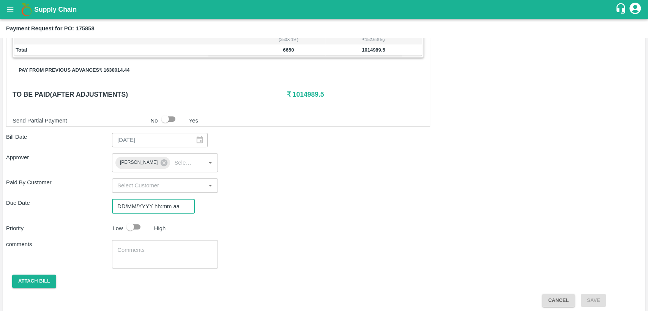
click at [165, 203] on input "DD/MM/YYYY hh:mm aa" at bounding box center [150, 206] width 77 height 14
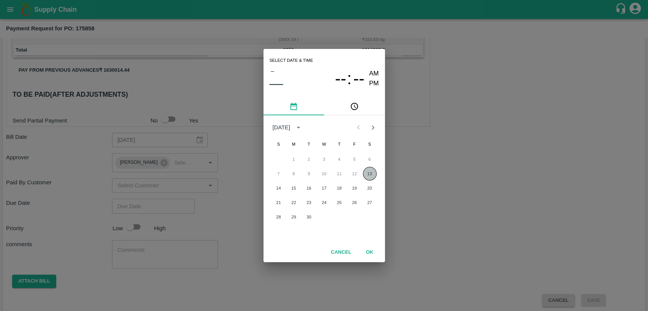
click at [370, 176] on button "13" at bounding box center [370, 174] width 14 height 14
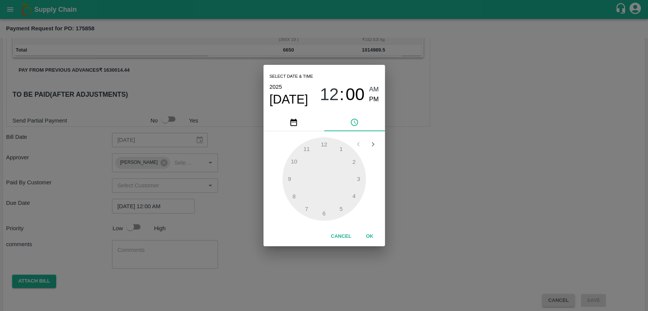
click at [374, 100] on span "PM" at bounding box center [374, 99] width 10 height 10
click at [352, 196] on div at bounding box center [323, 178] width 83 height 83
type input "[DATE] 04:00 PM"
click at [371, 233] on button "OK" at bounding box center [369, 236] width 24 height 13
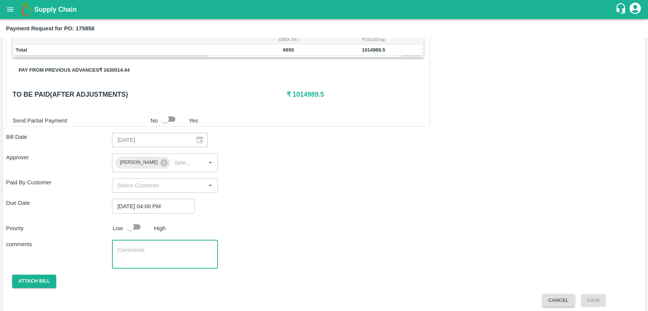
click at [187, 250] on textarea at bounding box center [164, 254] width 95 height 16
click at [137, 224] on input "checkbox" at bounding box center [130, 227] width 43 height 14
checkbox input "true"
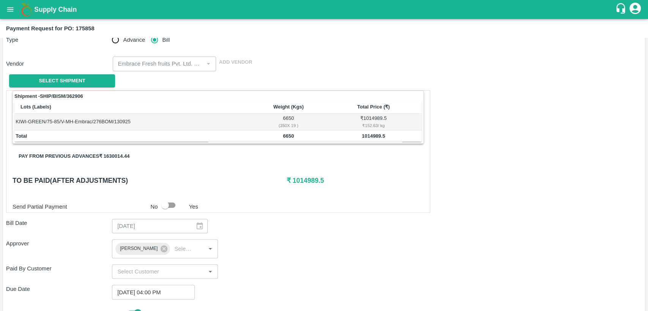
scroll to position [66, 0]
click at [111, 154] on button "Pay from previous advances ₹ 1630014.44" at bounding box center [74, 156] width 123 height 13
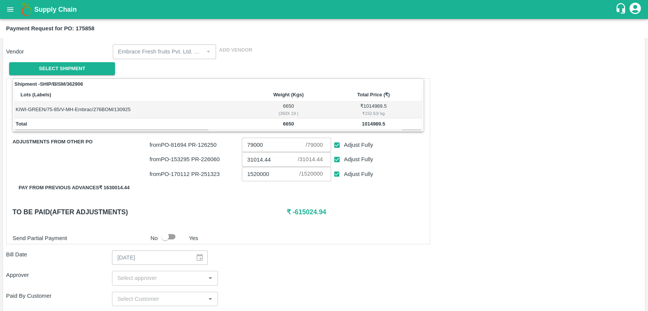
scroll to position [121, 0]
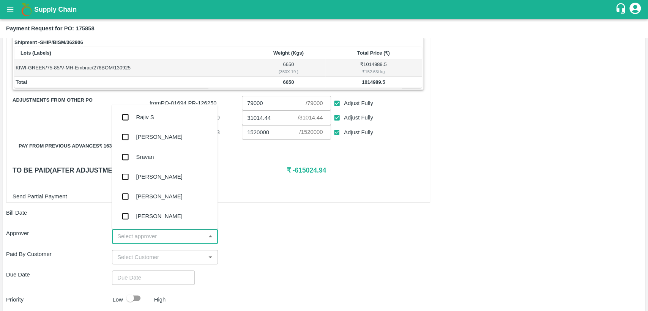
click at [177, 234] on input "input" at bounding box center [158, 236] width 89 height 10
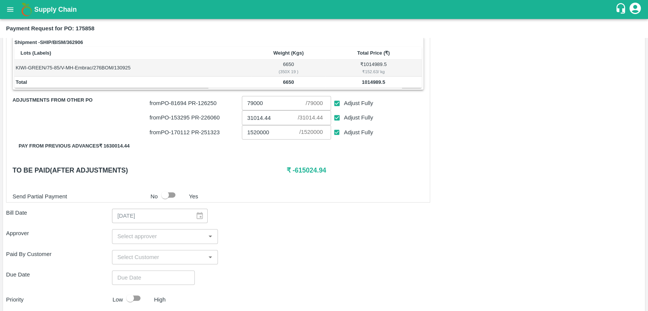
click at [278, 239] on div "Approver ​" at bounding box center [324, 236] width 636 height 14
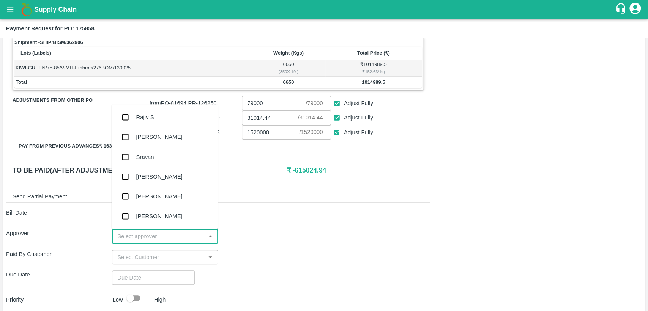
click at [168, 236] on input "input" at bounding box center [158, 236] width 89 height 10
type input "pra"
click at [166, 196] on div "[PERSON_NAME]" at bounding box center [159, 196] width 46 height 8
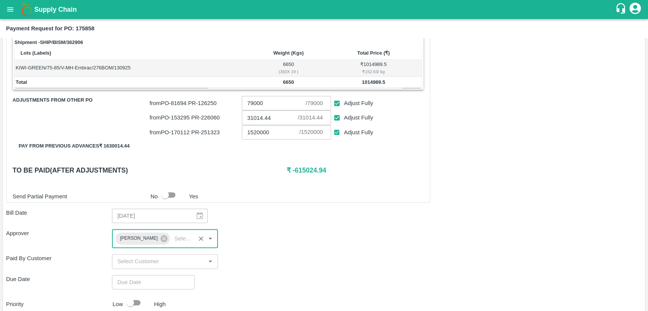
type input "DD/MM/YYYY hh:mm aa"
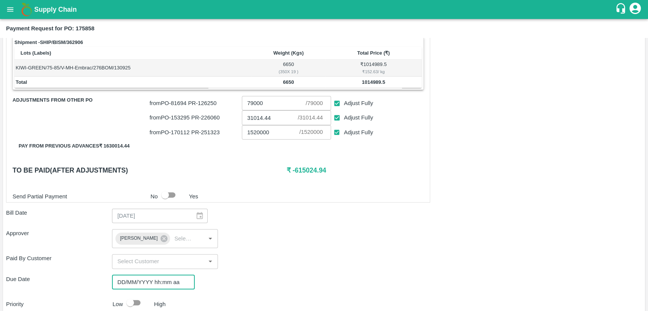
click at [161, 285] on input "DD/MM/YYYY hh:mm aa" at bounding box center [150, 282] width 77 height 14
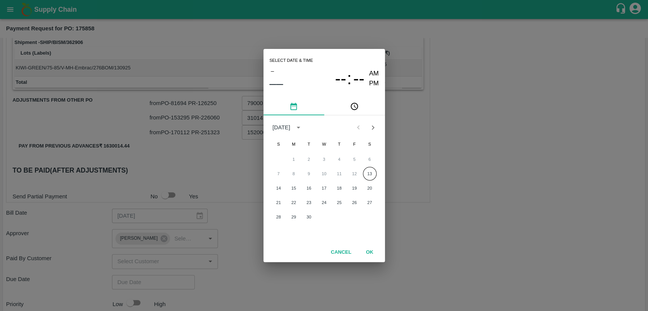
click at [417, 210] on div "Select date & time – –– -- : -- AM PM [DATE] S M T W T F S 1 2 3 4 5 6 7 8 9 10…" at bounding box center [324, 155] width 648 height 311
type input "DD/MM/YYYY hh:mm aa"
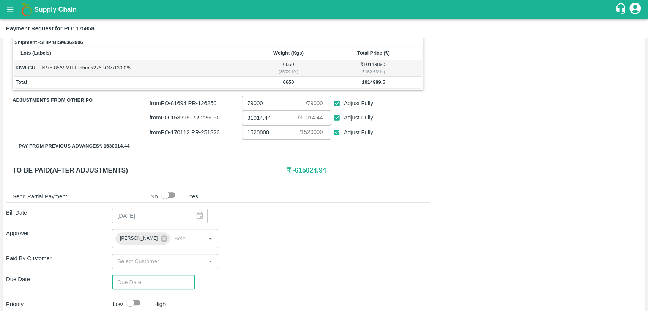
click at [170, 194] on input "checkbox" at bounding box center [164, 195] width 43 height 14
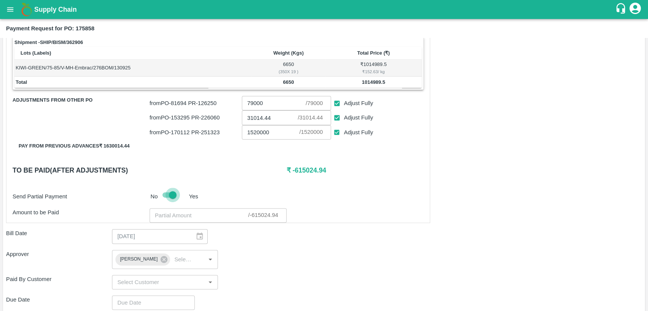
click at [170, 194] on input "checkbox" at bounding box center [172, 195] width 43 height 14
checkbox input "false"
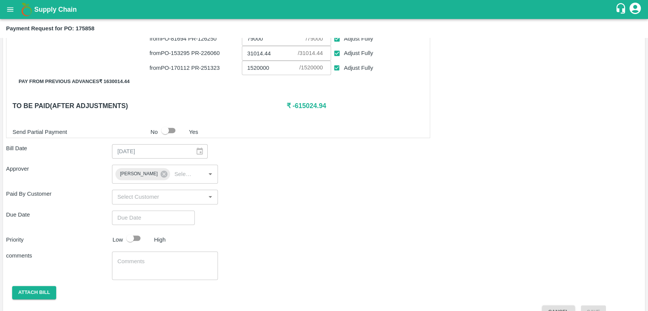
scroll to position [187, 0]
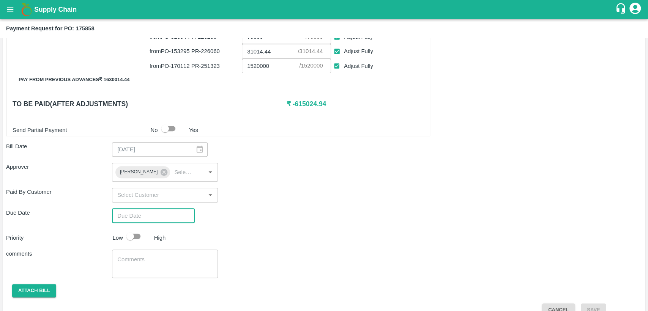
type input "DD/MM/YYYY hh:mm aa"
click at [170, 219] on input "DD/MM/YYYY hh:mm aa" at bounding box center [150, 216] width 77 height 14
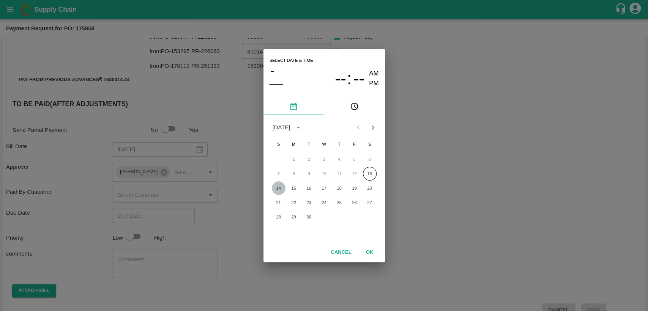
click at [282, 188] on button "14" at bounding box center [279, 188] width 14 height 14
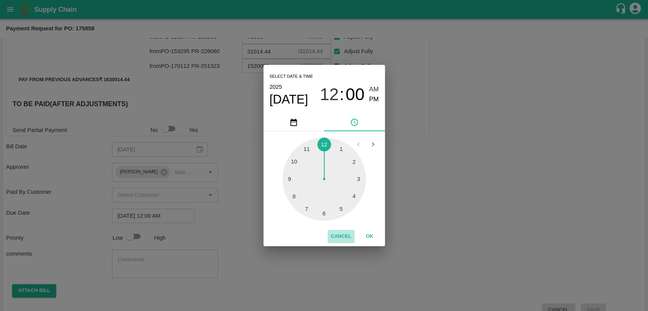
click at [340, 232] on button "Cancel" at bounding box center [340, 236] width 27 height 13
type input "DD/MM/YYYY hh:mm aa"
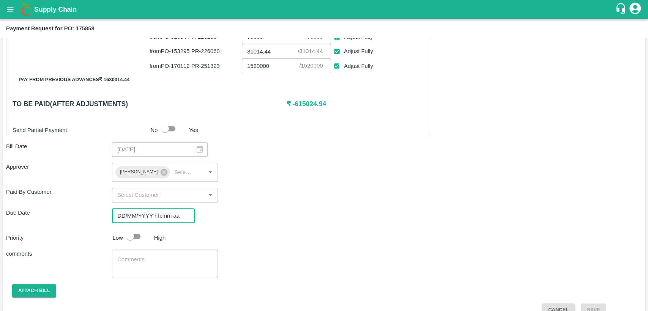
click at [132, 218] on input "DD/MM/YYYY hh:mm aa" at bounding box center [150, 216] width 77 height 14
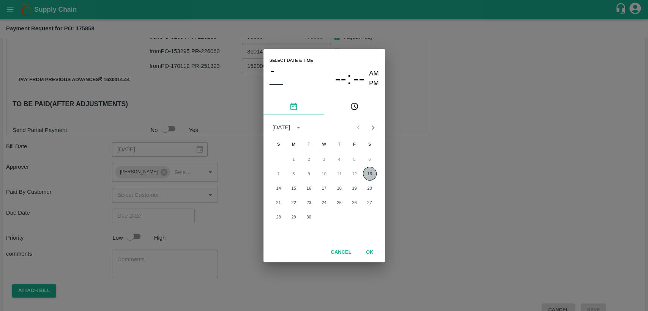
click at [368, 173] on button "13" at bounding box center [370, 174] width 14 height 14
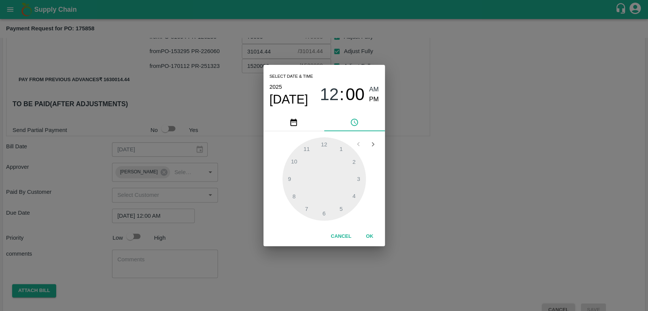
click at [372, 99] on span "PM" at bounding box center [374, 99] width 10 height 10
click at [353, 195] on div at bounding box center [323, 178] width 83 height 83
type input "[DATE] 04:00 PM"
click at [373, 238] on button "OK" at bounding box center [369, 236] width 24 height 13
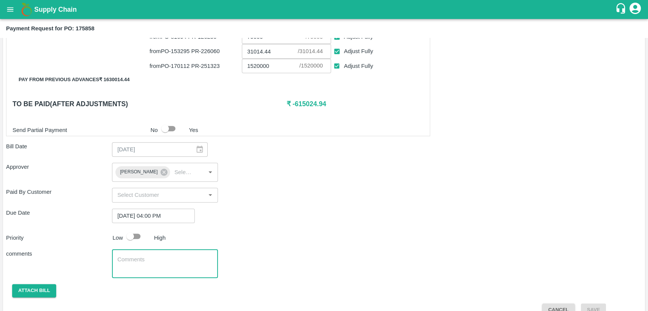
click at [130, 269] on textarea at bounding box center [164, 264] width 95 height 16
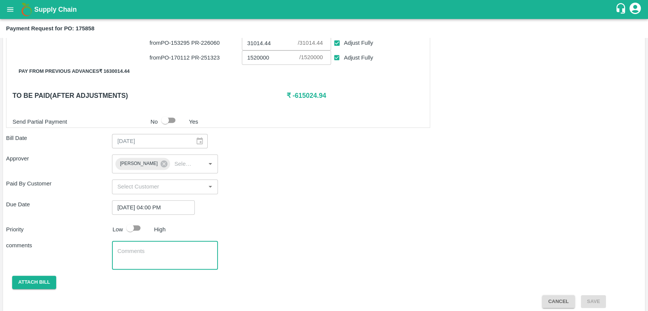
scroll to position [197, 0]
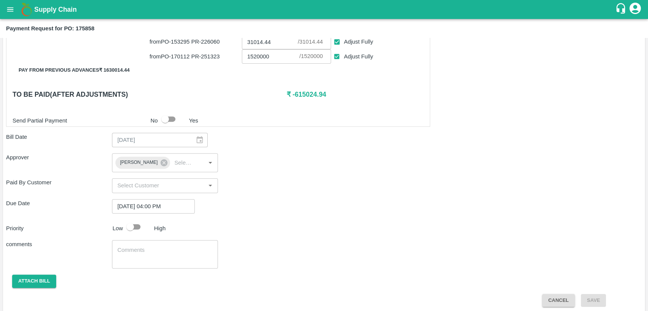
click at [595, 302] on span "Save" at bounding box center [593, 300] width 25 height 6
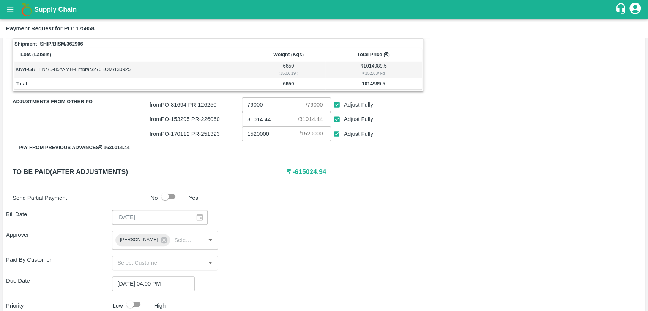
scroll to position [124, 0]
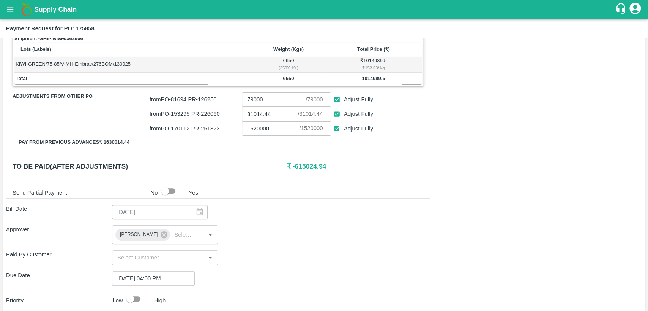
click at [167, 262] on input "input" at bounding box center [158, 258] width 89 height 10
click at [164, 274] on div "No Options" at bounding box center [165, 274] width 106 height 19
click at [290, 266] on div "Shipment - SHIP/BISM/362906 Lots (Labels) Weight (Kgs) Total Price (₹) KIWI-GRE…" at bounding box center [324, 206] width 636 height 346
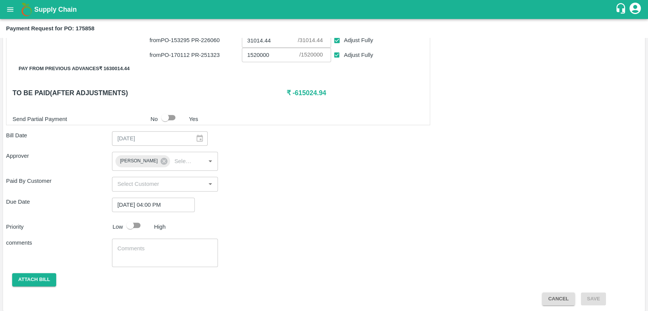
scroll to position [199, 0]
click at [151, 254] on textarea at bounding box center [164, 252] width 95 height 16
type textarea "Done"
click at [251, 242] on div "comments Done x ​" at bounding box center [324, 252] width 636 height 28
click at [32, 276] on button "Attach bill" at bounding box center [34, 278] width 44 height 13
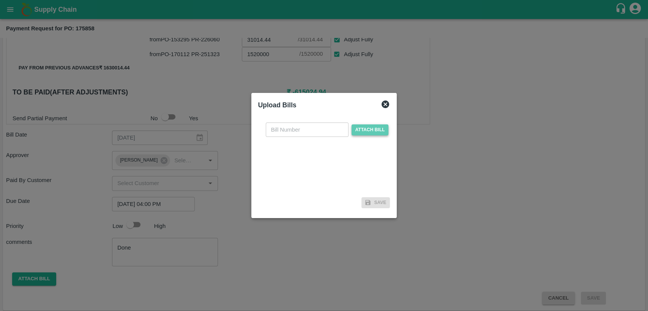
click at [377, 130] on span "Attach bill" at bounding box center [369, 129] width 37 height 11
click at [0, 0] on input "Attach bill" at bounding box center [0, 0] width 0 height 0
click at [382, 105] on icon at bounding box center [385, 104] width 9 height 9
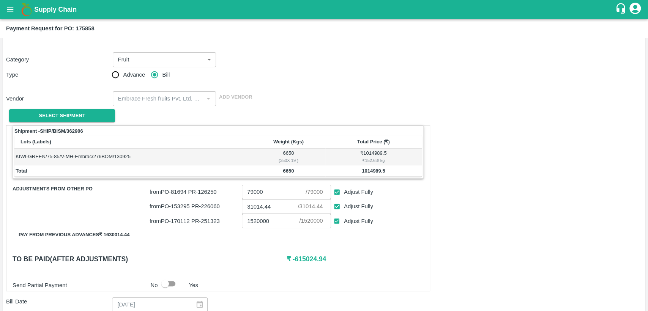
scroll to position [28, 0]
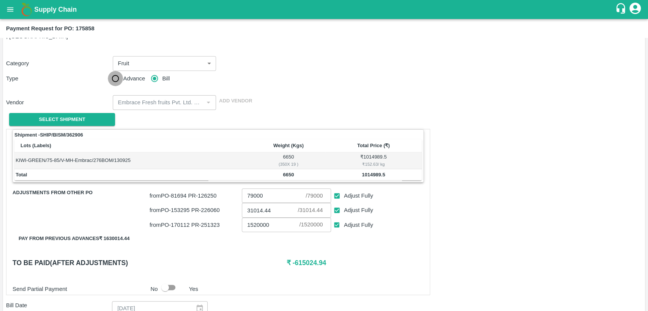
click at [121, 77] on input "Advance" at bounding box center [115, 78] width 15 height 15
radio input "true"
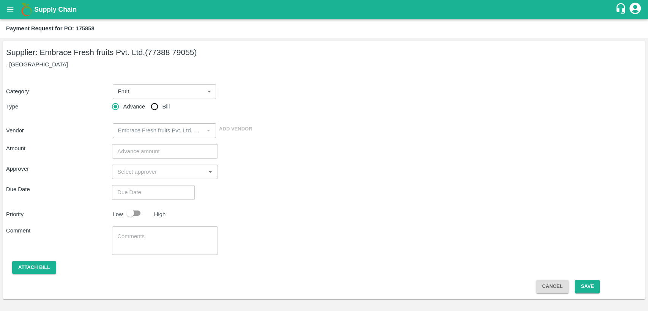
scroll to position [0, 0]
click at [205, 149] on input "number" at bounding box center [165, 151] width 106 height 14
click at [157, 105] on input "Bill" at bounding box center [154, 106] width 15 height 15
radio input "true"
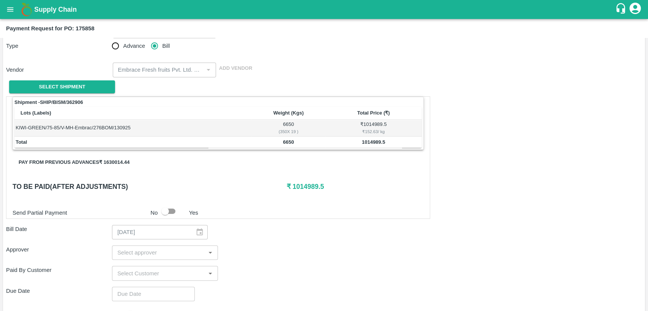
scroll to position [60, 0]
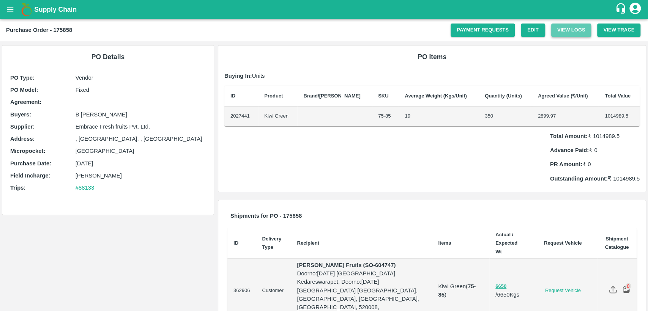
click at [563, 27] on button "View Logs" at bounding box center [571, 30] width 40 height 13
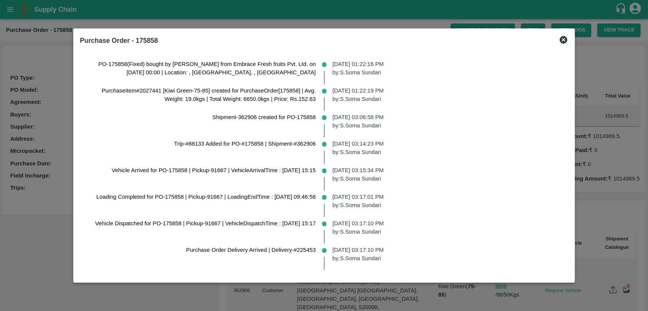
click at [559, 43] on icon at bounding box center [563, 39] width 9 height 9
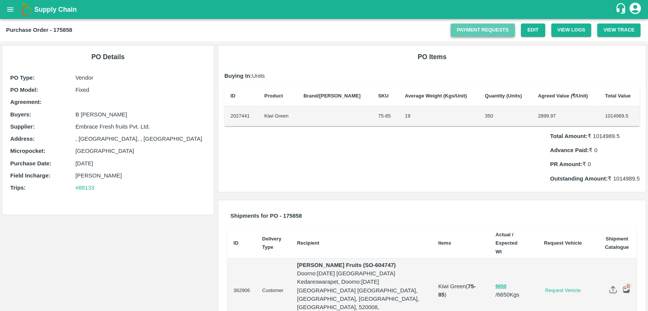
click at [485, 28] on link "Payment Requests" at bounding box center [482, 30] width 64 height 13
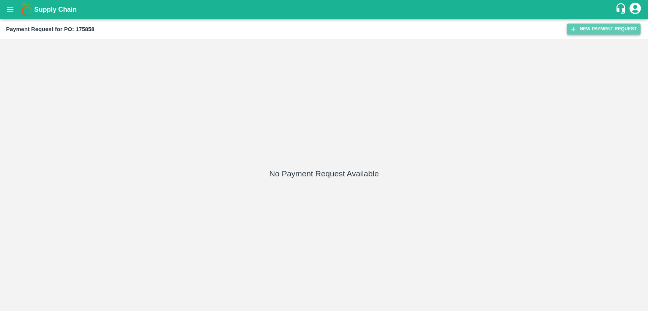
click at [584, 32] on button "New Payment Request" at bounding box center [603, 29] width 74 height 11
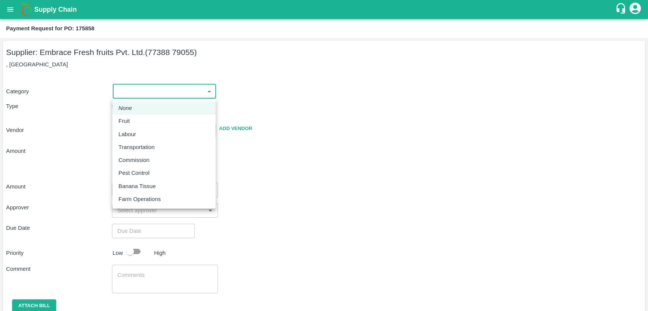
click at [192, 89] on body "Supply Chain Payment Request for PO: 175858 Supplier: Embrace Fresh fruits Pvt.…" at bounding box center [324, 155] width 648 height 311
click at [169, 122] on div "Fruit" at bounding box center [163, 121] width 91 height 8
type input "1"
type input "Embrace Fresh fruits Pvt. Ltd. - 77388 79055(Supplier)"
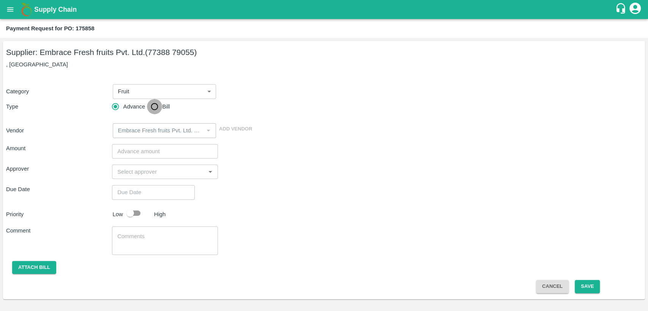
click at [154, 110] on input "Bill" at bounding box center [154, 106] width 15 height 15
radio input "true"
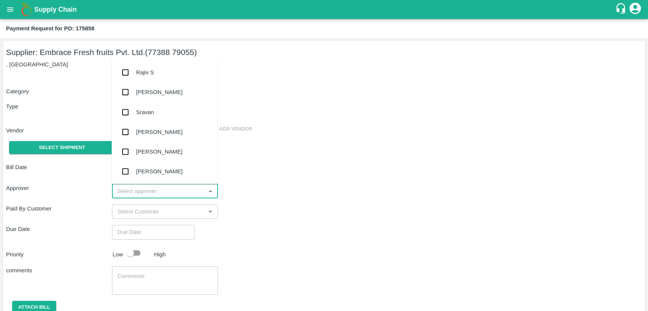
click at [153, 189] on input "input" at bounding box center [158, 191] width 89 height 10
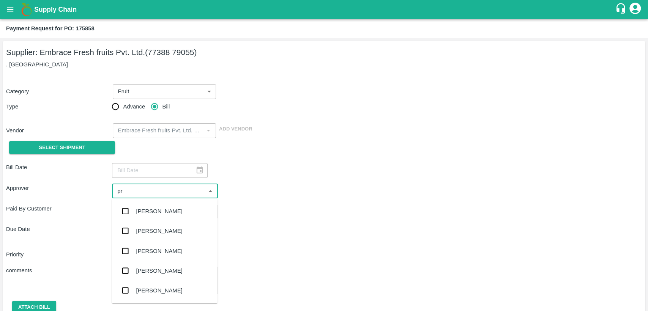
type input "pra"
click at [160, 271] on div "[PERSON_NAME]" at bounding box center [159, 271] width 46 height 8
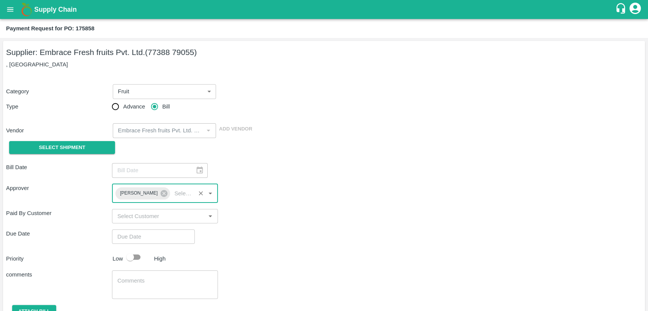
scroll to position [36, 0]
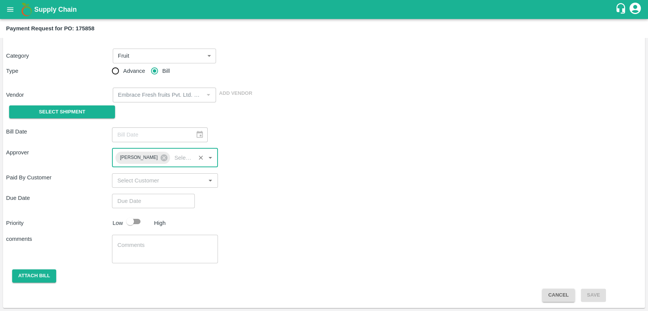
type input "DD/MM/YYYY hh:mm aa"
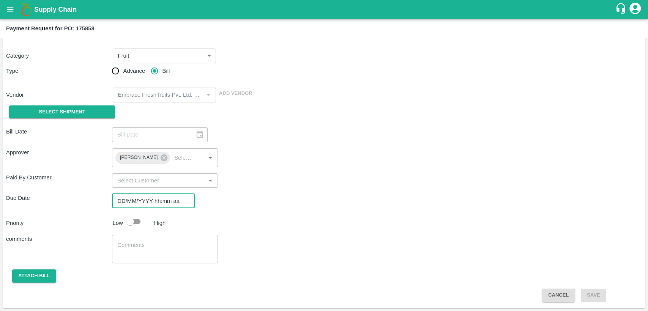
click at [146, 201] on input "DD/MM/YYYY hh:mm aa" at bounding box center [150, 201] width 77 height 14
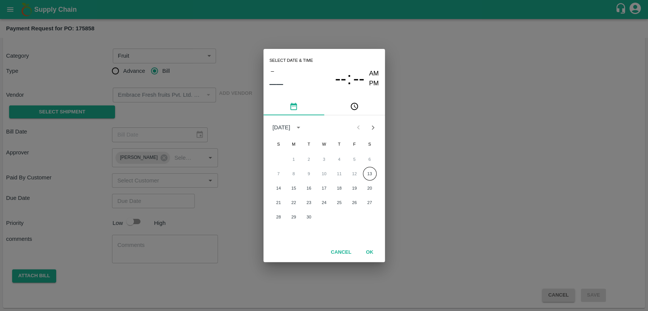
click at [239, 201] on div "Select date & time – –– -- : -- AM PM [DATE] S M T W T F S 1 2 3 4 5 6 7 8 9 10…" at bounding box center [324, 155] width 648 height 311
type input "DD/MM/YYYY hh:mm aa"
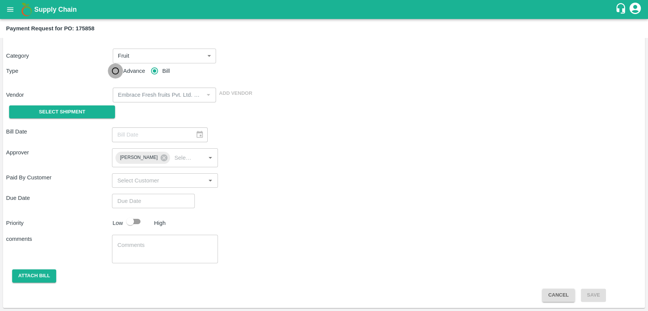
click at [116, 68] on input "Advance" at bounding box center [115, 70] width 15 height 15
radio input "true"
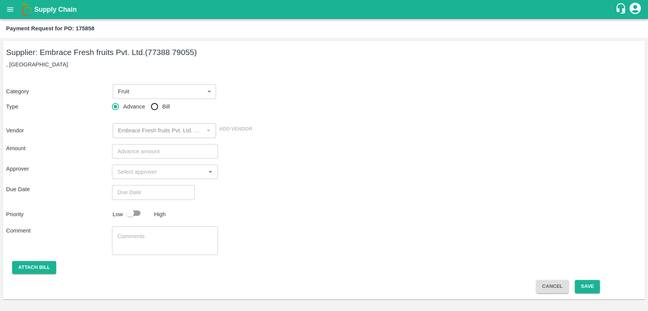
scroll to position [0, 0]
click at [154, 109] on input "Bill" at bounding box center [154, 106] width 15 height 15
radio input "true"
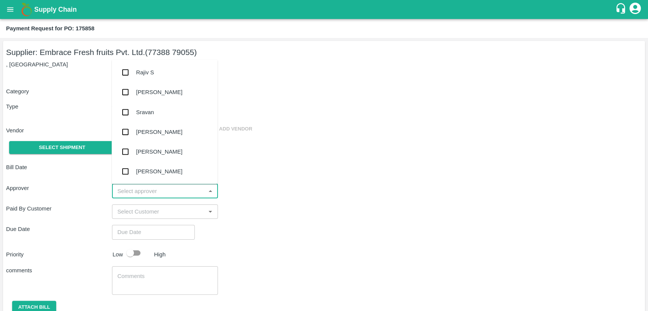
click at [158, 193] on input "input" at bounding box center [158, 191] width 89 height 10
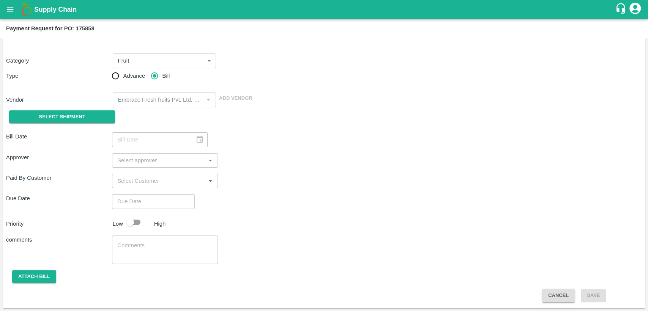
click at [347, 238] on div "comments x ​" at bounding box center [324, 250] width 636 height 28
click at [113, 75] on input "Advance" at bounding box center [115, 75] width 15 height 15
radio input "true"
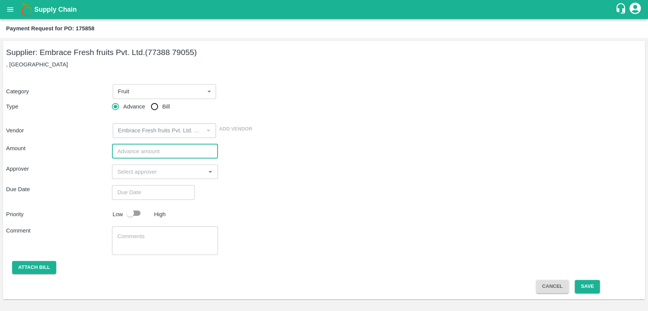
click at [137, 151] on input "number" at bounding box center [165, 151] width 106 height 14
type input "1500000"
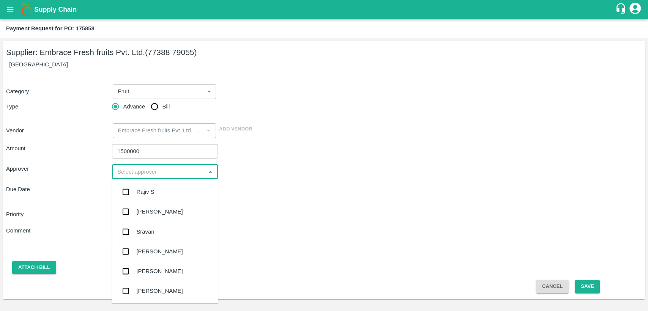
click at [165, 168] on input "input" at bounding box center [158, 172] width 89 height 10
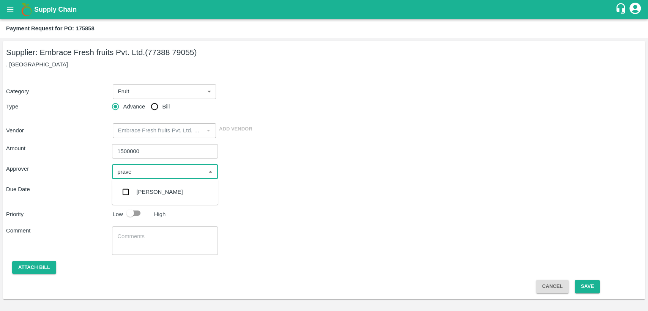
type input "[PERSON_NAME]"
click at [177, 196] on div "[PERSON_NAME]" at bounding box center [165, 192] width 106 height 20
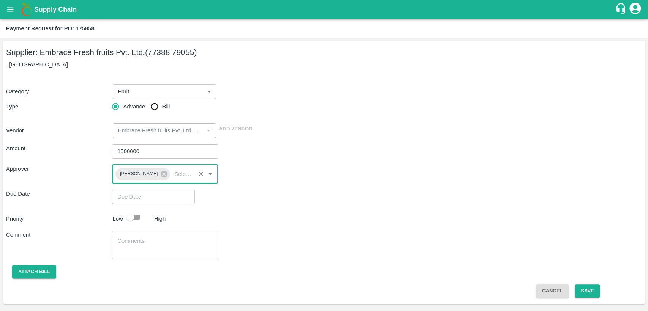
type input "DD/MM/YYYY hh:mm aa"
click at [167, 196] on input "DD/MM/YYYY hh:mm aa" at bounding box center [150, 197] width 77 height 14
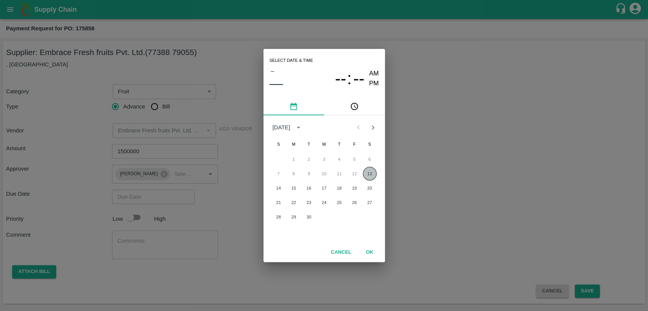
click at [372, 175] on button "13" at bounding box center [370, 174] width 14 height 14
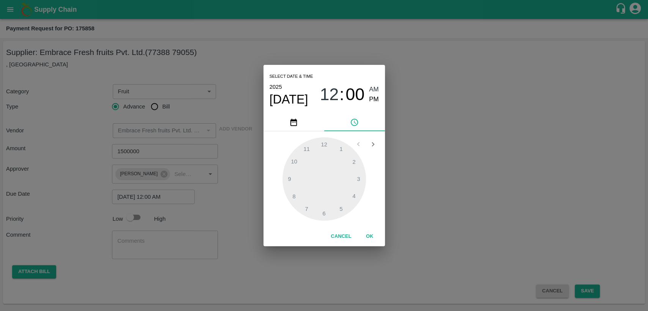
click at [373, 98] on span "PM" at bounding box center [374, 99] width 10 height 10
click at [353, 197] on div at bounding box center [323, 178] width 83 height 83
type input "[DATE] 04:00 PM"
click at [369, 241] on button "OK" at bounding box center [369, 236] width 24 height 13
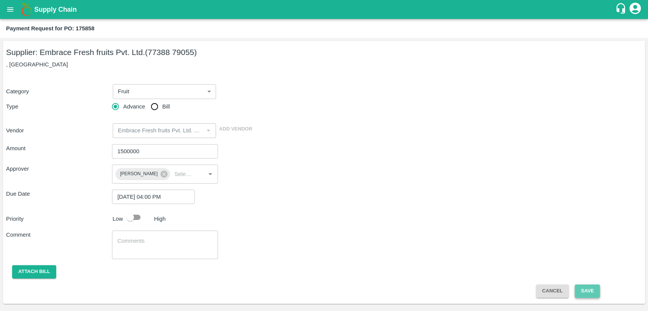
click at [592, 293] on button "Save" at bounding box center [586, 291] width 25 height 13
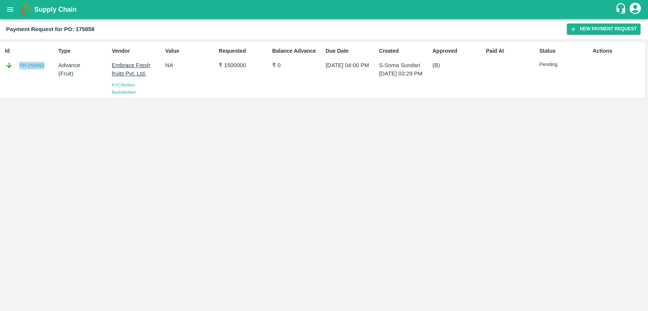
drag, startPoint x: 47, startPoint y: 63, endPoint x: 17, endPoint y: 63, distance: 30.7
click at [17, 63] on div "PR-258492" at bounding box center [30, 65] width 50 height 8
copy link "PR-258492"
